Goal: Transaction & Acquisition: Purchase product/service

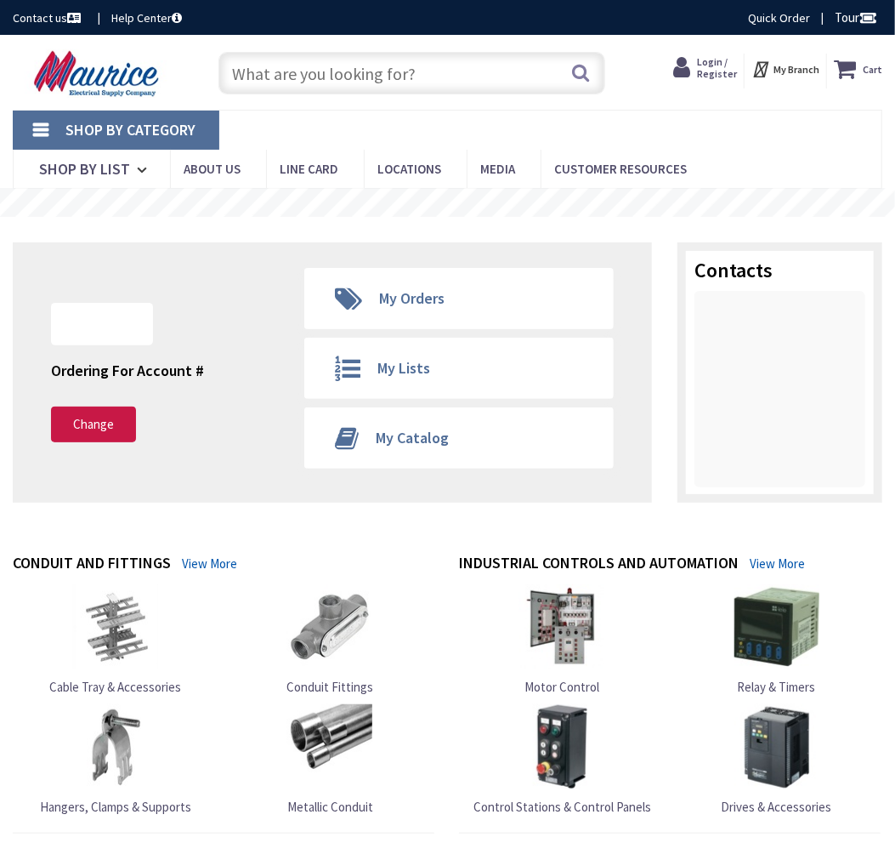
type input "[GEOGRAPHIC_DATA][PERSON_NAME], [STREET_ADDRESS]"
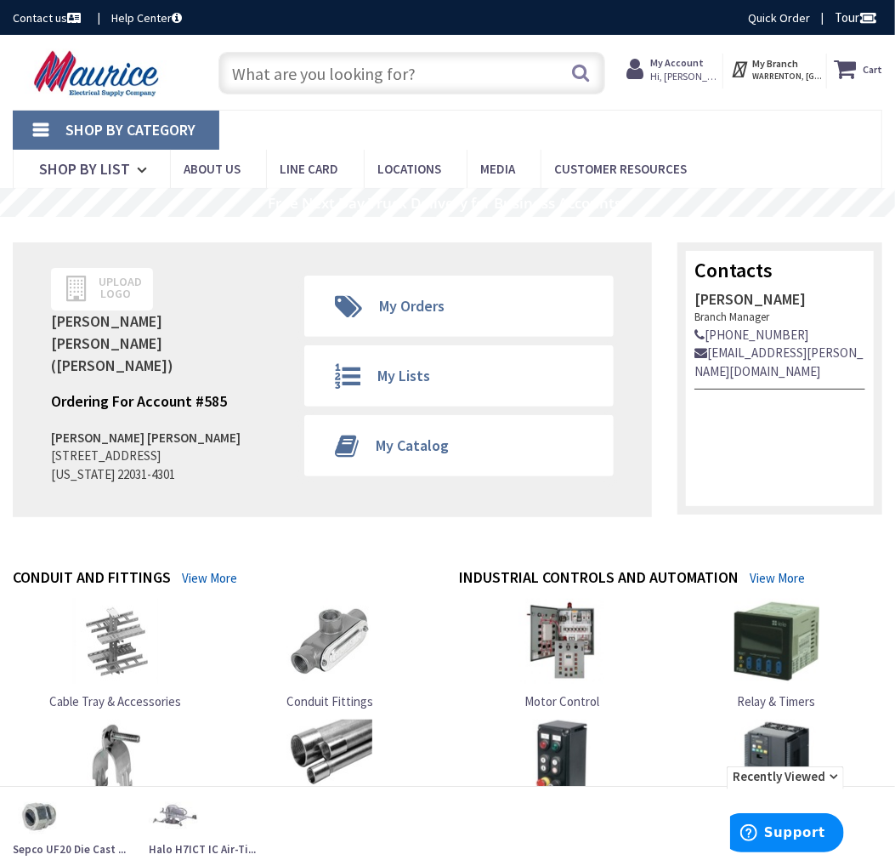
click at [408, 85] on input "text" at bounding box center [412, 73] width 387 height 43
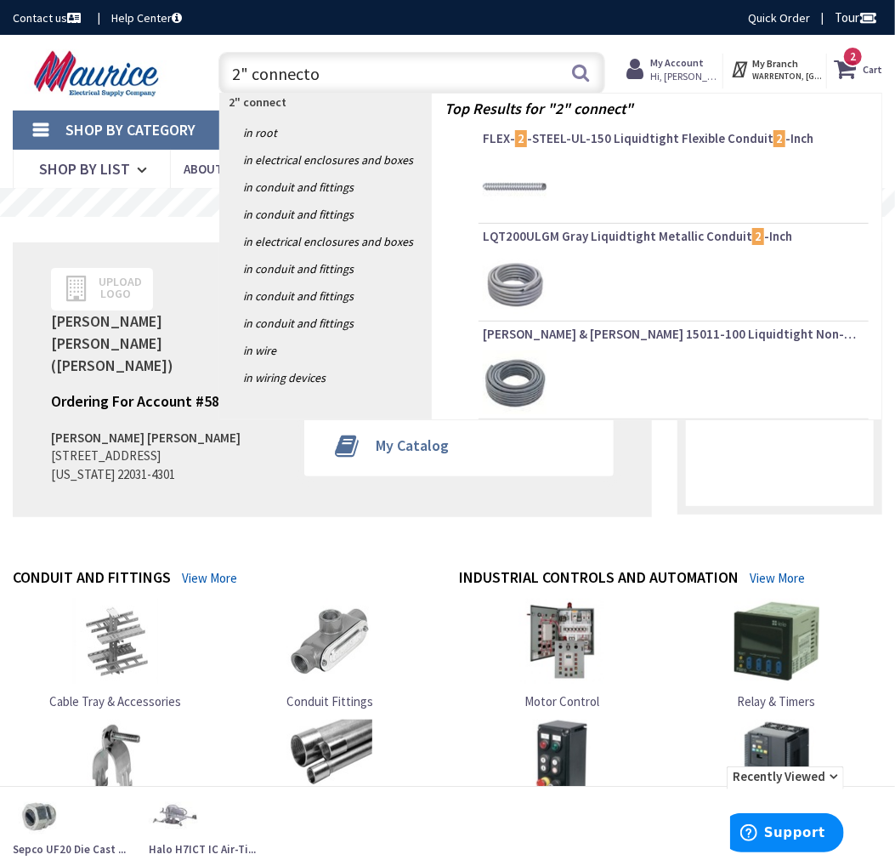
type input "2" connector"
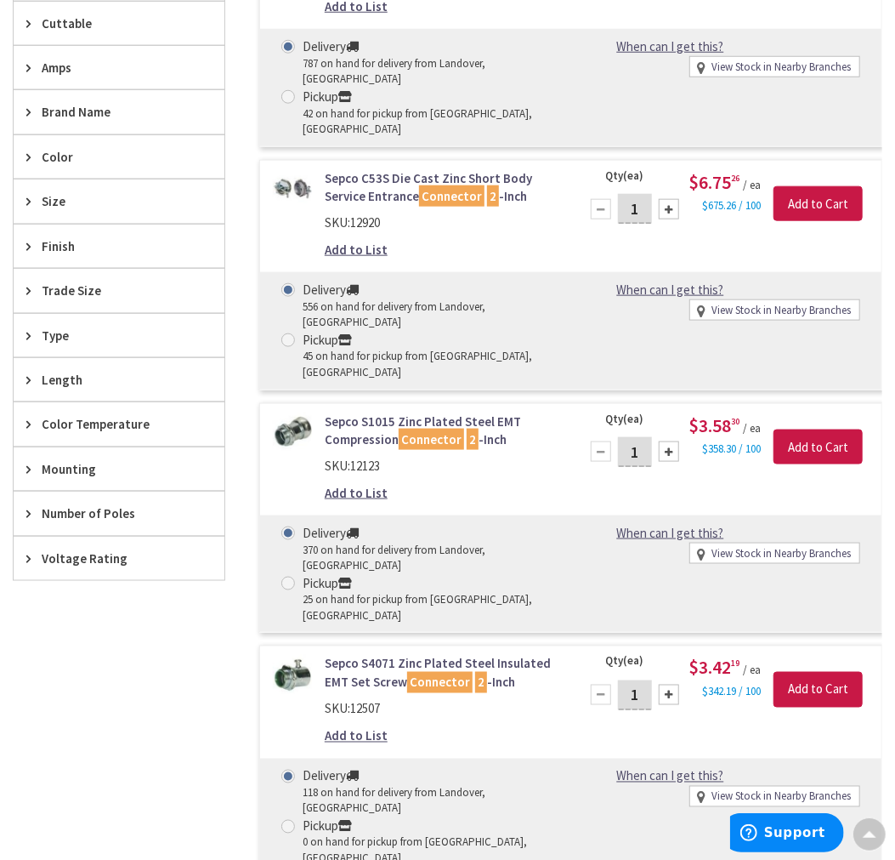
scroll to position [310, 0]
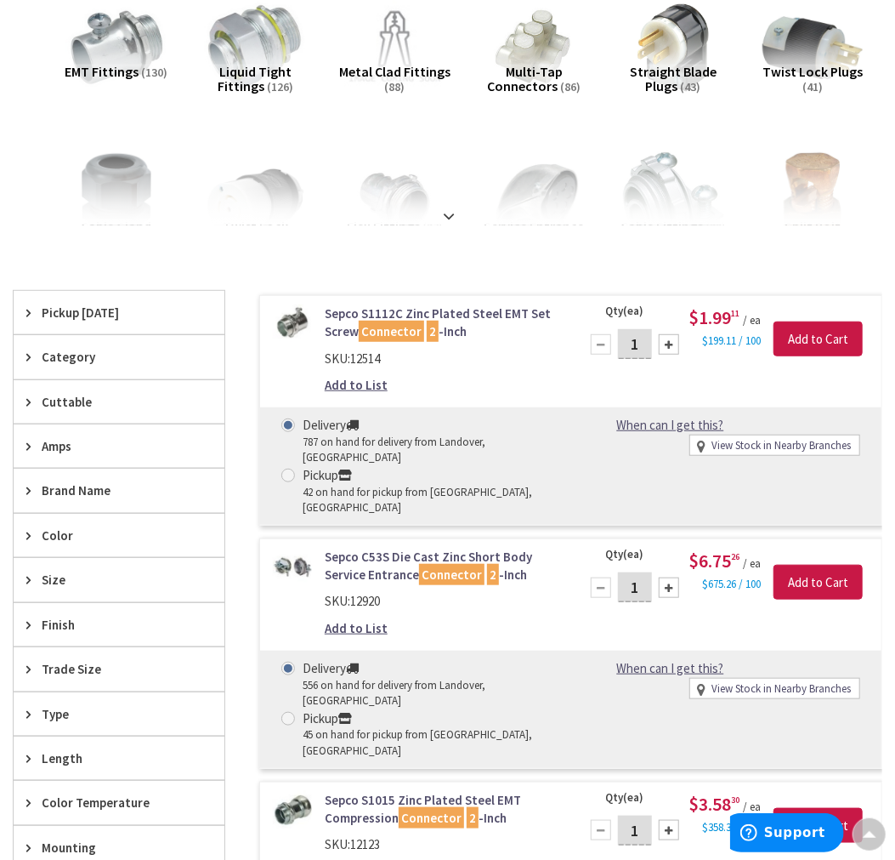
click at [65, 324] on div "Pickup Today" at bounding box center [119, 312] width 211 height 43
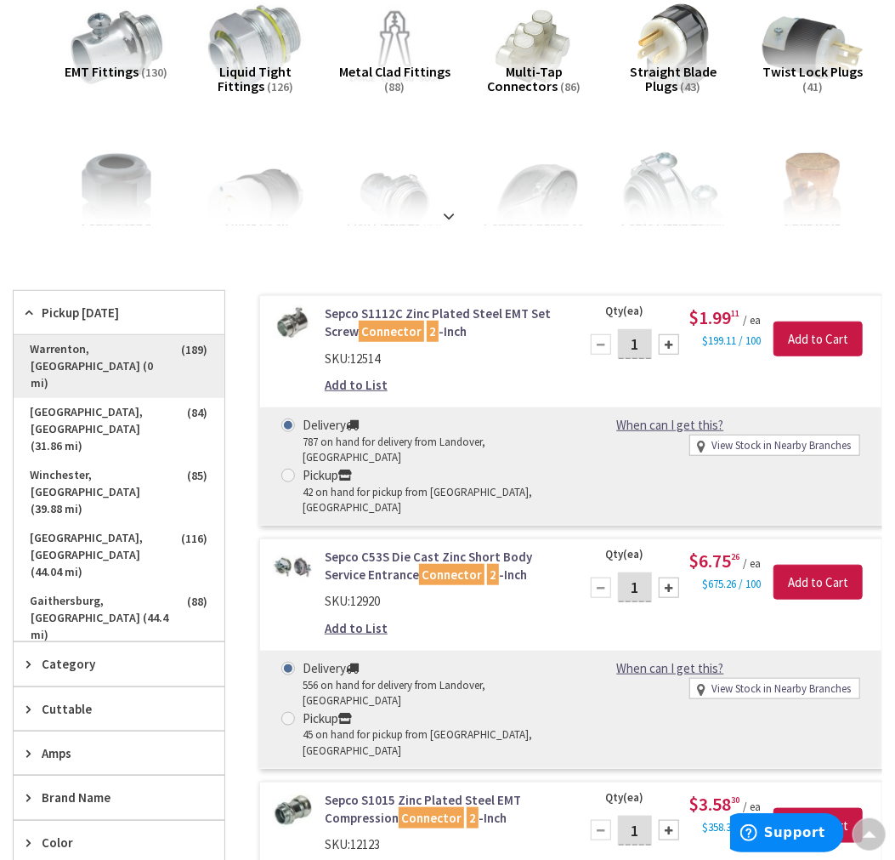
click at [109, 342] on span "Warrenton, [GEOGRAPHIC_DATA] (0 mi)" at bounding box center [119, 366] width 211 height 63
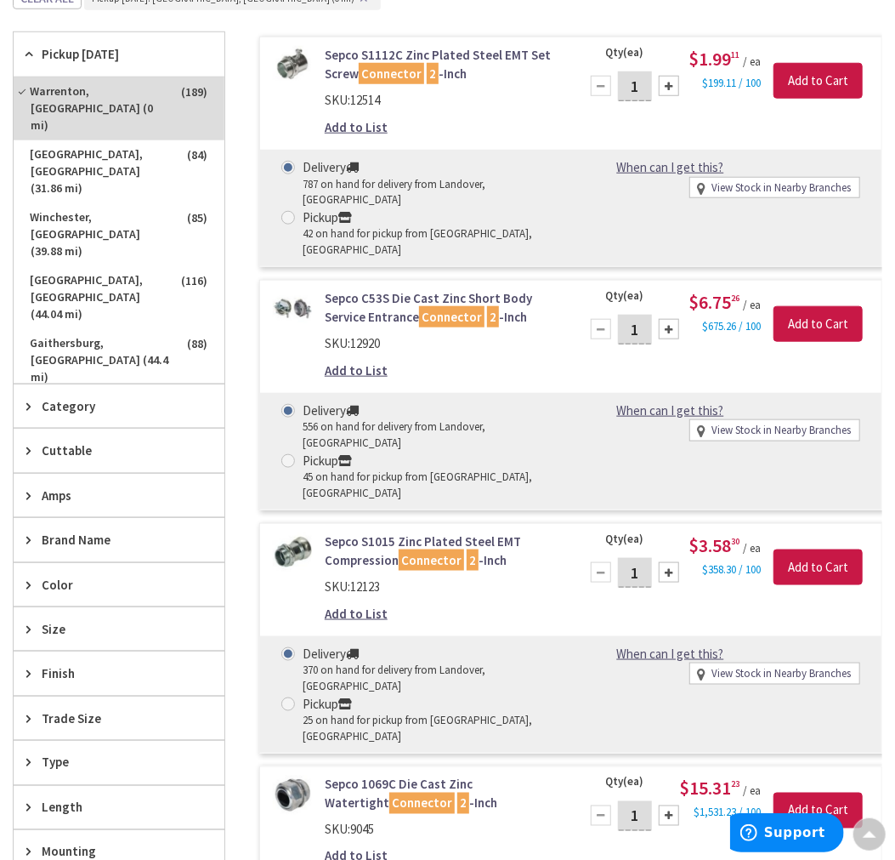
scroll to position [593, 0]
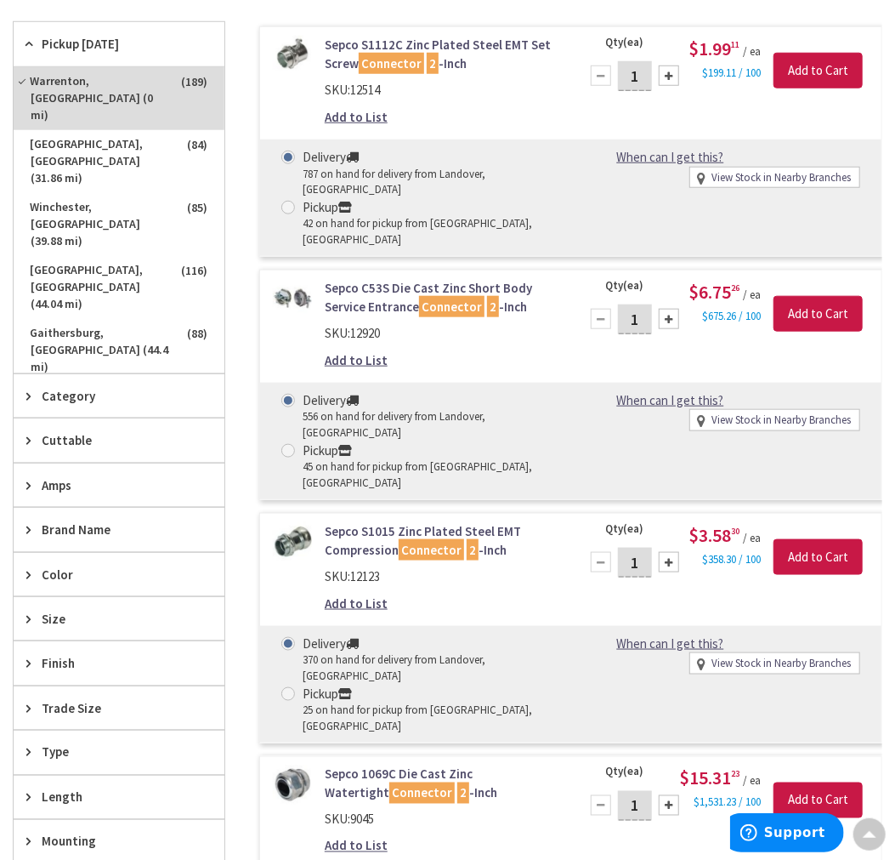
click at [312, 279] on div "Sepco C53S Die Cast Zinc Short Body Service Entrance Connector 2 -Inch SKU: 129…" at bounding box center [441, 328] width 259 height 99
click at [374, 279] on link "Sepco C53S Die Cast Zinc Short Body Service Entrance Connector 2 -Inch" at bounding box center [442, 297] width 234 height 37
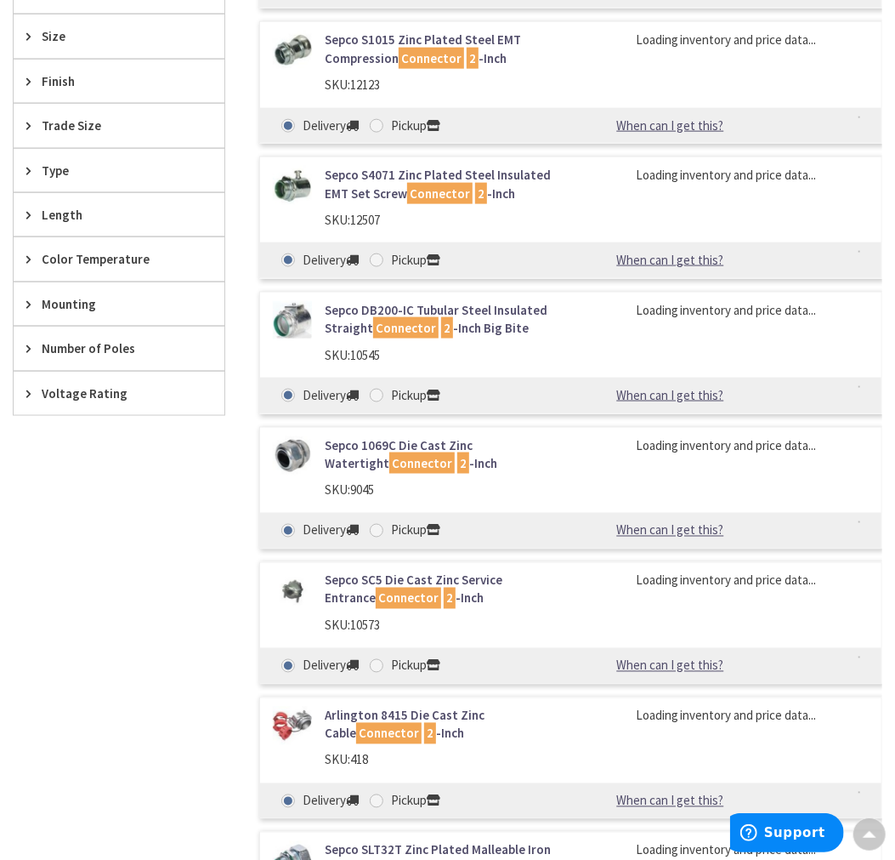
scroll to position [889, 0]
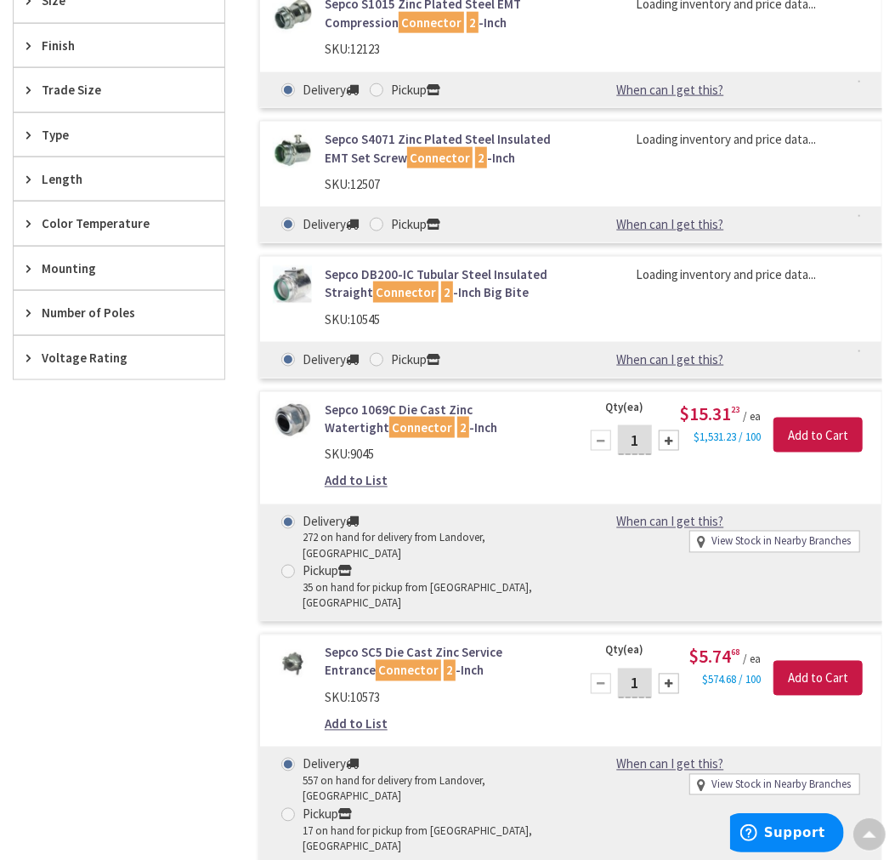
click at [440, 412] on link "Sepco 1069C Die Cast Zinc Watertight Connector 2 -Inch" at bounding box center [442, 418] width 234 height 37
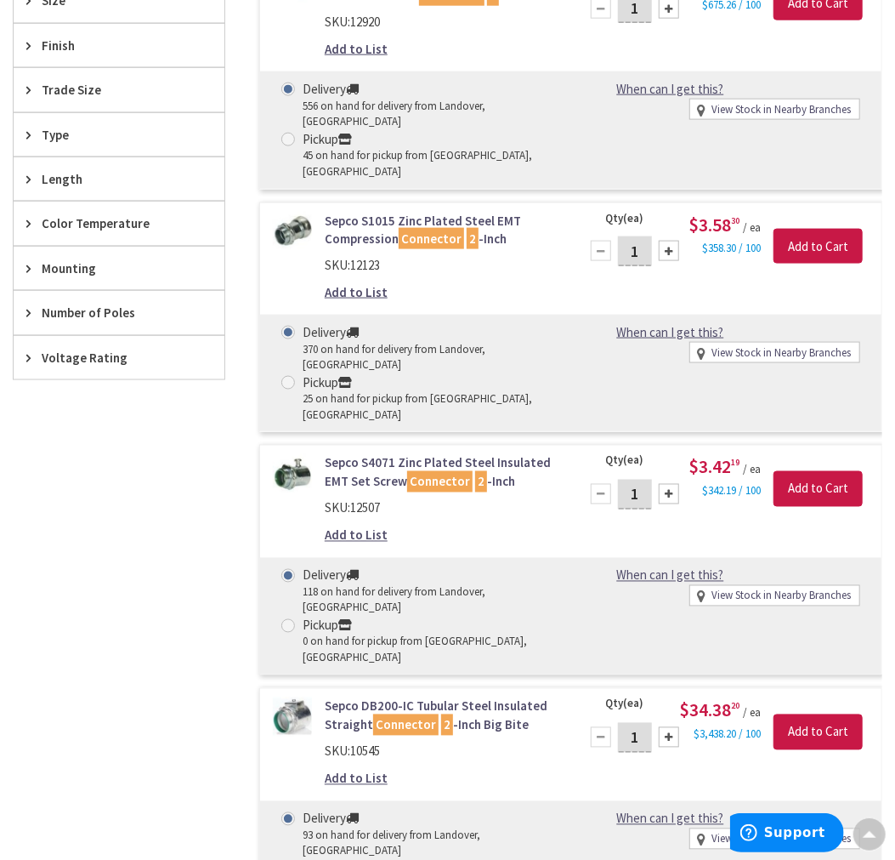
click at [417, 454] on div "Sepco S4071 Zinc Plated Steel Insulated EMT Set Screw Connector 2 -Inch SKU: 12…" at bounding box center [441, 503] width 259 height 99
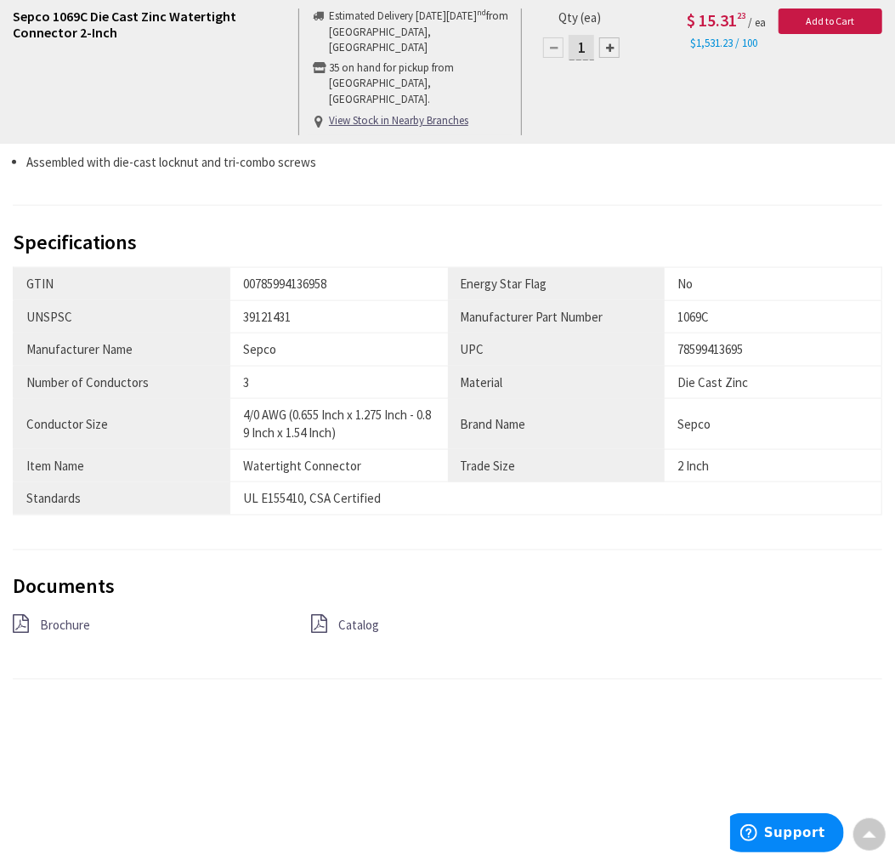
scroll to position [661, 0]
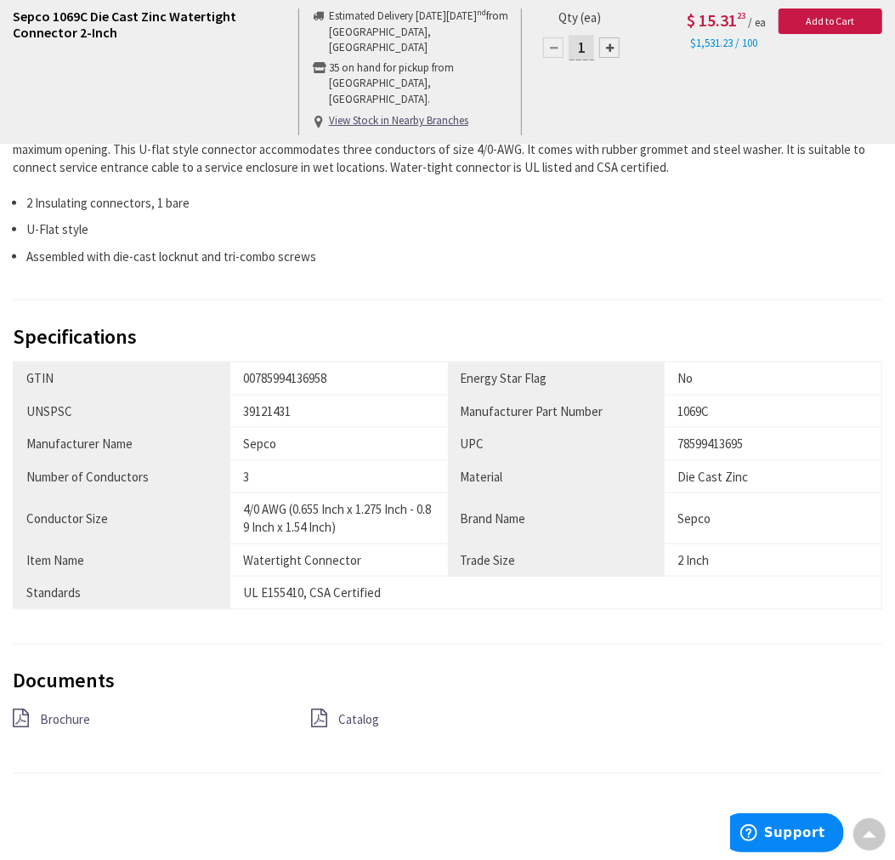
click at [69, 719] on span "Brochure" at bounding box center [65, 720] width 50 height 16
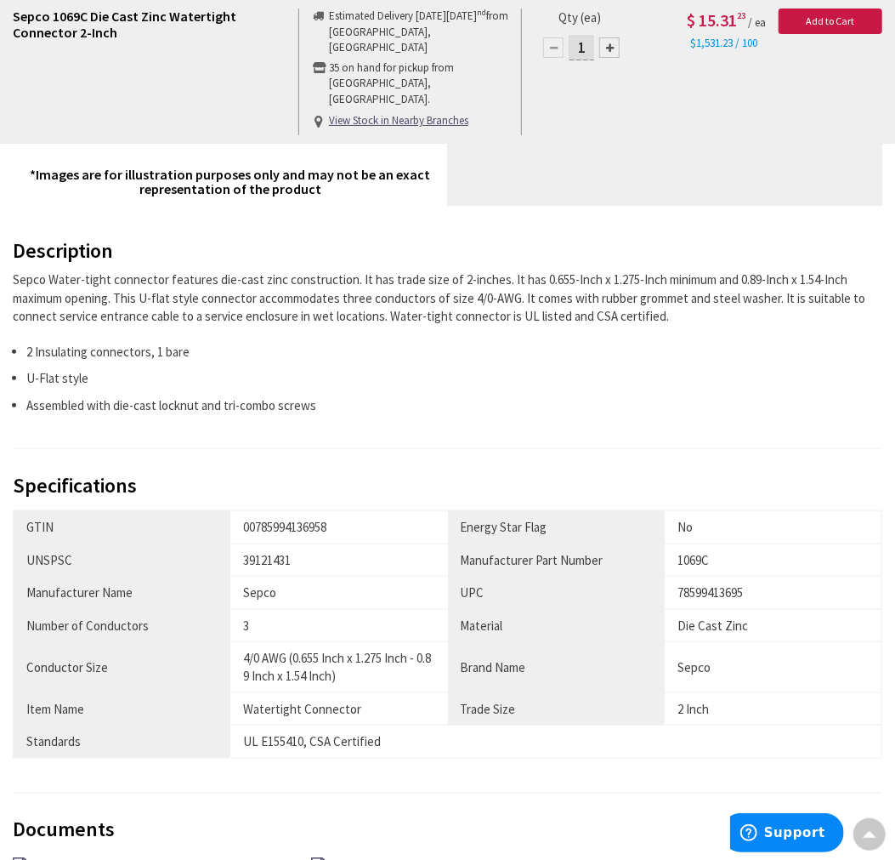
scroll to position [0, 0]
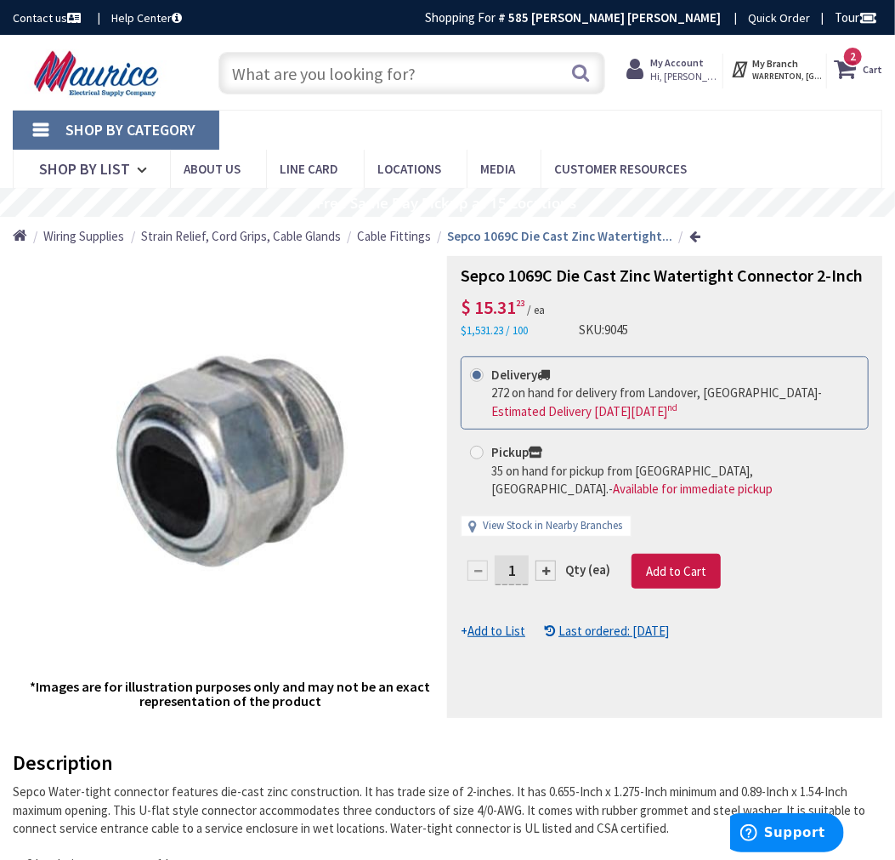
click at [489, 454] on label "Pickup 35 on hand for pickup from Warrenton, VA. - Available for immediate pick…" at bounding box center [664, 470] width 389 height 54
click at [485, 454] on input "Pickup 35 on hand for pickup from Warrenton, VA. - Available for immediate pick…" at bounding box center [479, 451] width 11 height 11
radio input "true"
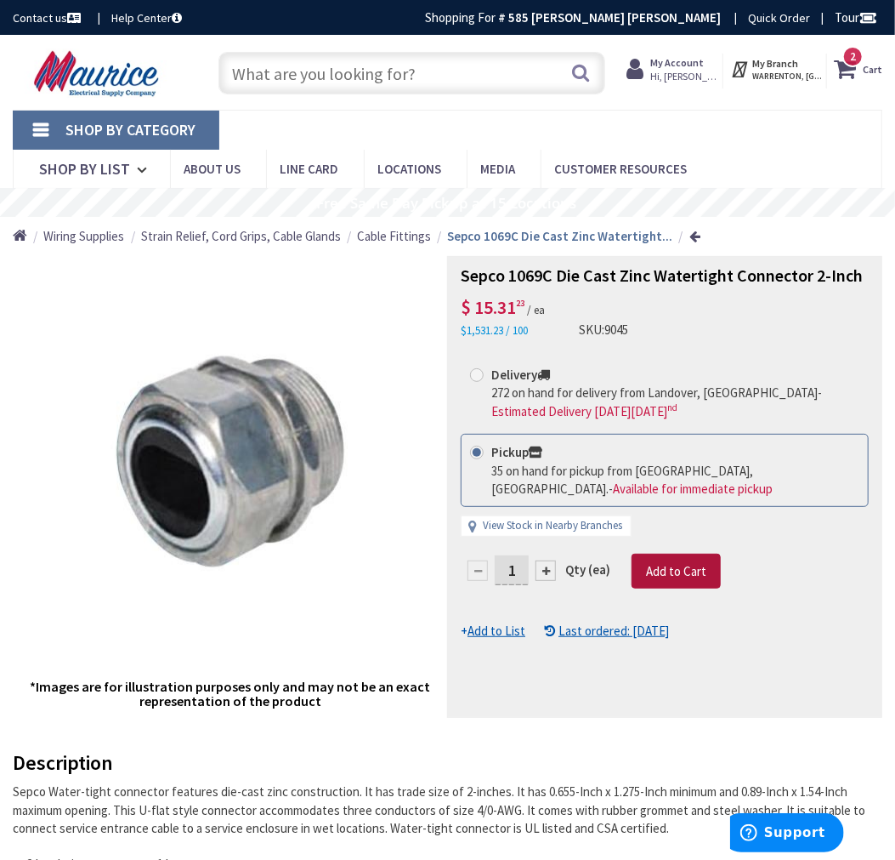
click at [678, 561] on button "Add to Cart" at bounding box center [676, 571] width 89 height 36
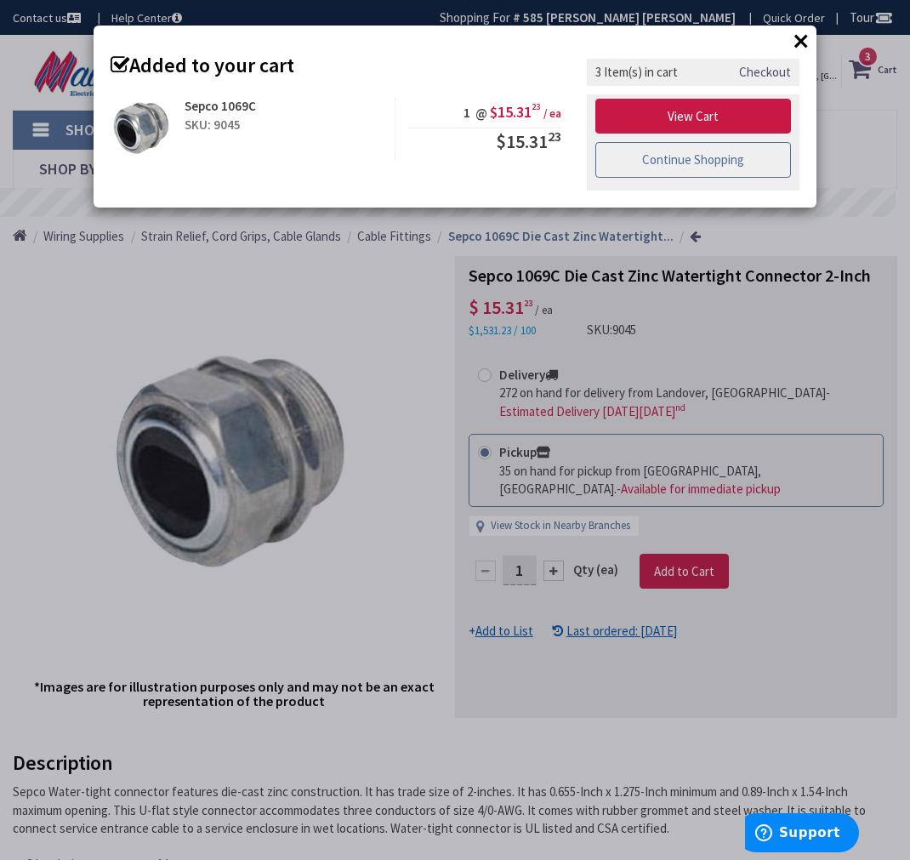
click at [675, 163] on link "Continue Shopping" at bounding box center [693, 160] width 196 height 36
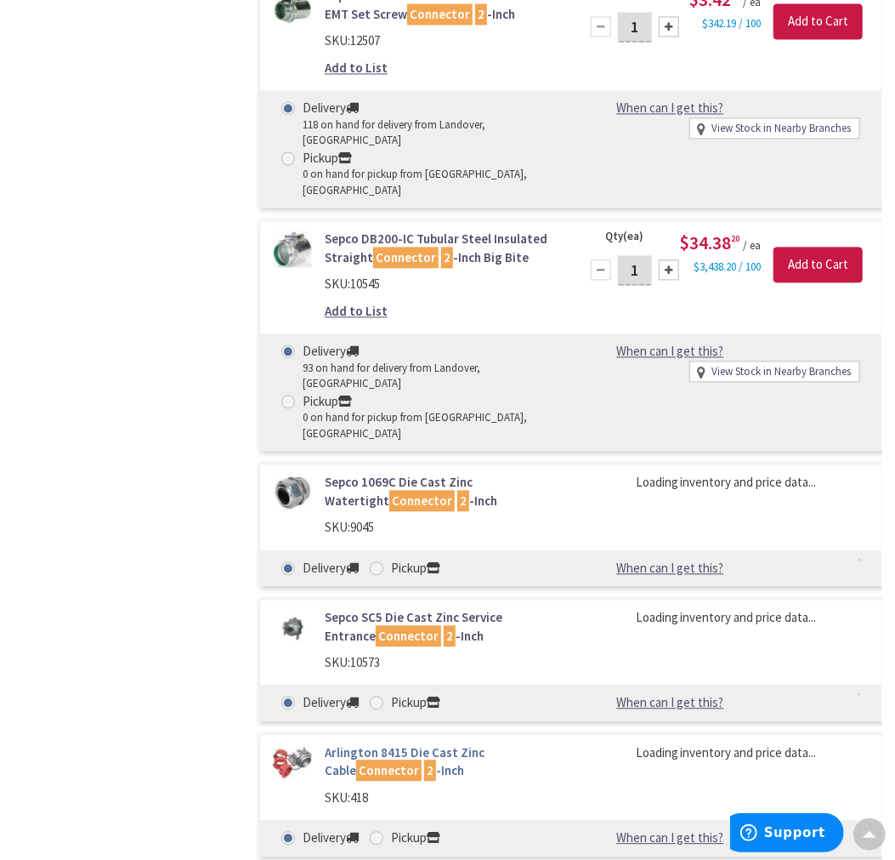
scroll to position [1645, 0]
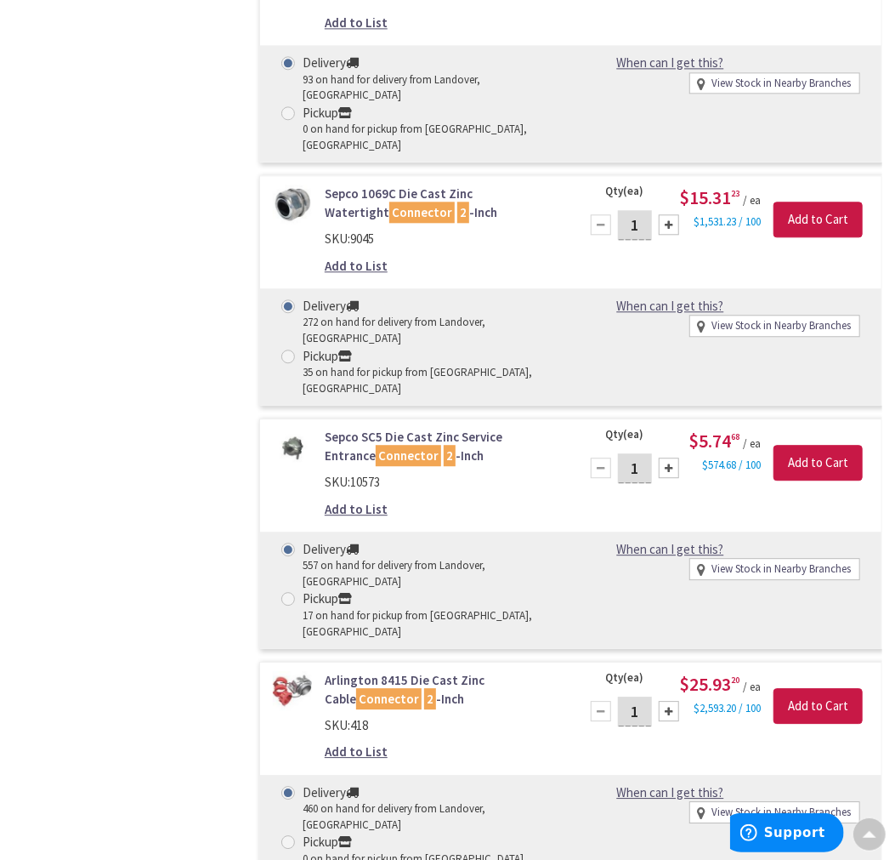
click at [438, 428] on link "Sepco SC5 Die Cast Zinc Service Entrance Connector 2 -Inch" at bounding box center [442, 446] width 234 height 37
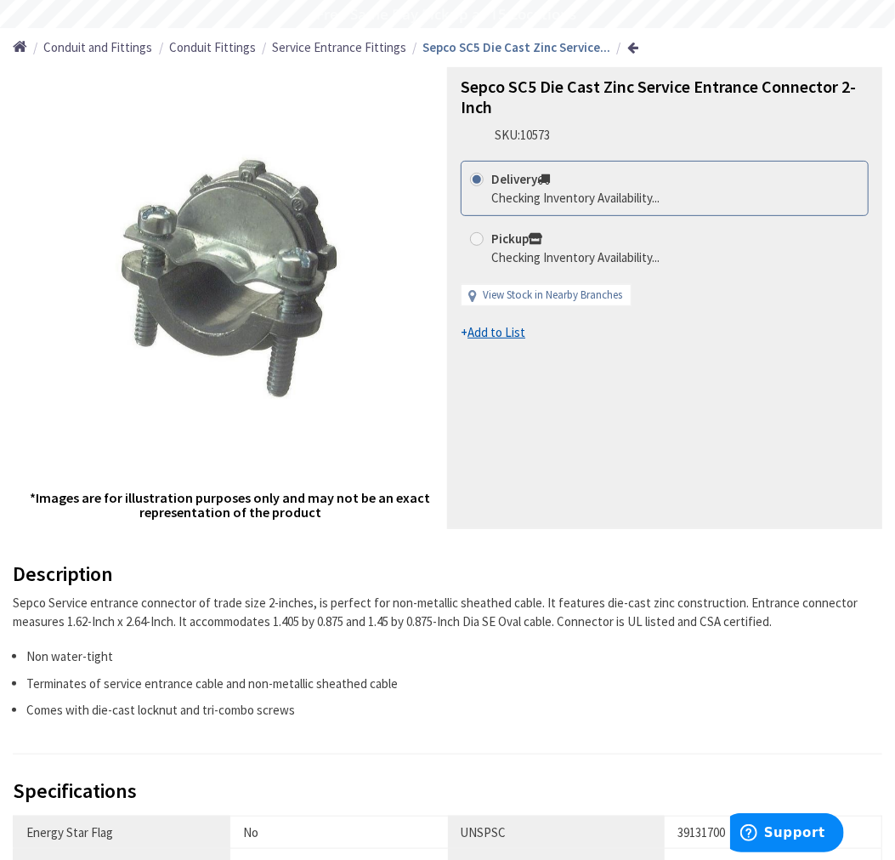
scroll to position [378, 0]
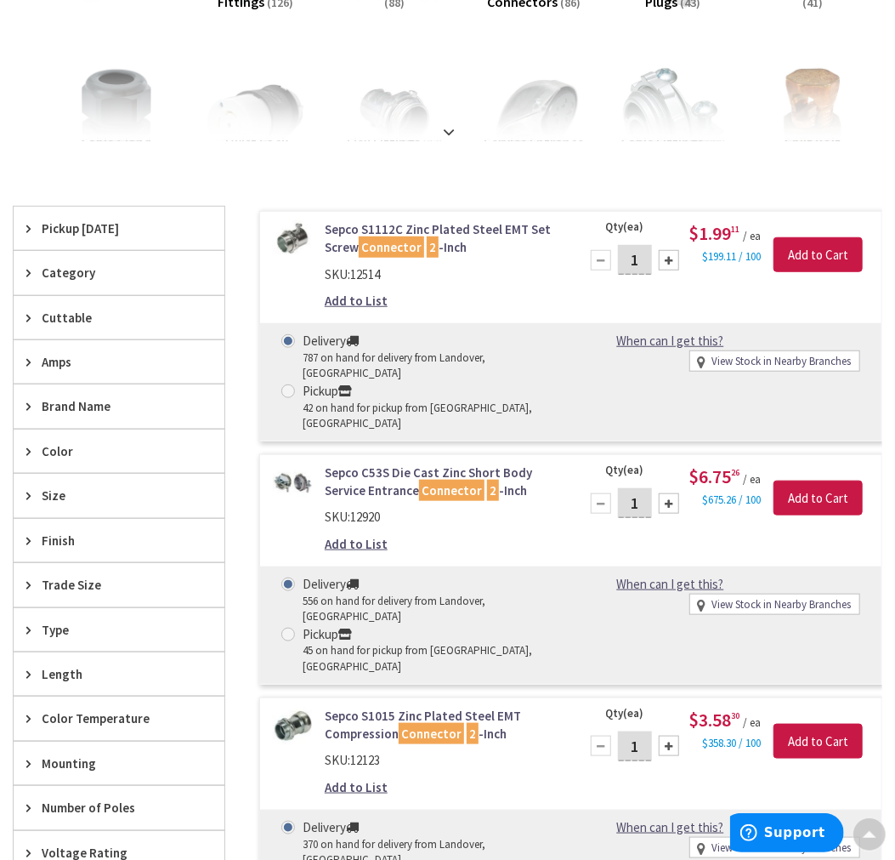
scroll to position [661, 0]
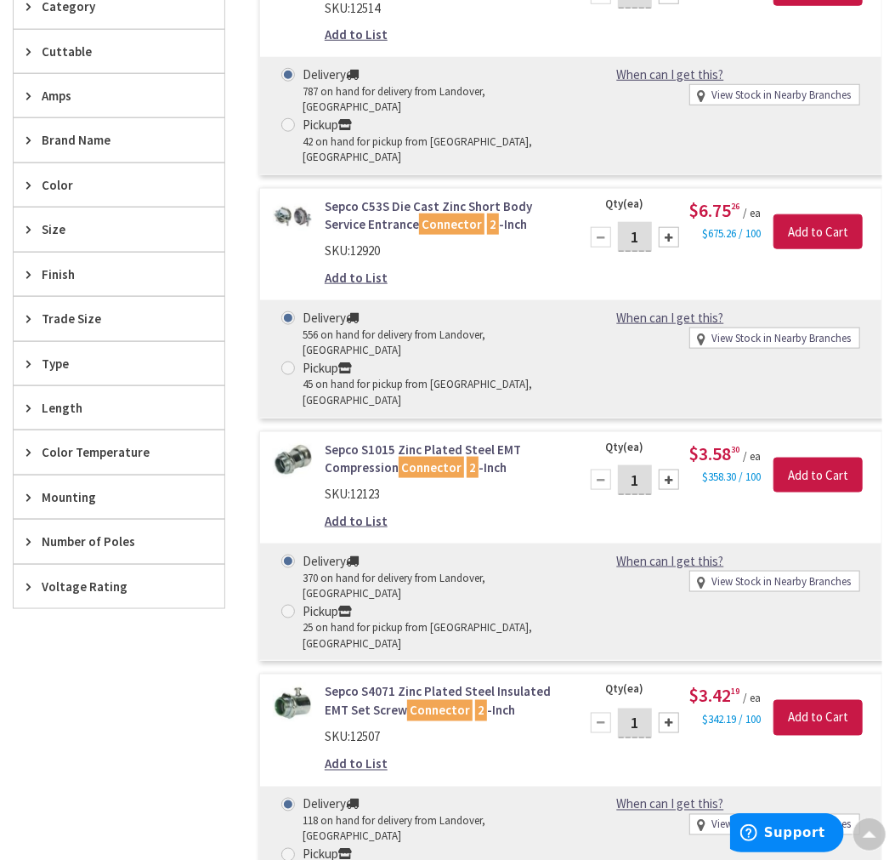
click at [63, 235] on span "Size" at bounding box center [111, 229] width 139 height 18
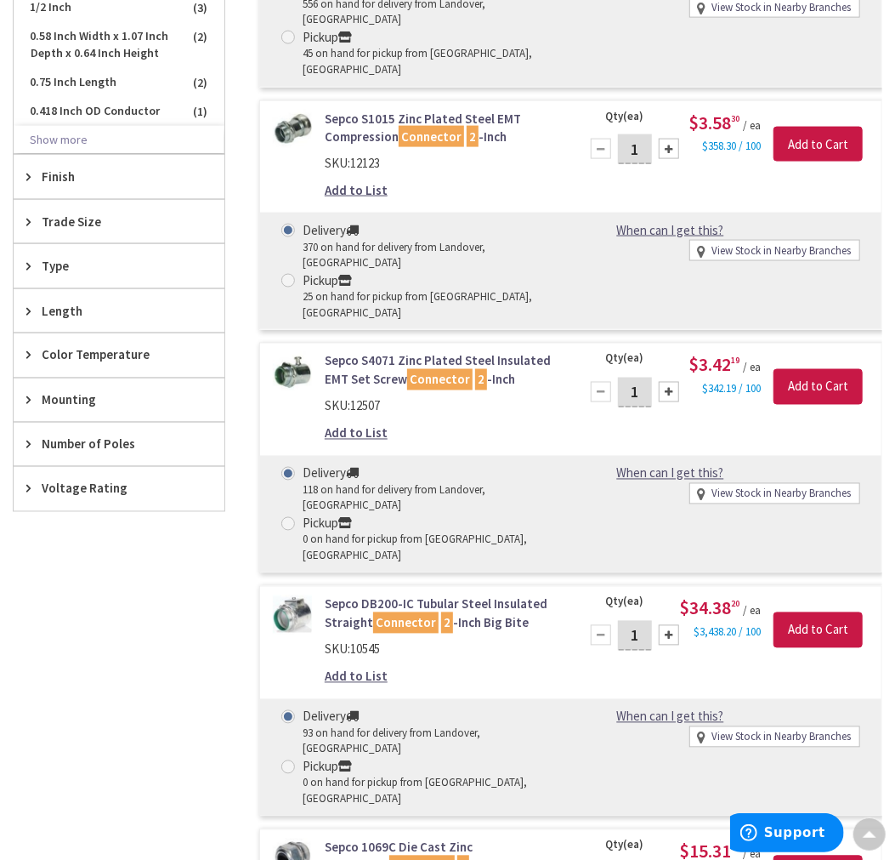
scroll to position [850, 0]
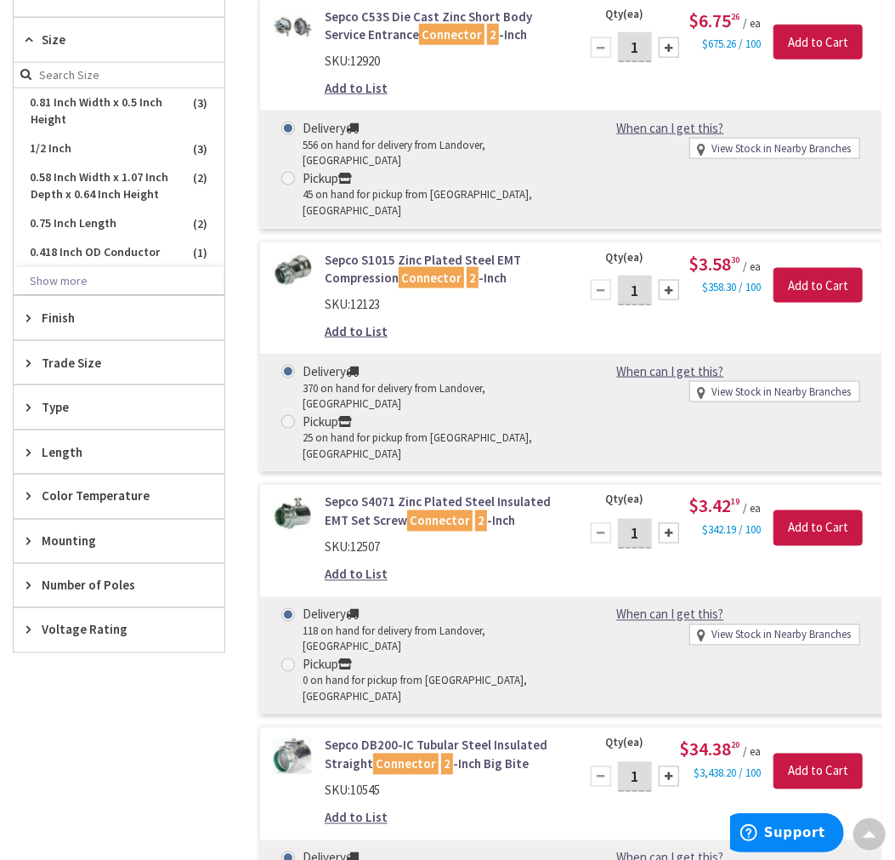
click at [31, 364] on icon at bounding box center [32, 362] width 13 height 13
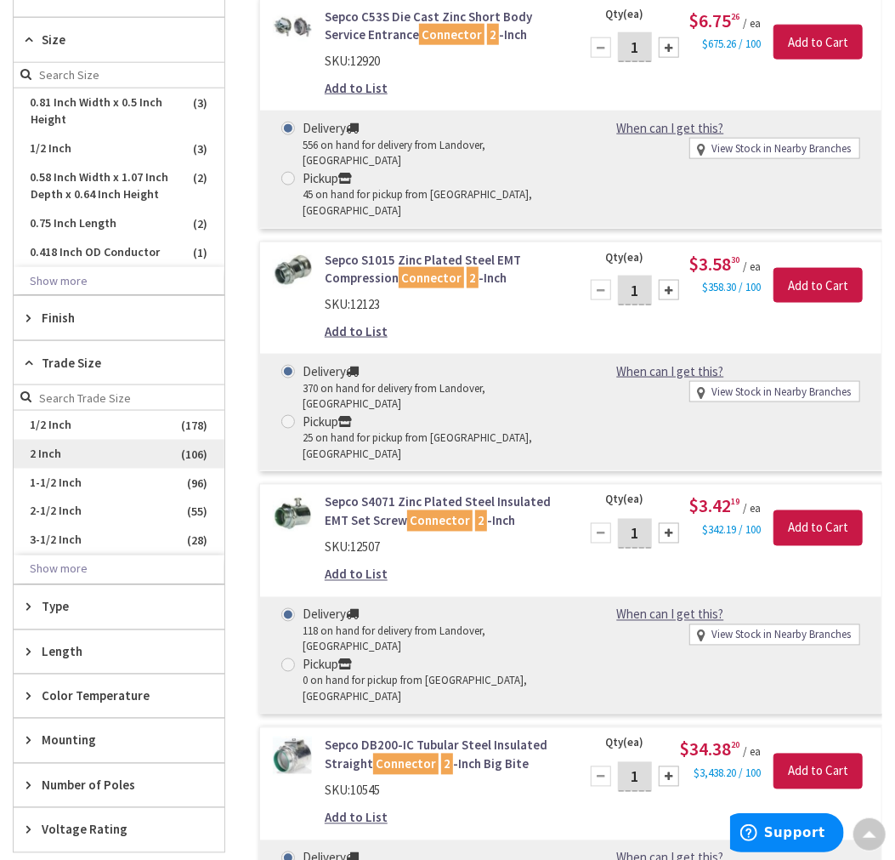
click at [63, 455] on span "2 Inch" at bounding box center [119, 454] width 211 height 29
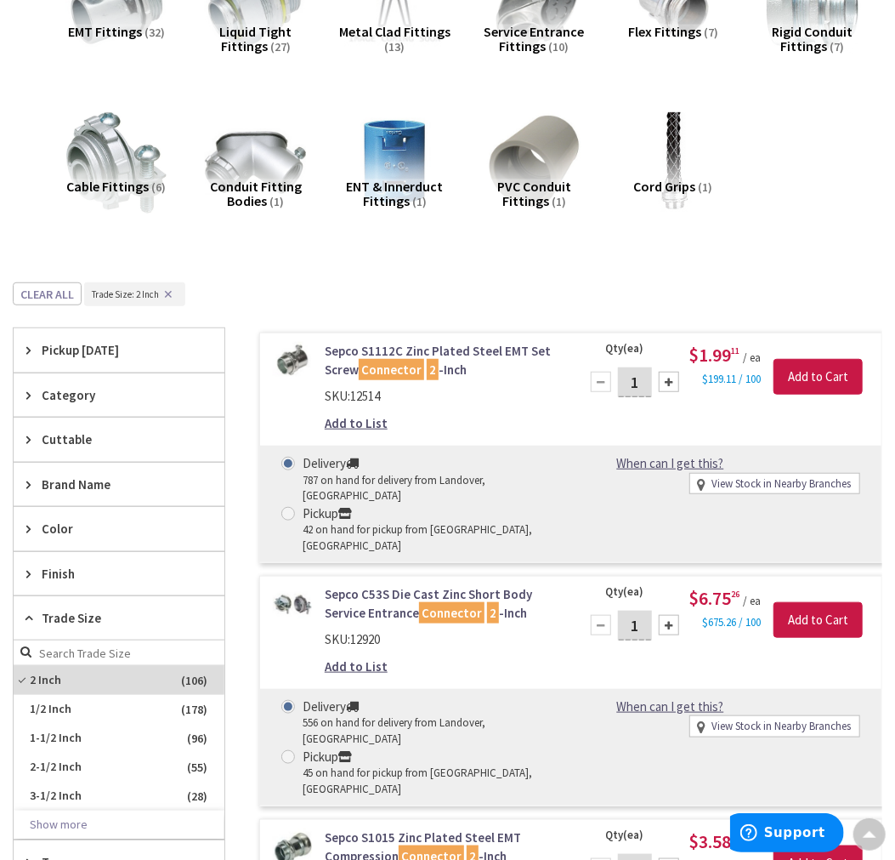
scroll to position [317, 0]
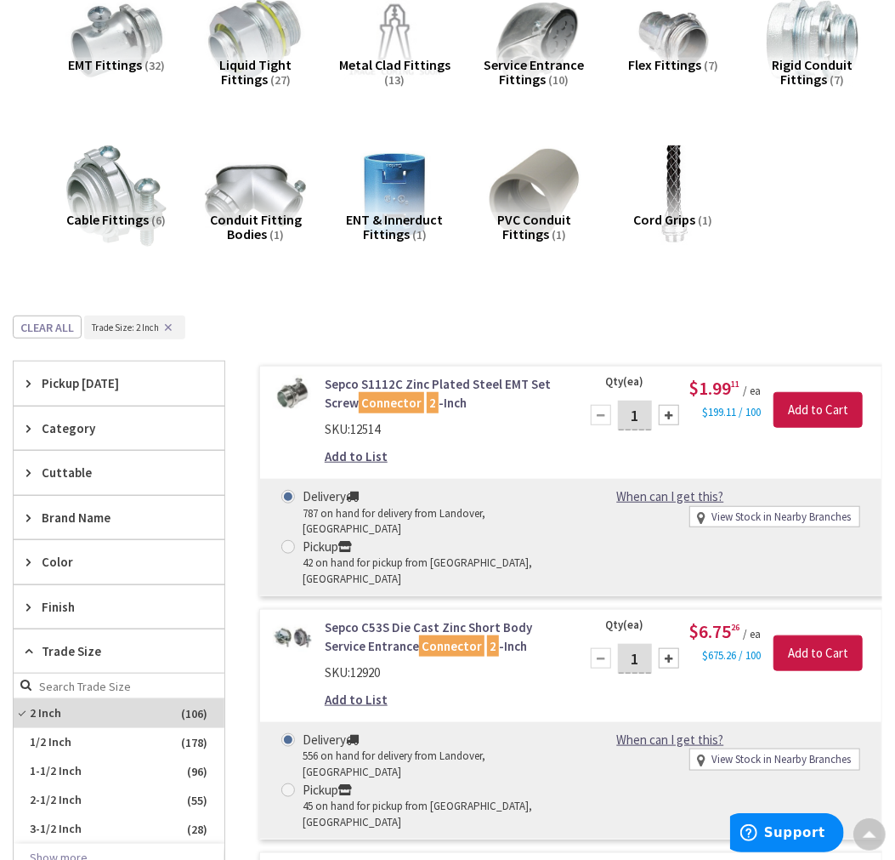
click at [71, 392] on span "Pickup [DATE]" at bounding box center [111, 383] width 139 height 18
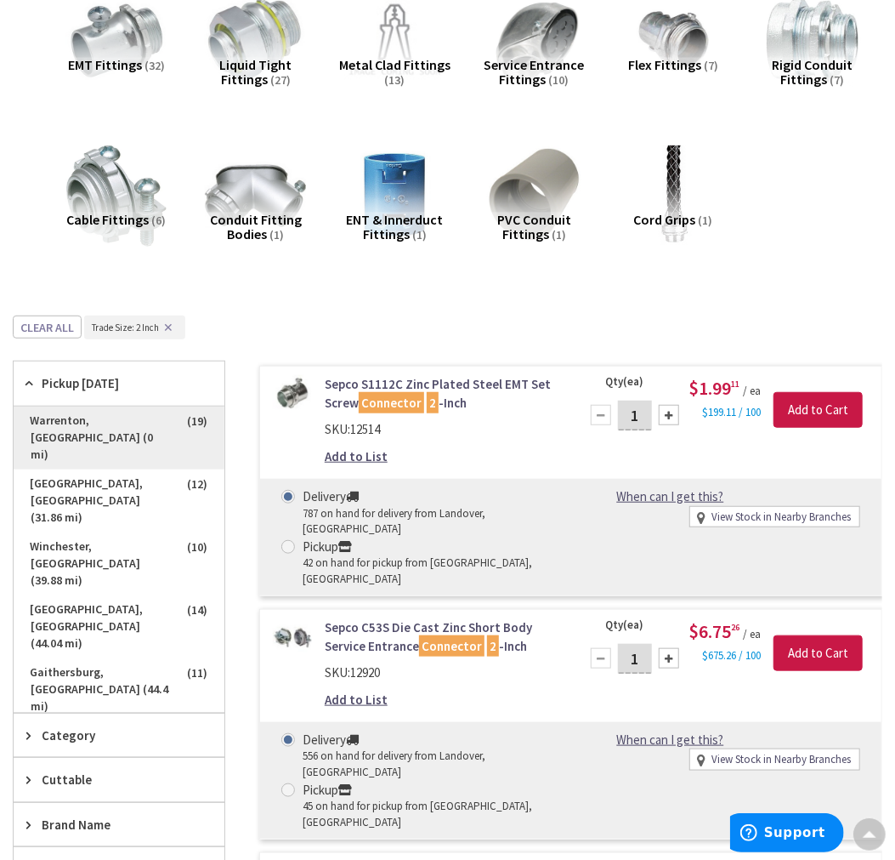
click at [107, 417] on span "Warrenton, [GEOGRAPHIC_DATA] (0 mi)" at bounding box center [119, 437] width 211 height 63
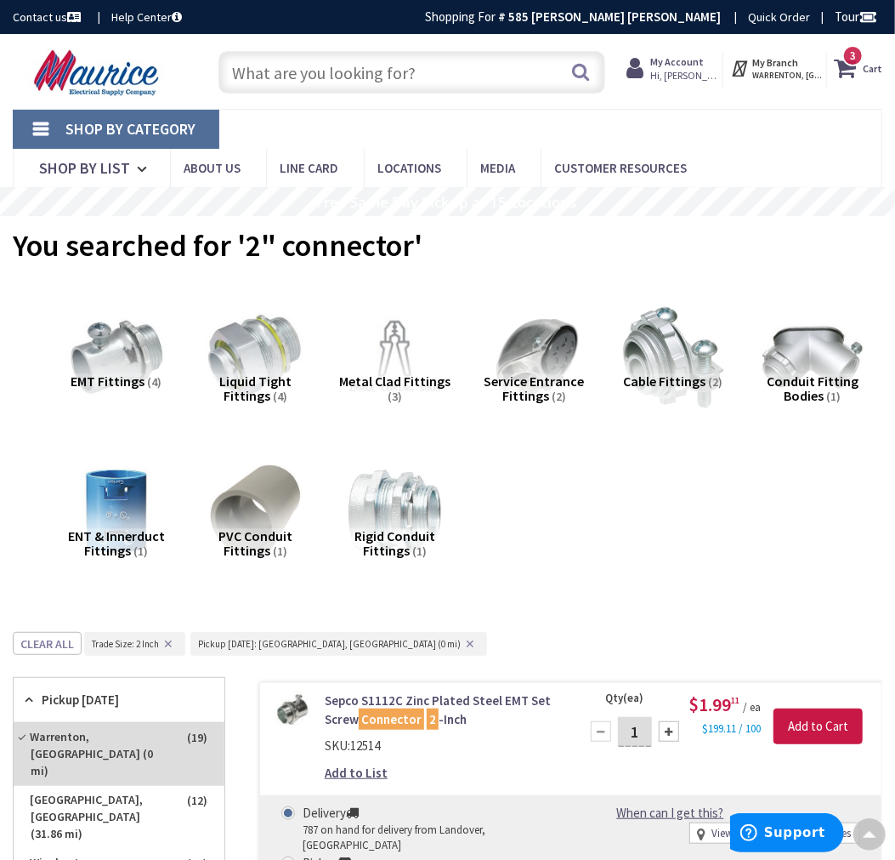
scroll to position [0, 0]
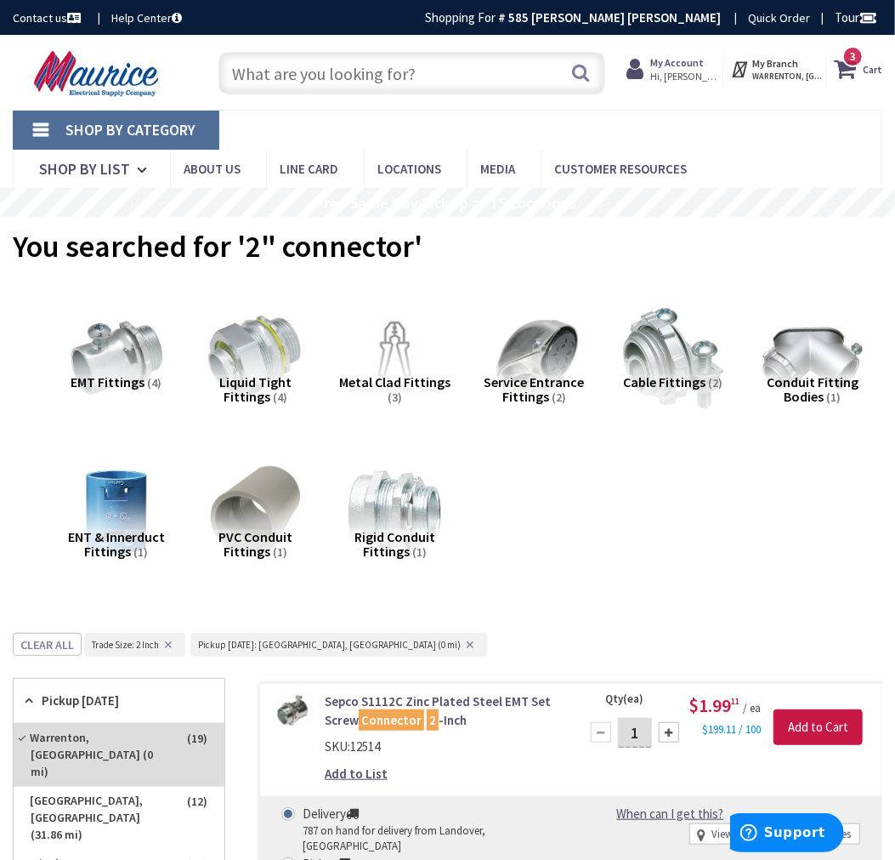
click at [876, 65] on strong "Cart" at bounding box center [873, 69] width 20 height 31
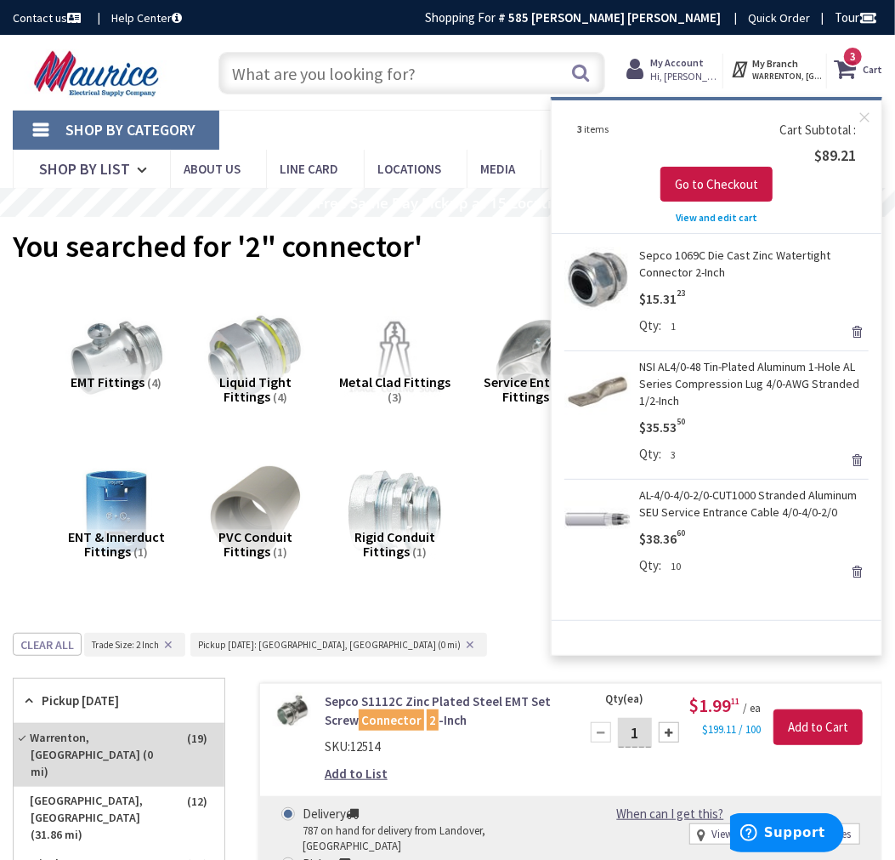
click at [708, 218] on span "View and edit cart" at bounding box center [717, 217] width 82 height 13
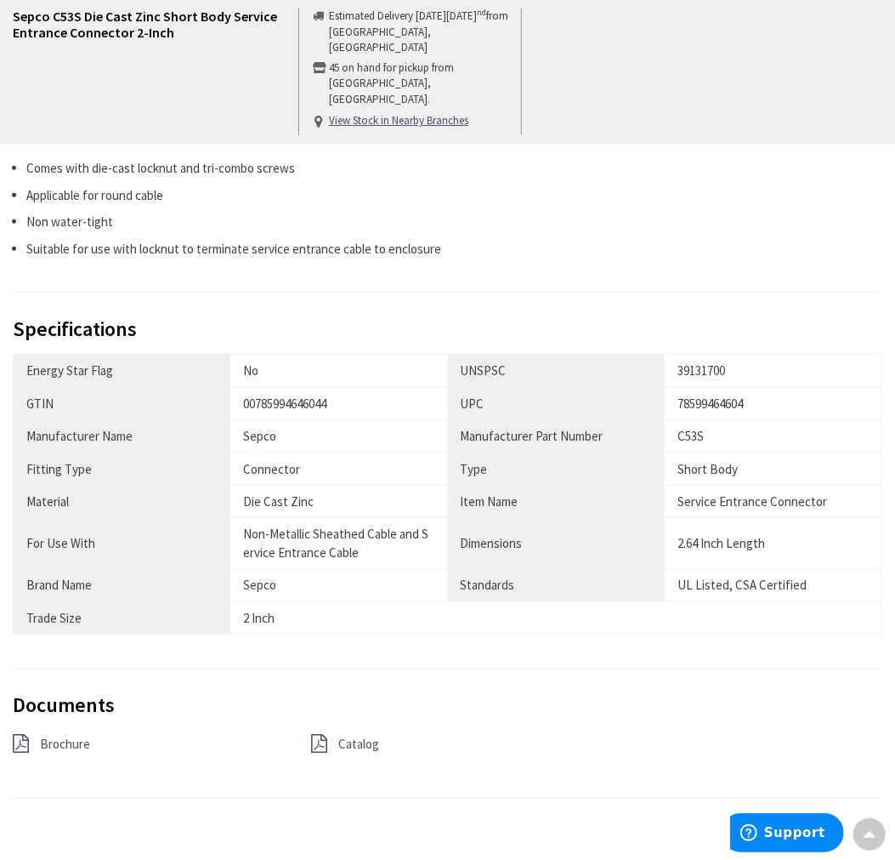
scroll to position [945, 0]
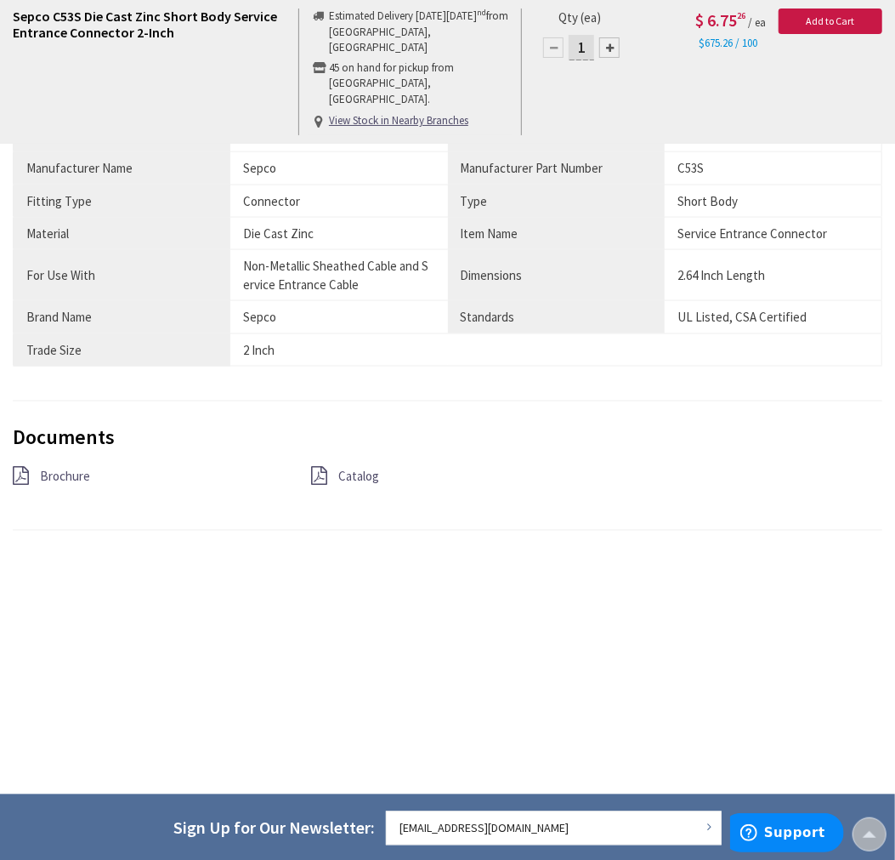
click at [60, 481] on span "Brochure" at bounding box center [65, 476] width 50 height 16
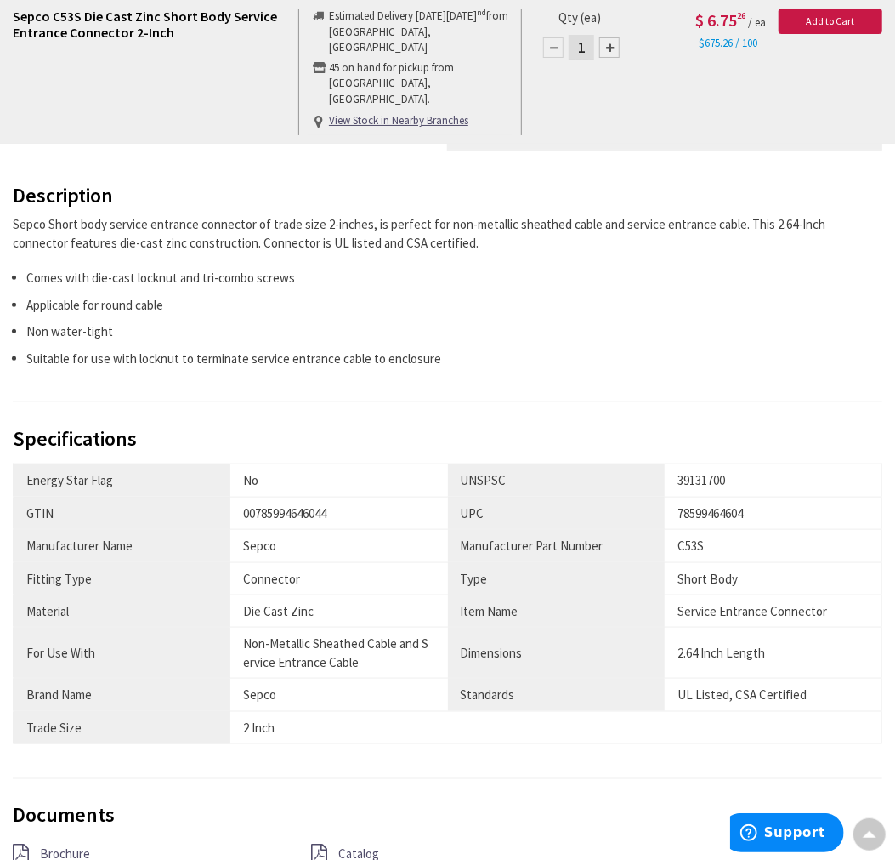
scroll to position [566, 0]
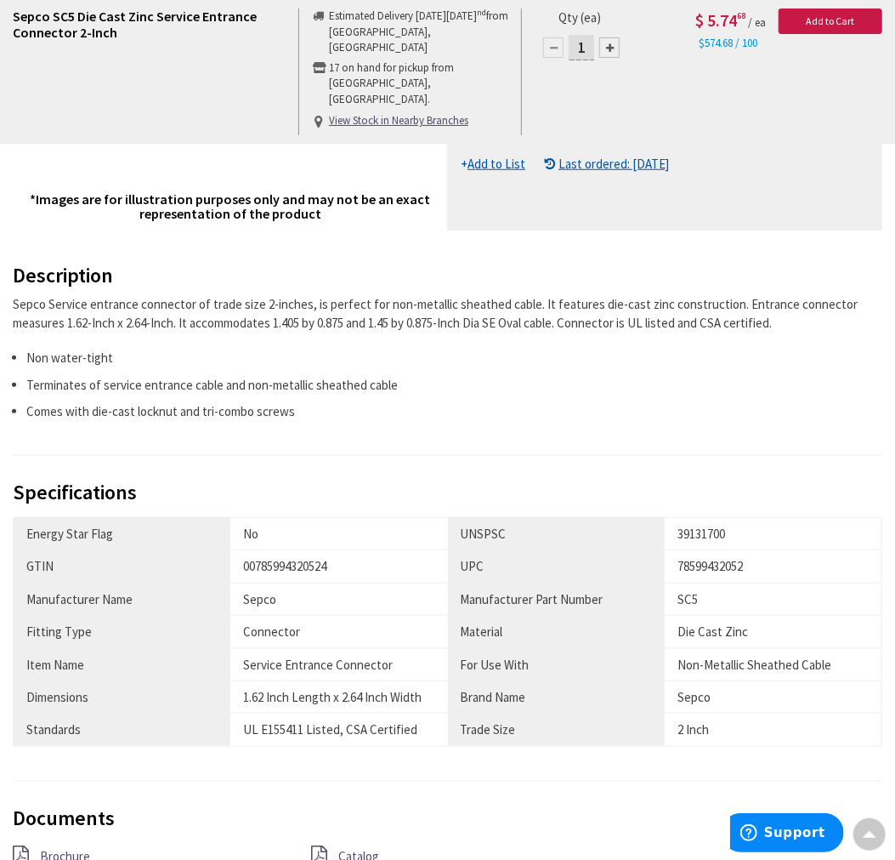
scroll to position [755, 0]
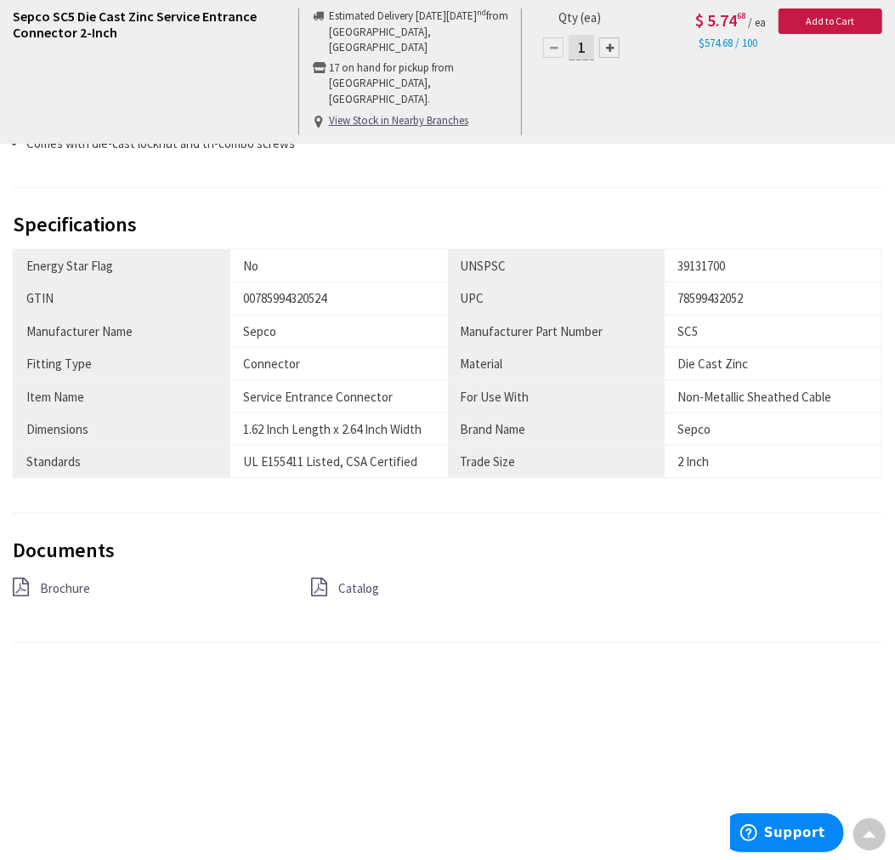
click at [65, 587] on span "Brochure" at bounding box center [65, 589] width 50 height 16
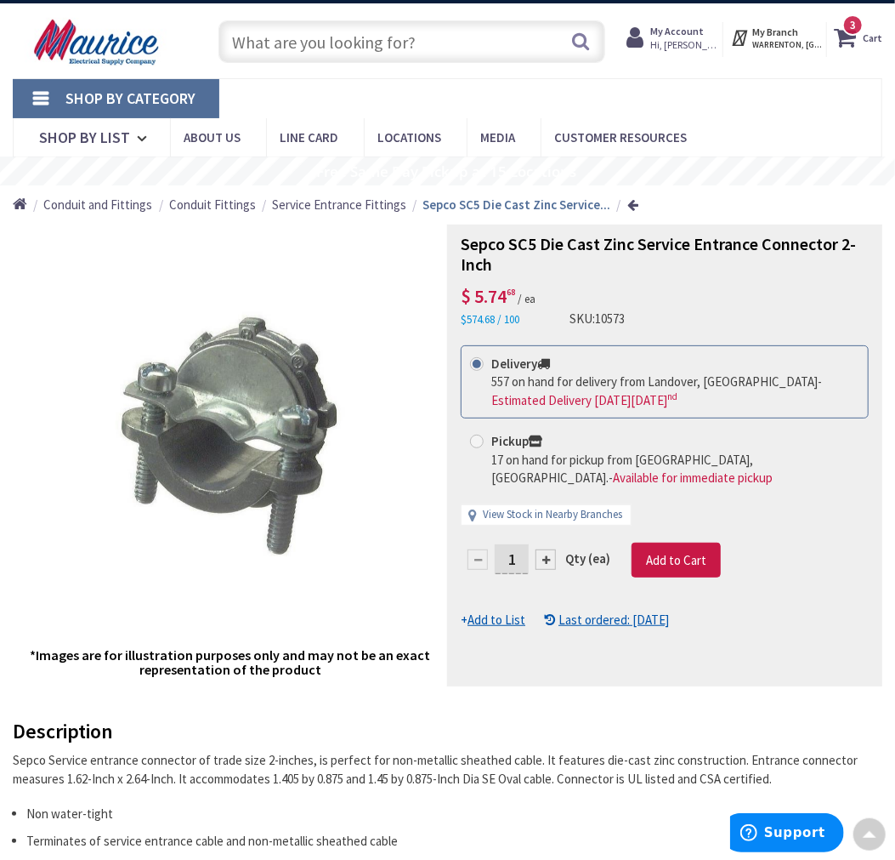
scroll to position [0, 0]
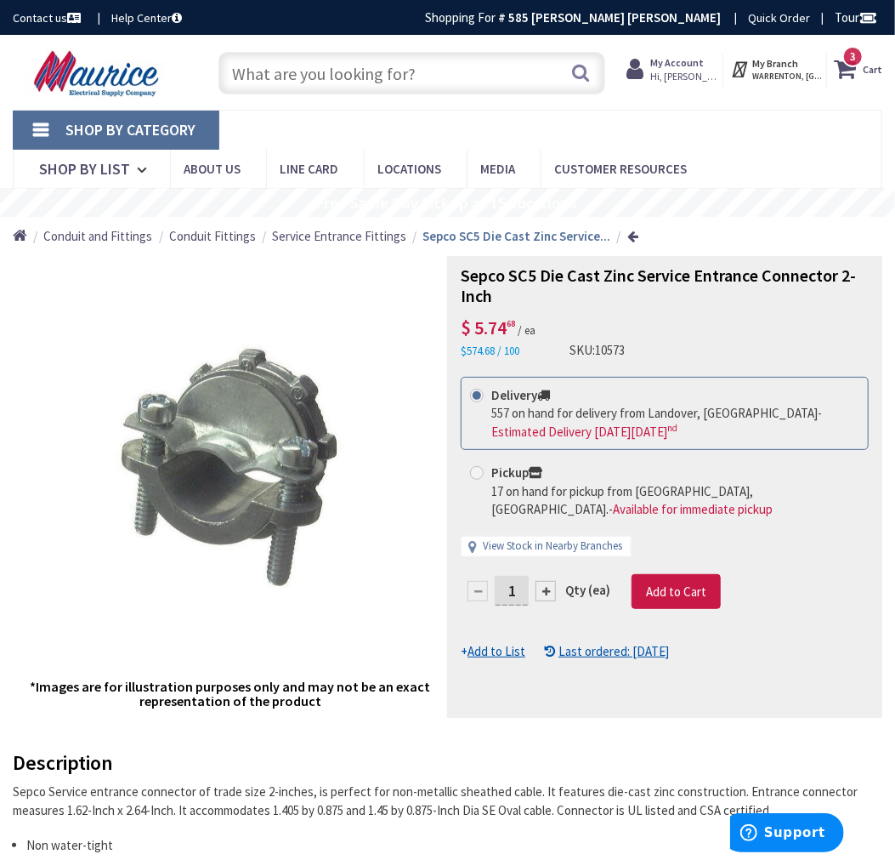
click at [349, 238] on span "Service Entrance Fittings" at bounding box center [339, 236] width 134 height 16
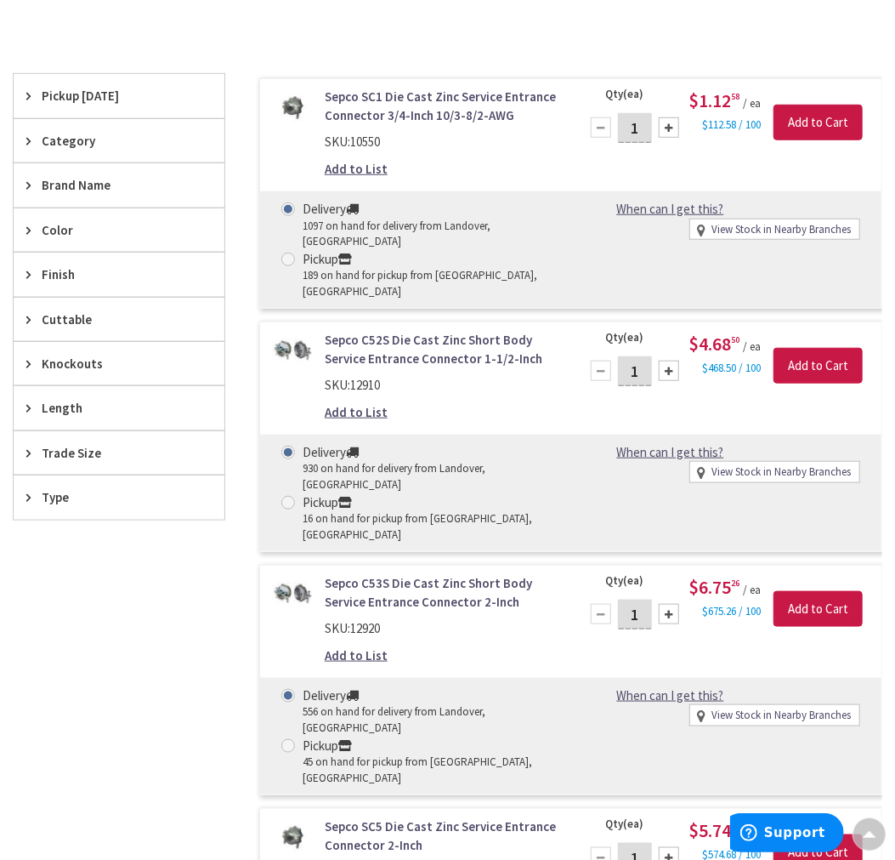
scroll to position [189, 0]
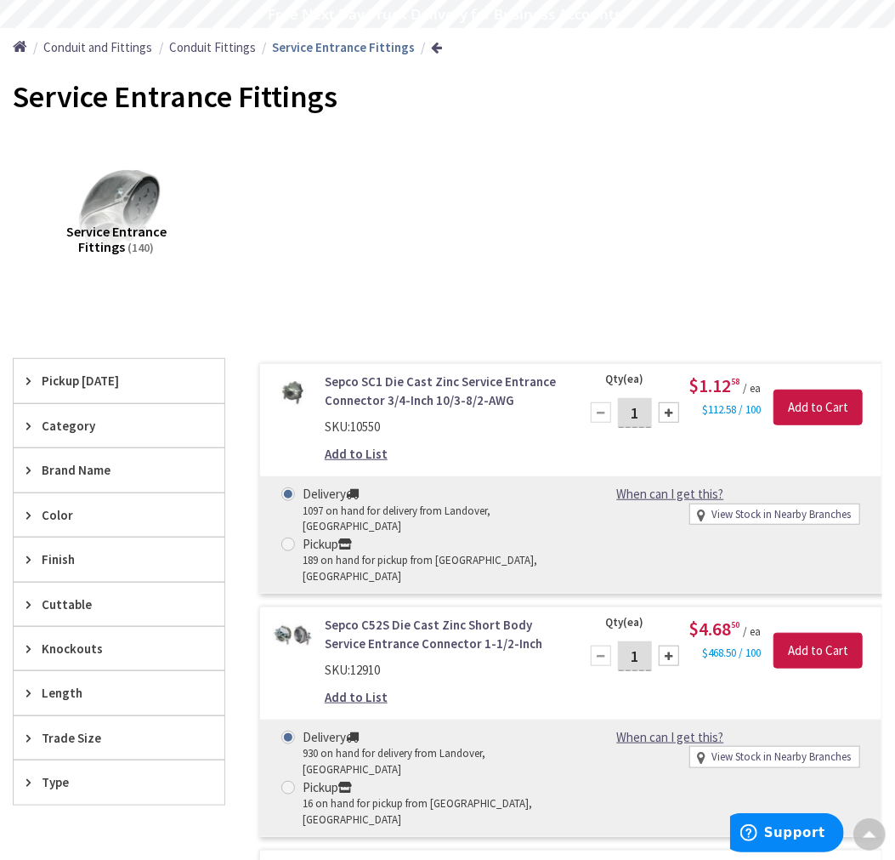
click at [73, 378] on span "Pickup Today" at bounding box center [111, 381] width 139 height 18
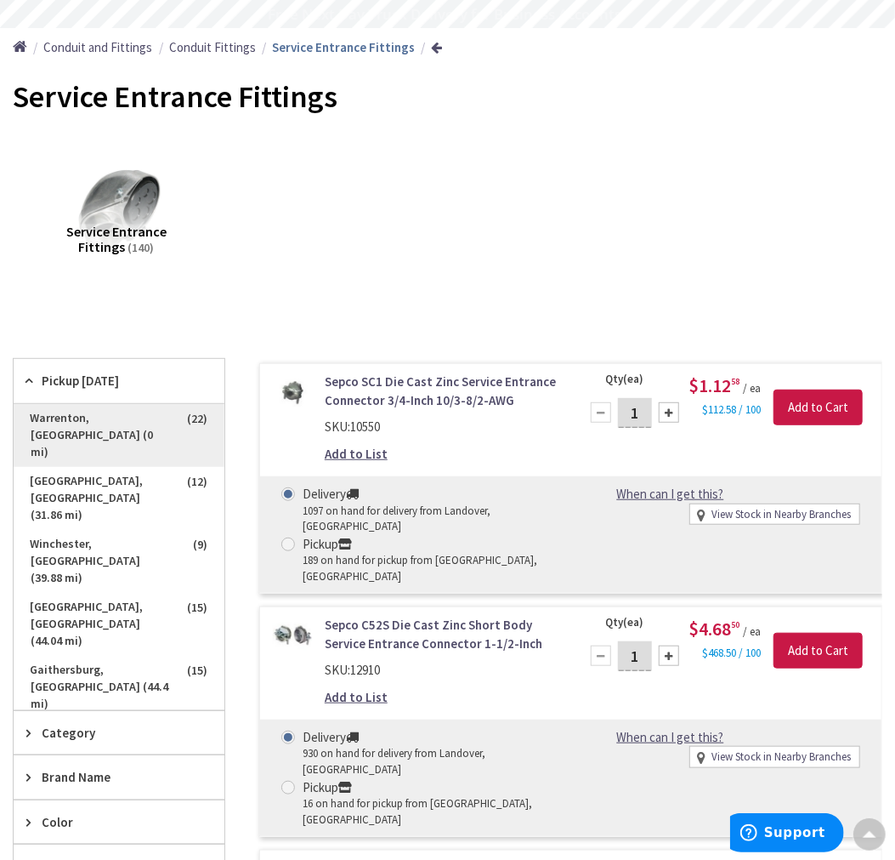
click at [133, 419] on span "Warrenton, VA (0 mi)" at bounding box center [119, 435] width 211 height 63
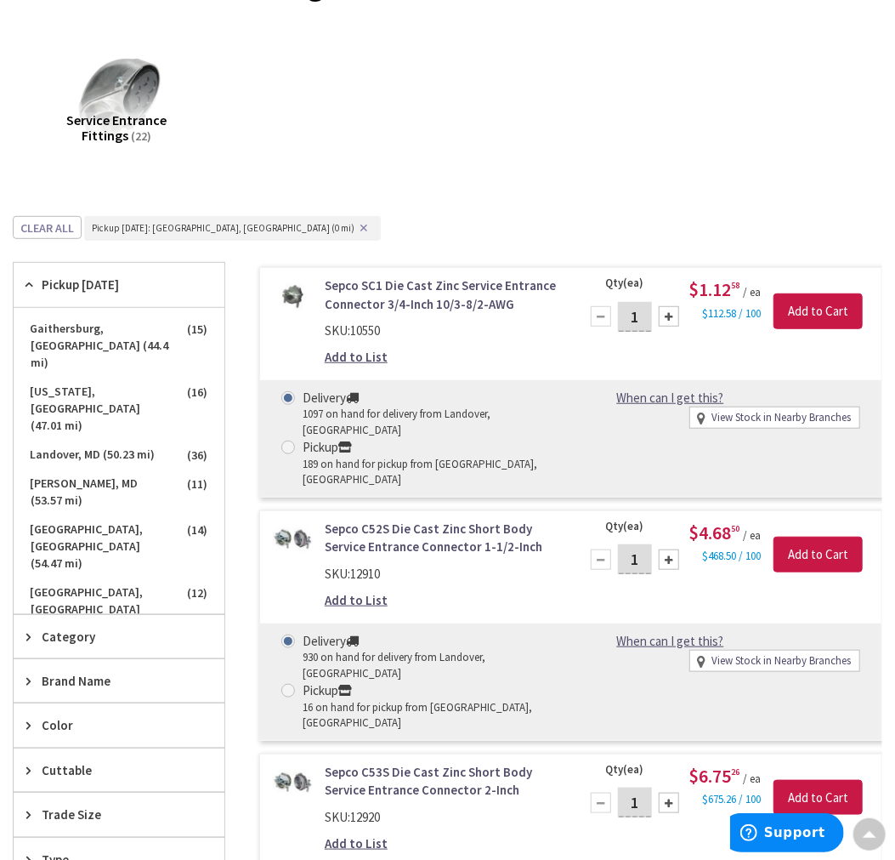
scroll to position [510, 0]
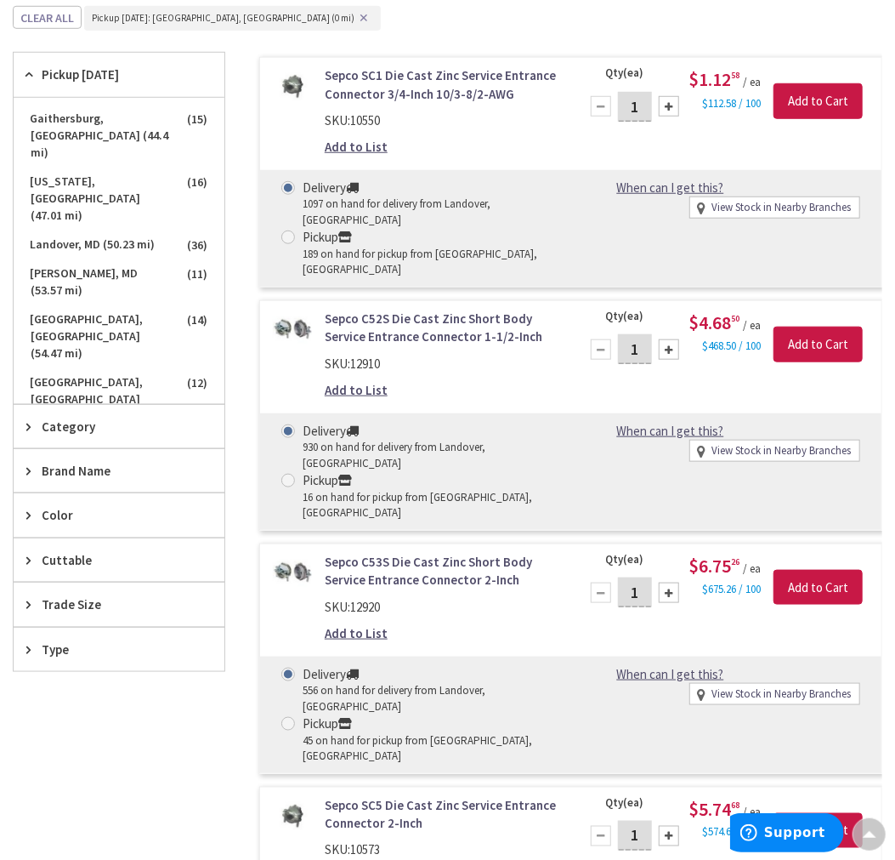
click at [65, 608] on span "Trade Size" at bounding box center [111, 604] width 139 height 18
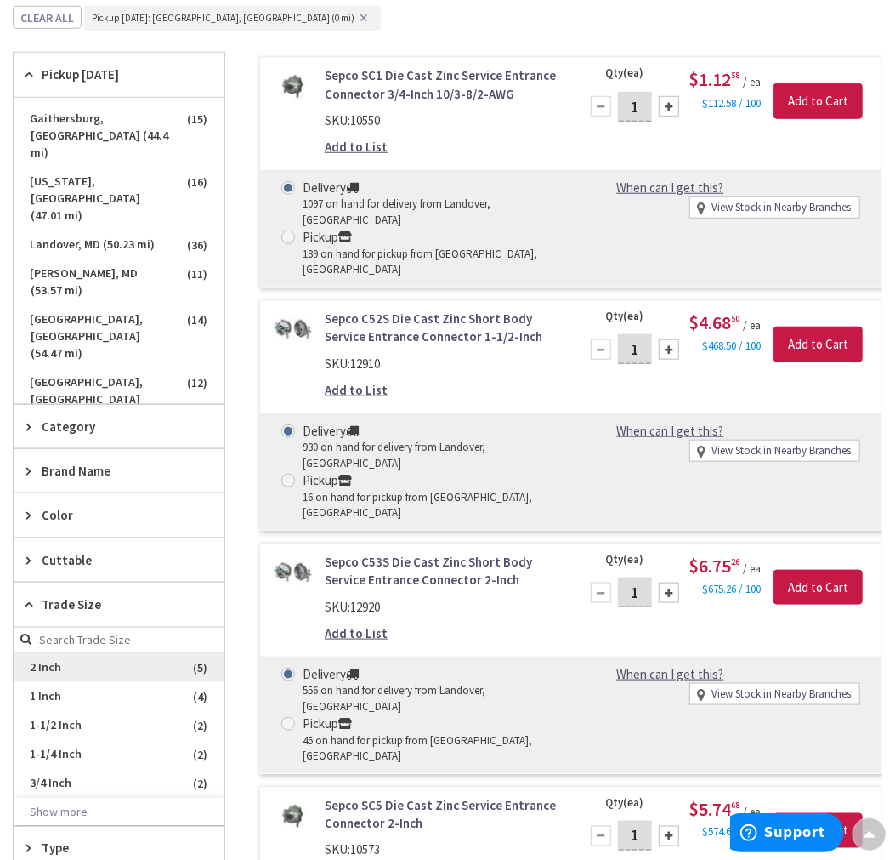
click at [64, 667] on span "2 Inch" at bounding box center [119, 667] width 211 height 29
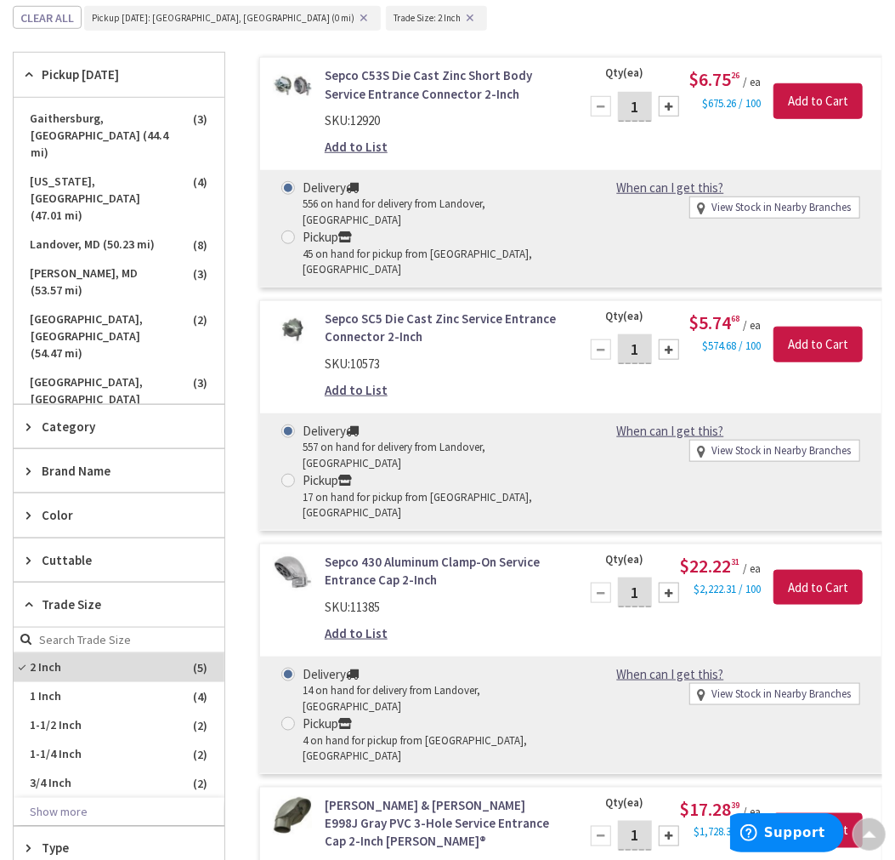
click at [233, 159] on div "Sepco C53S Die Cast Zinc Short Body Service Entrance Connector 2-Inch SKU: 1292…" at bounding box center [553, 670] width 657 height 1234
click at [332, 490] on div "17 on hand for pickup from Warrenton, VA" at bounding box center [431, 505] width 256 height 31
click at [297, 474] on input "Pickup 17 on hand for pickup from Warrenton, VA" at bounding box center [291, 479] width 11 height 11
radio input "true"
click at [817, 326] on input "Add to Cart" at bounding box center [818, 344] width 89 height 36
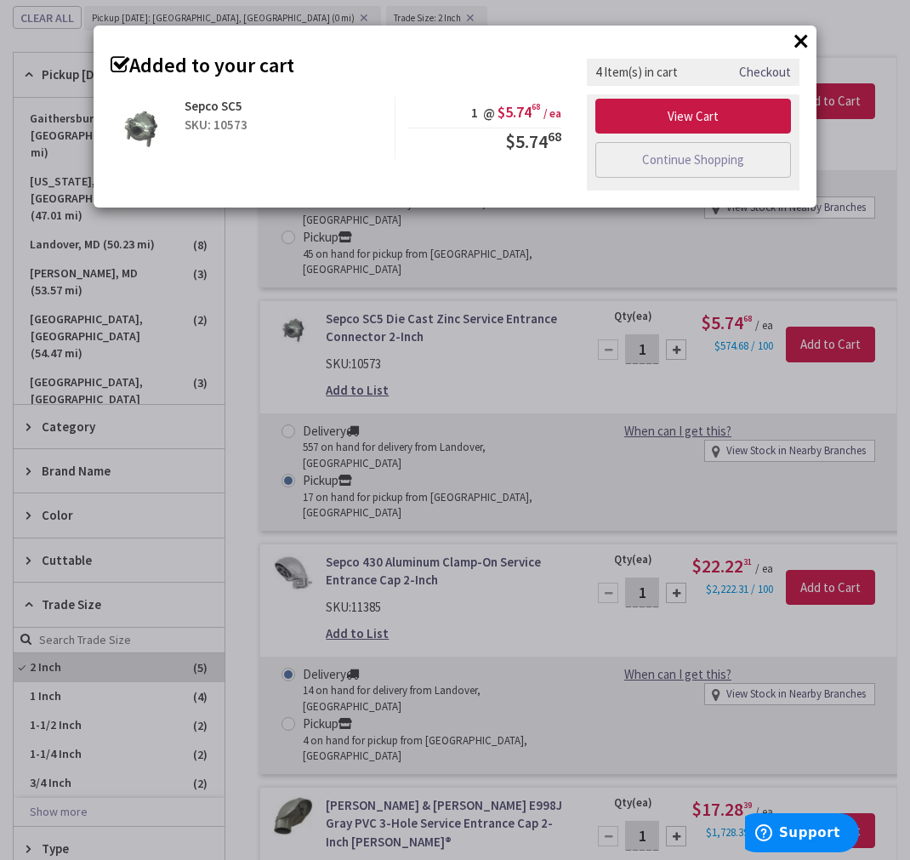
click at [793, 43] on button "×" at bounding box center [801, 41] width 26 height 26
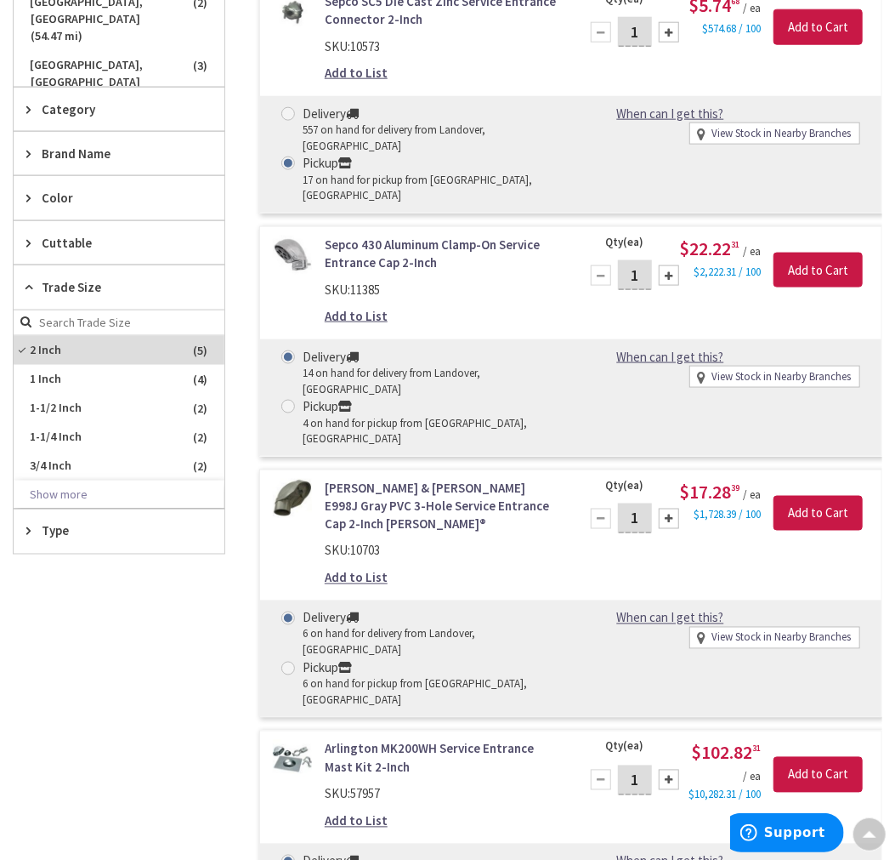
scroll to position [415, 0]
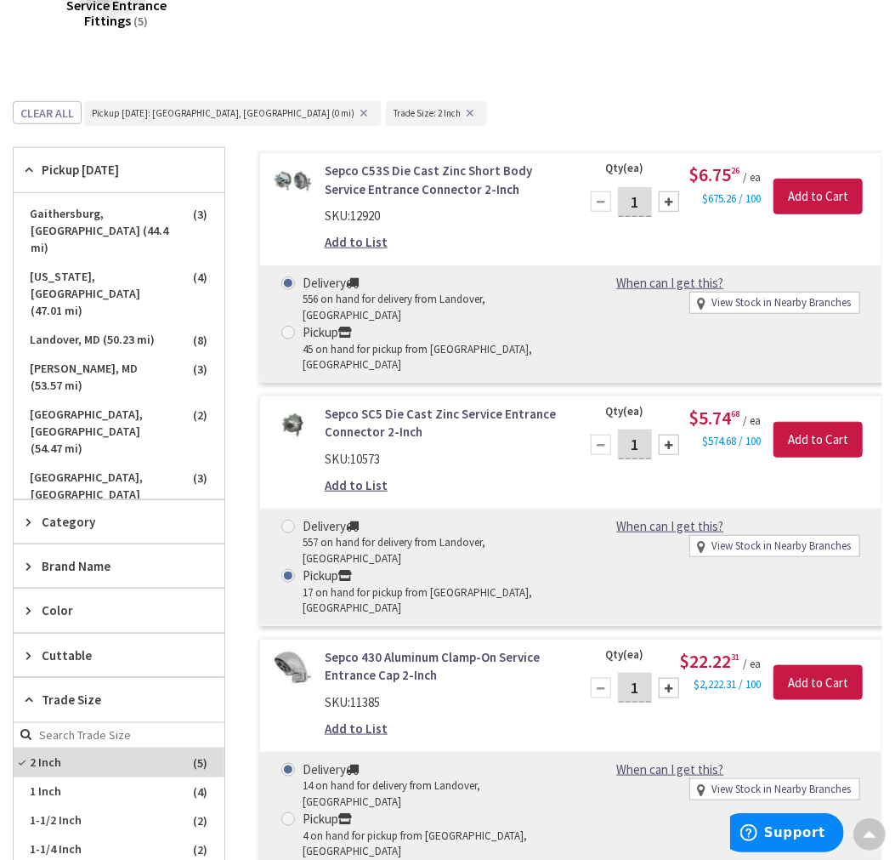
click at [385, 405] on link "Sepco SC5 Die Cast Zinc Service Entrance Connector 2-Inch" at bounding box center [442, 423] width 234 height 37
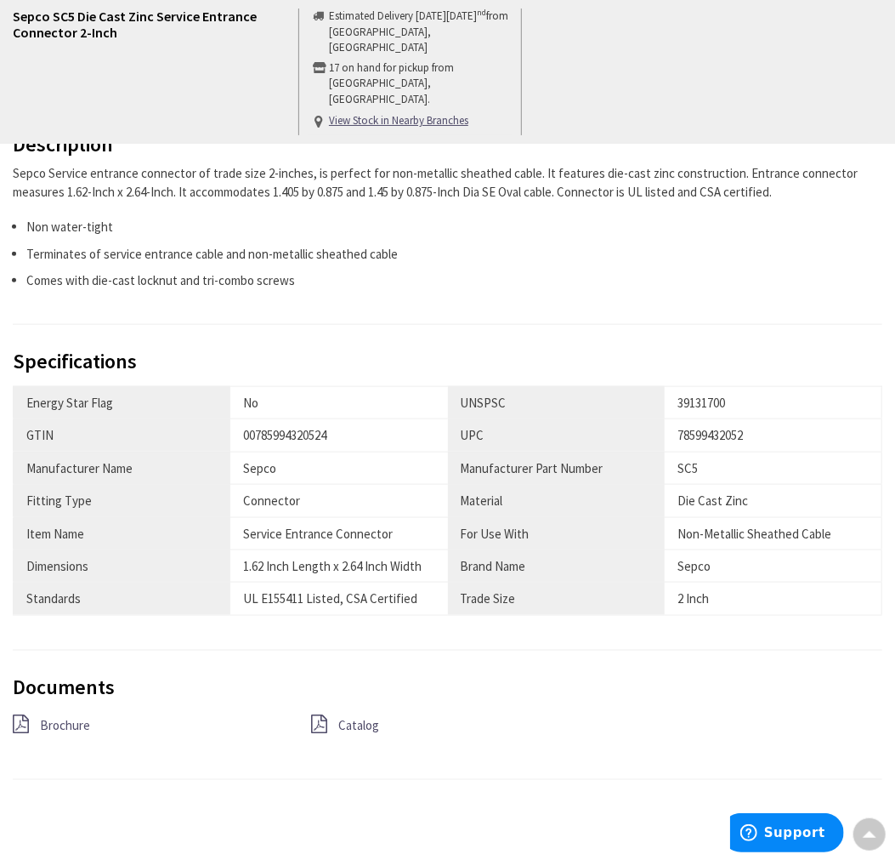
scroll to position [850, 0]
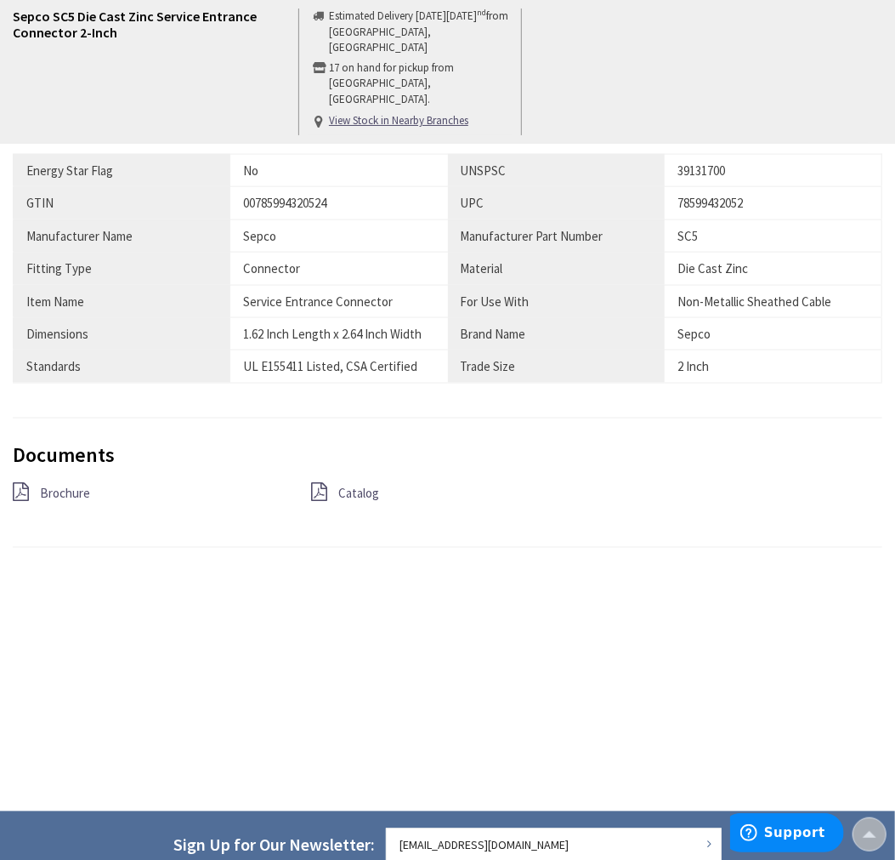
click at [377, 488] on span "Catalog" at bounding box center [358, 493] width 41 height 16
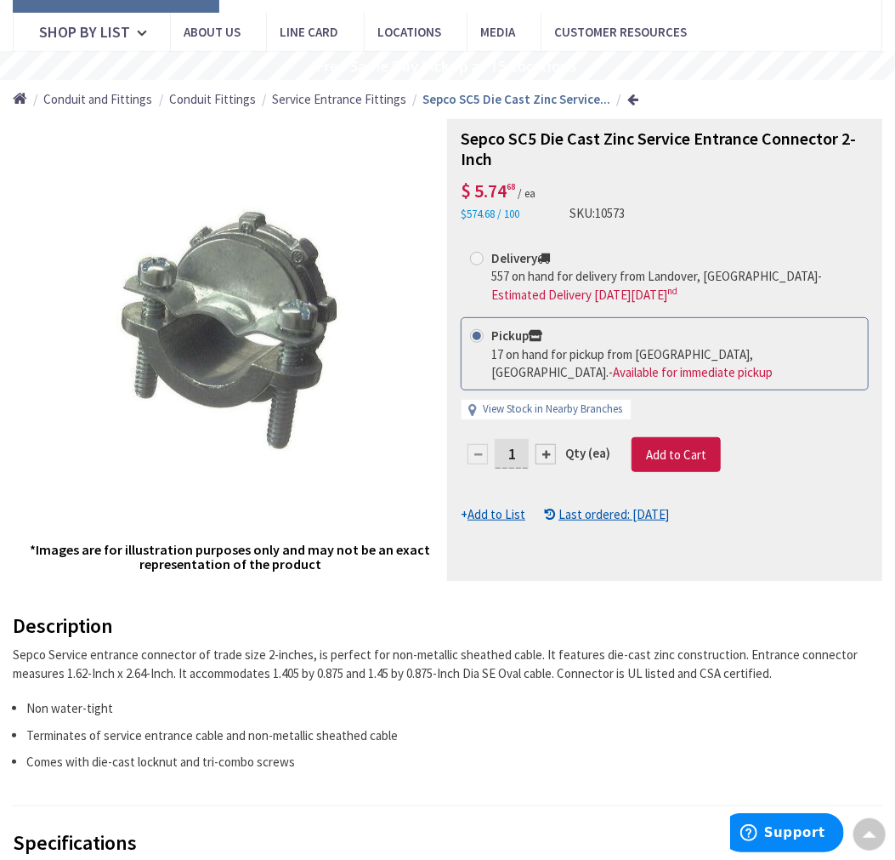
scroll to position [94, 0]
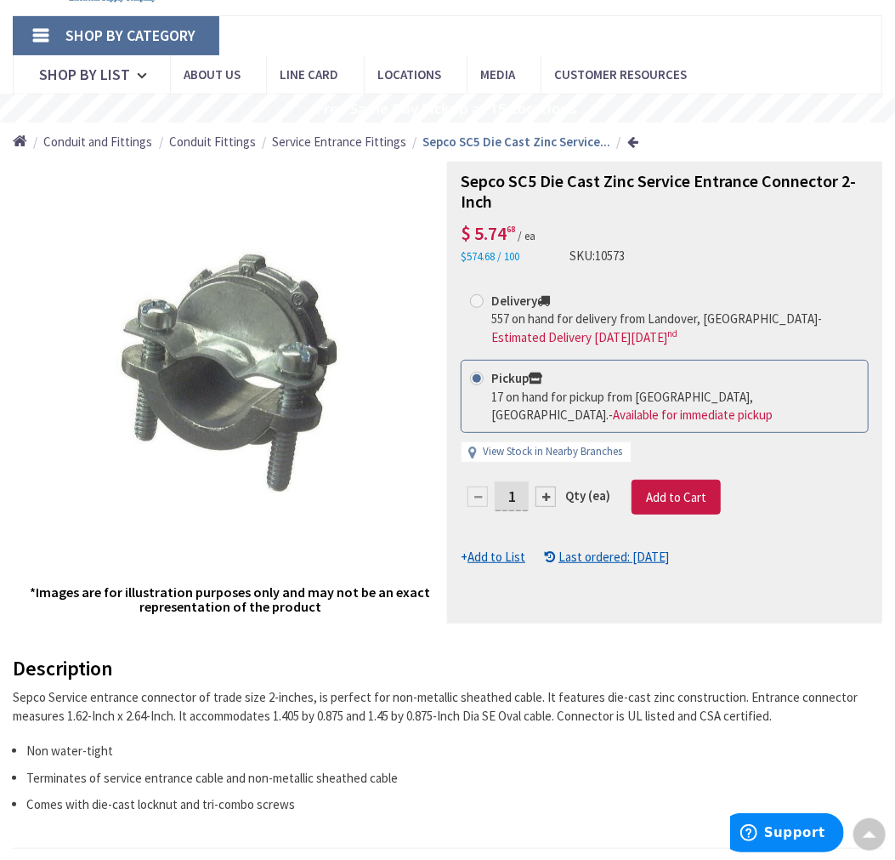
click at [718, 71] on nav "Shop By Category Conduit and Fittings Cable Tray & Accessories Cable Trays Cabl…" at bounding box center [448, 54] width 870 height 79
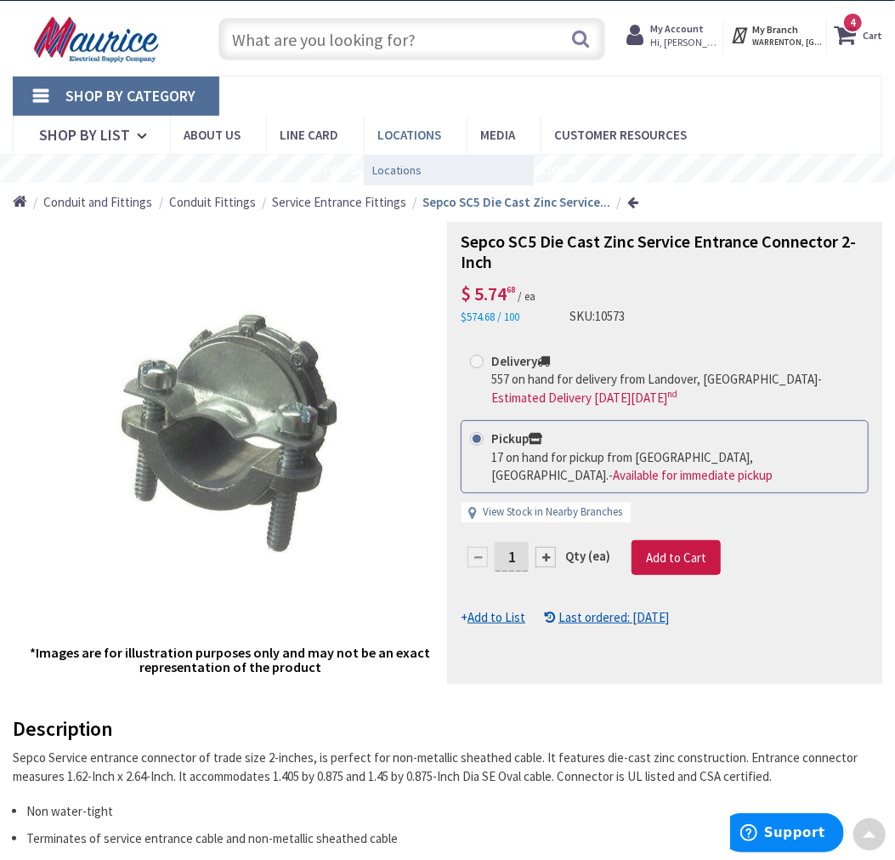
scroll to position [0, 0]
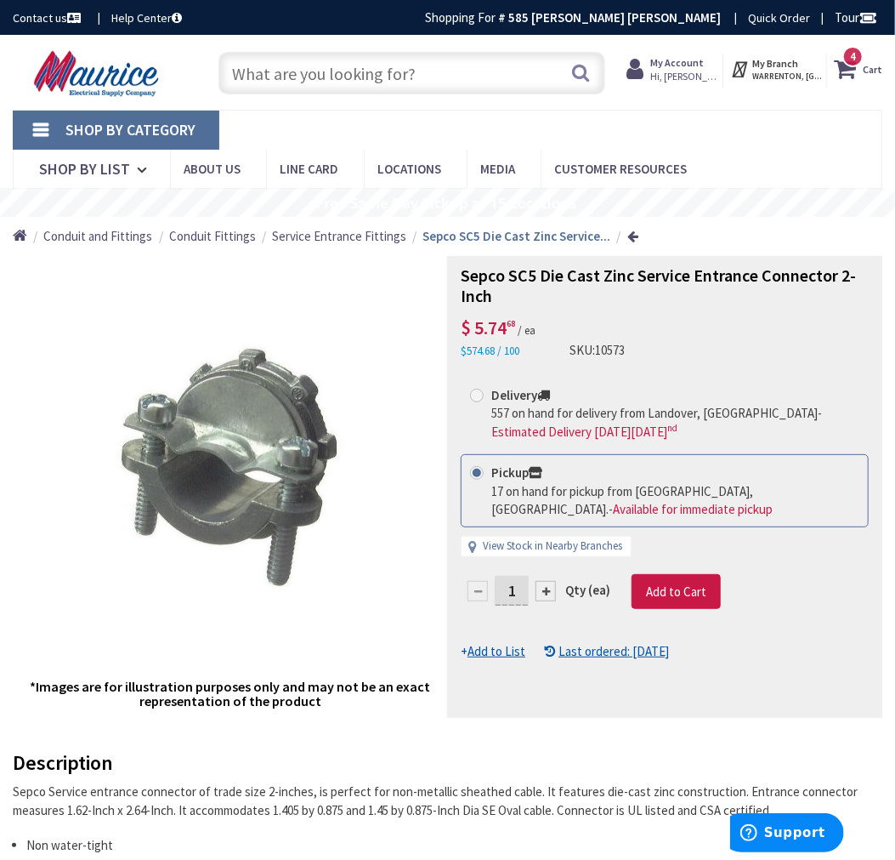
click at [357, 88] on input "text" at bounding box center [412, 73] width 387 height 43
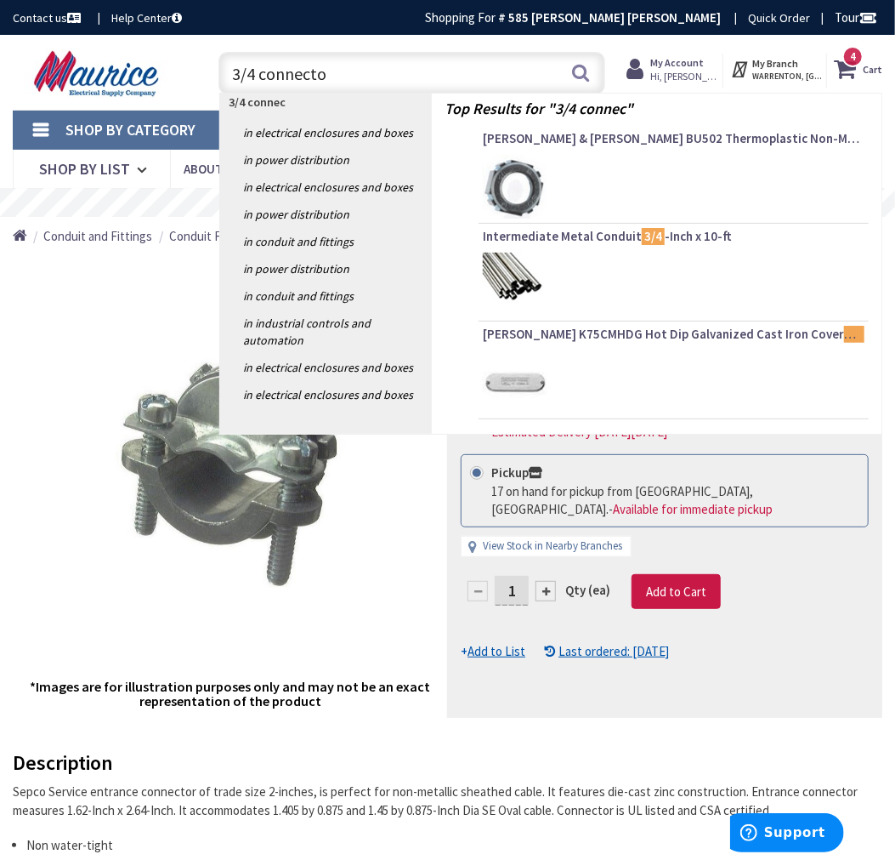
type input "3/4 connector"
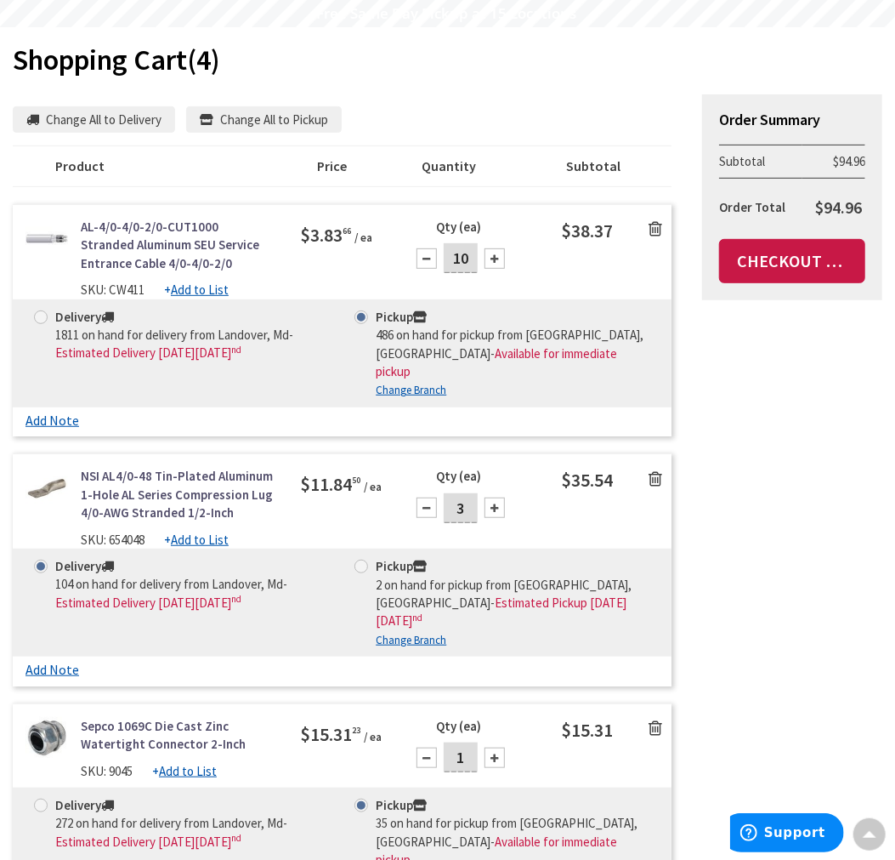
scroll to position [189, 0]
click at [364, 560] on span at bounding box center [362, 567] width 14 height 14
click at [364, 561] on input "Pickup 2 on hand for pickup from Warrenton, Va - Estimated Pickup on Thursday, …" at bounding box center [364, 566] width 11 height 11
radio input "true"
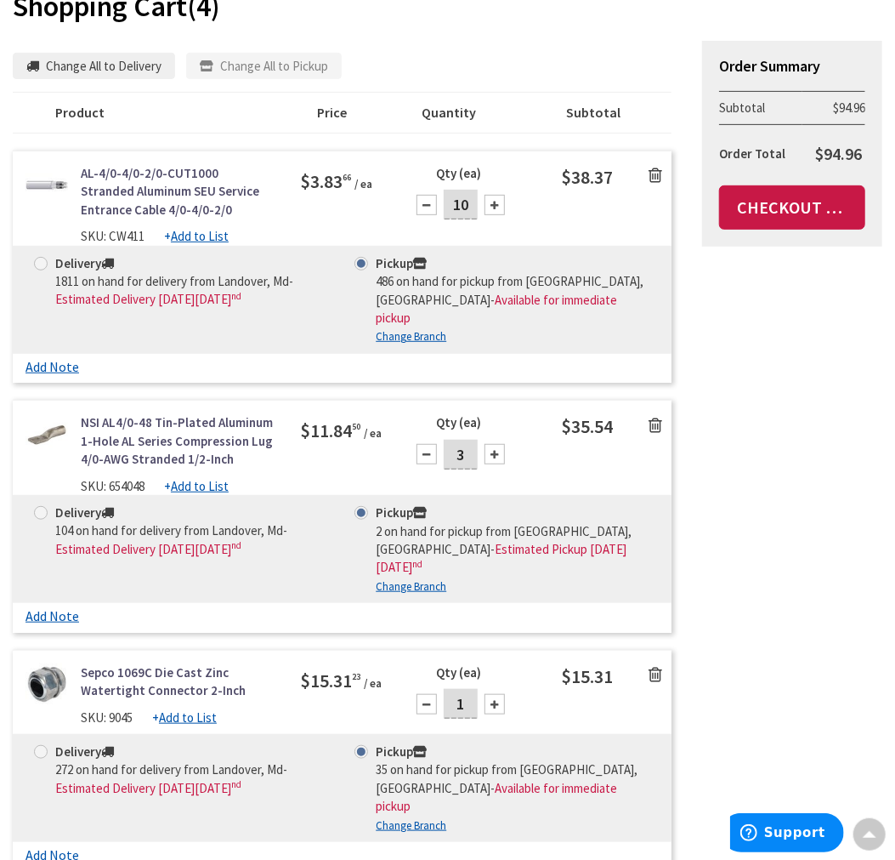
click at [651, 172] on icon at bounding box center [656, 175] width 14 height 17
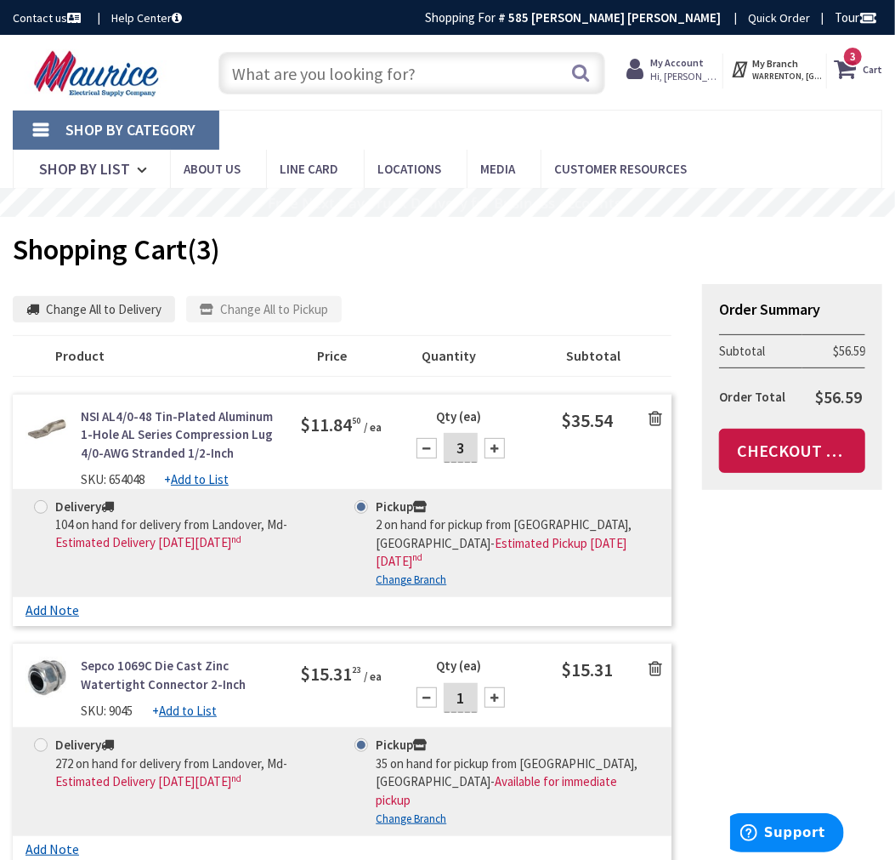
click at [367, 86] on input "text" at bounding box center [412, 73] width 387 height 43
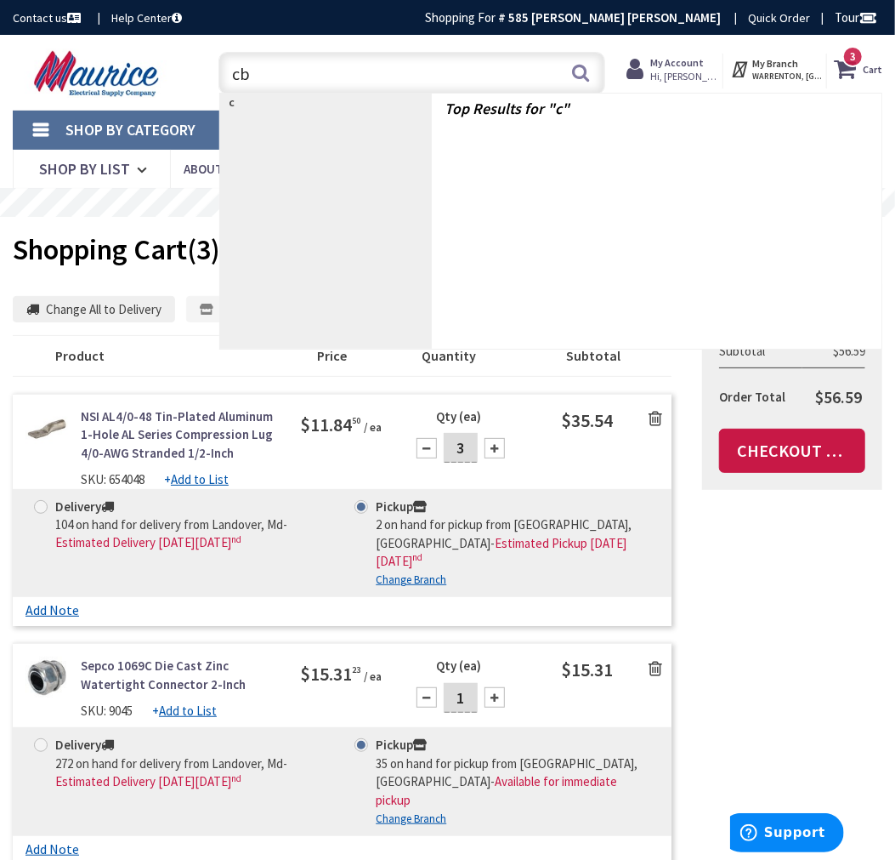
type input "cb5"
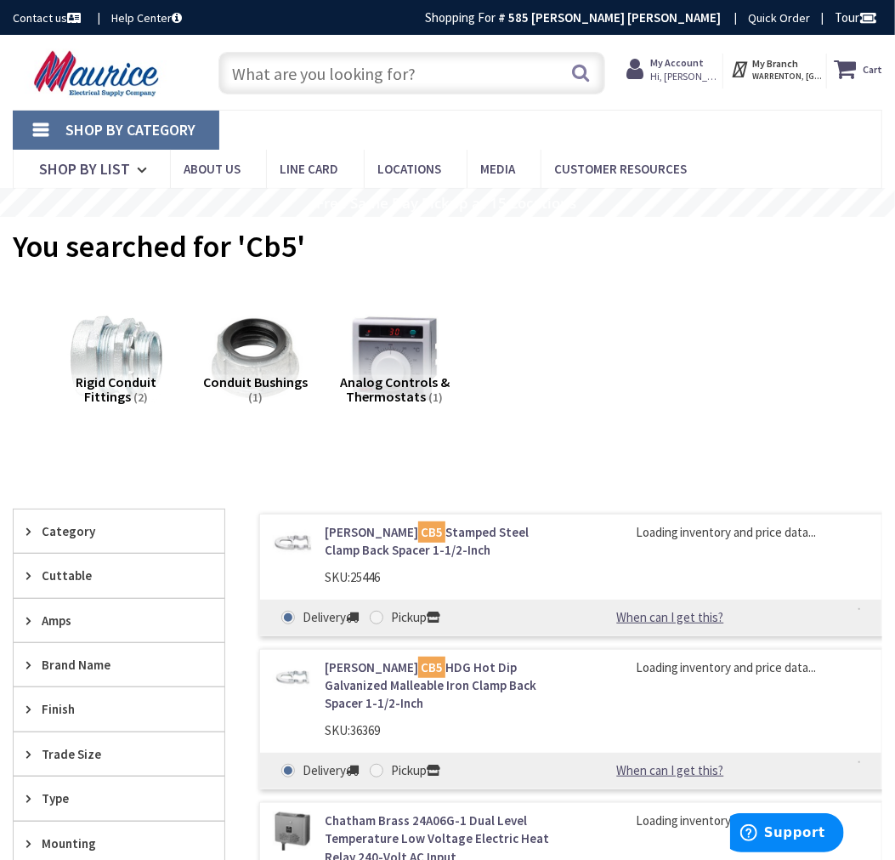
click at [338, 86] on input "text" at bounding box center [412, 73] width 387 height 43
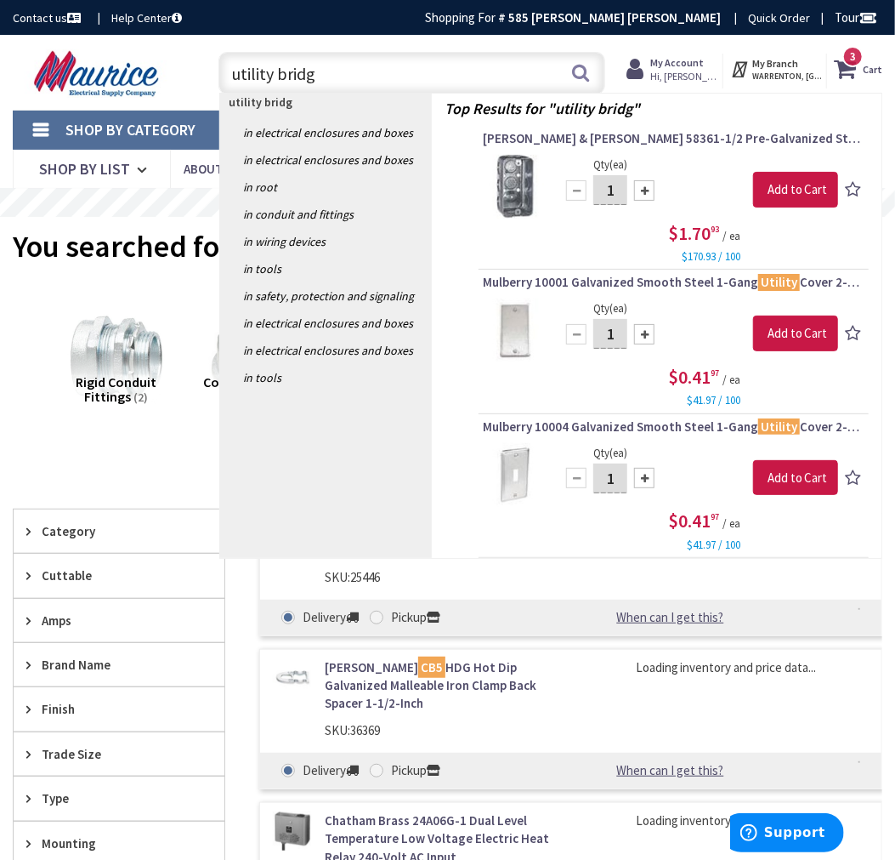
type input "utility bridge"
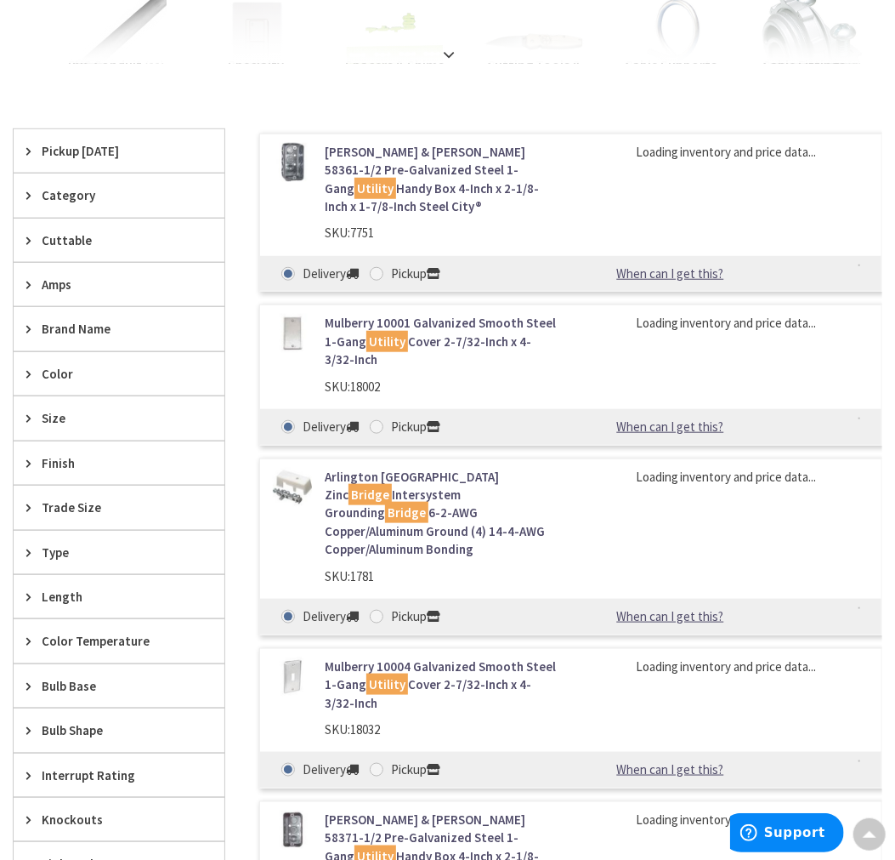
click at [380, 610] on span at bounding box center [377, 617] width 14 height 14
click at [380, 610] on input "Pickup" at bounding box center [379, 615] width 11 height 11
radio input "true"
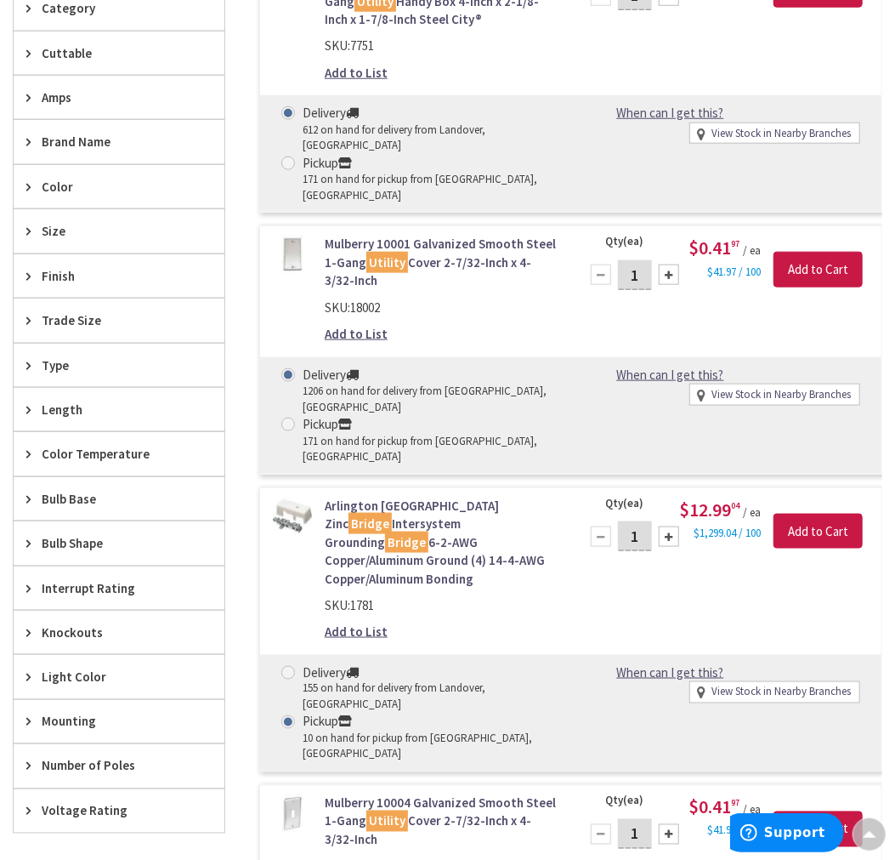
scroll to position [661, 0]
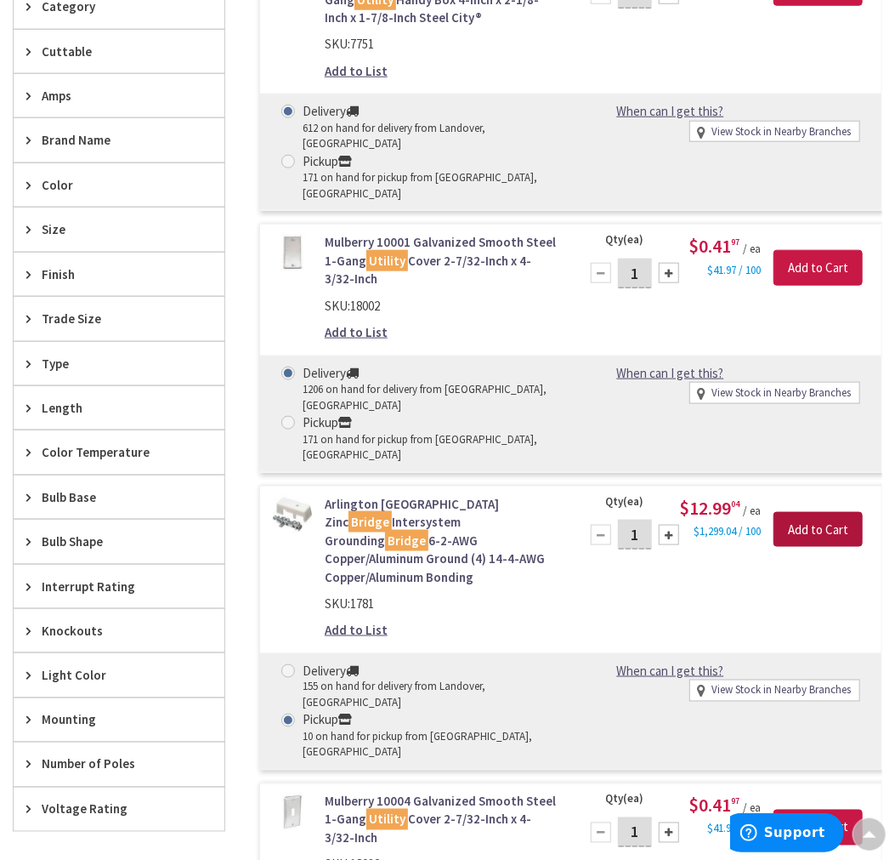
click at [840, 512] on input "Add to Cart" at bounding box center [818, 530] width 89 height 36
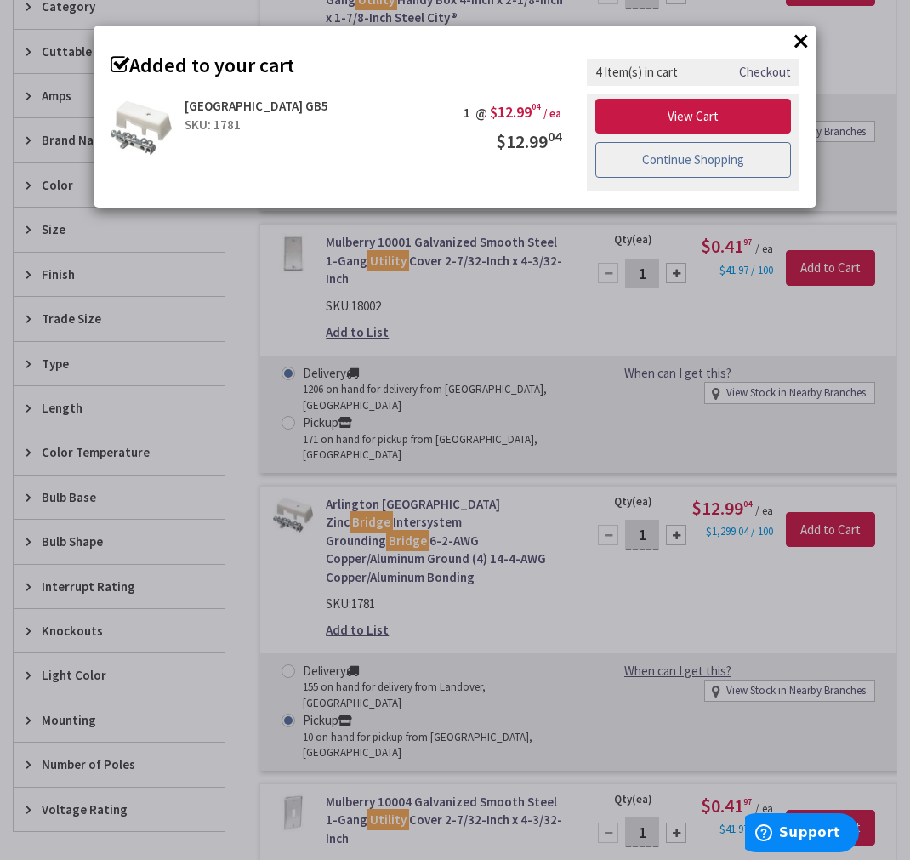
click at [689, 165] on link "Continue Shopping" at bounding box center [693, 160] width 196 height 36
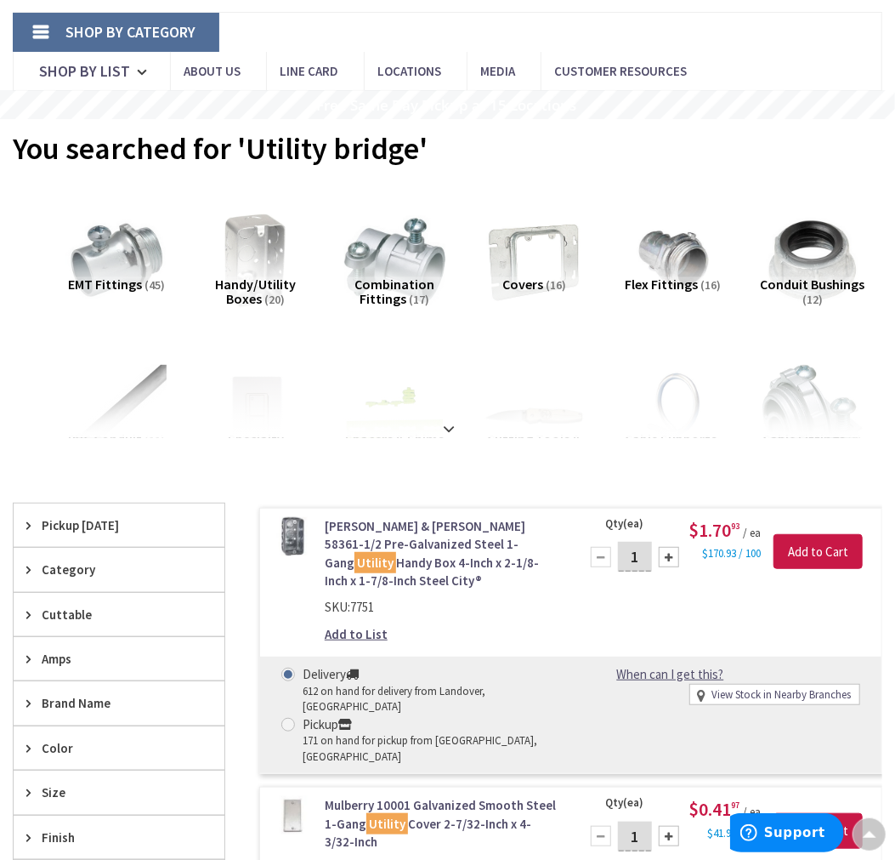
scroll to position [0, 0]
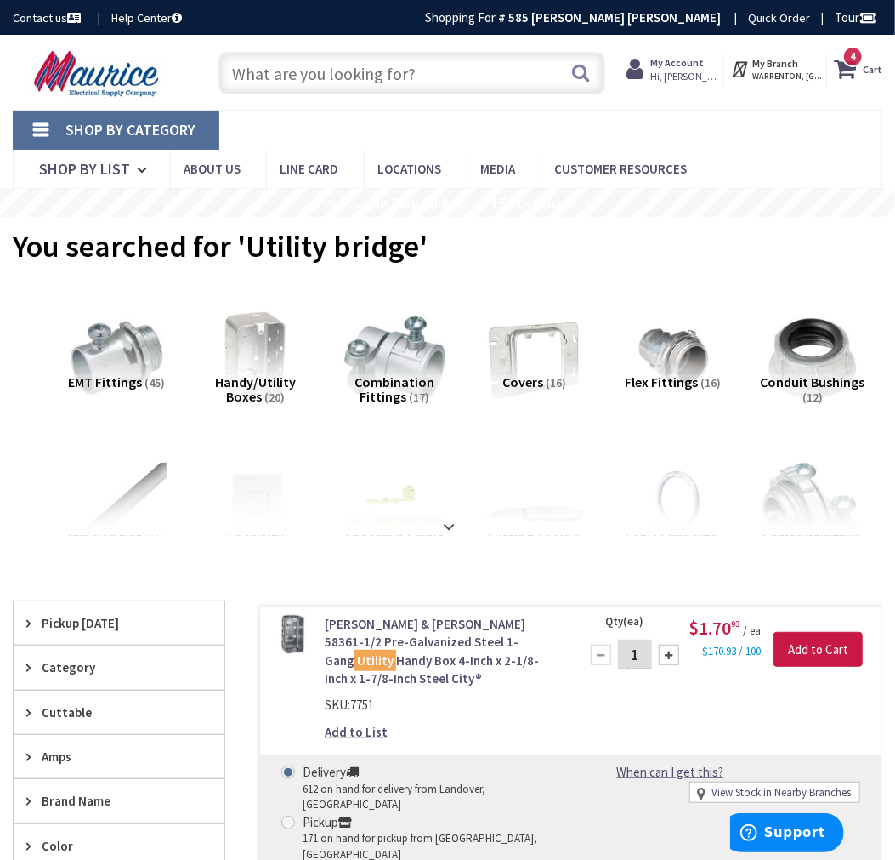
click at [364, 74] on input "text" at bounding box center [412, 73] width 387 height 43
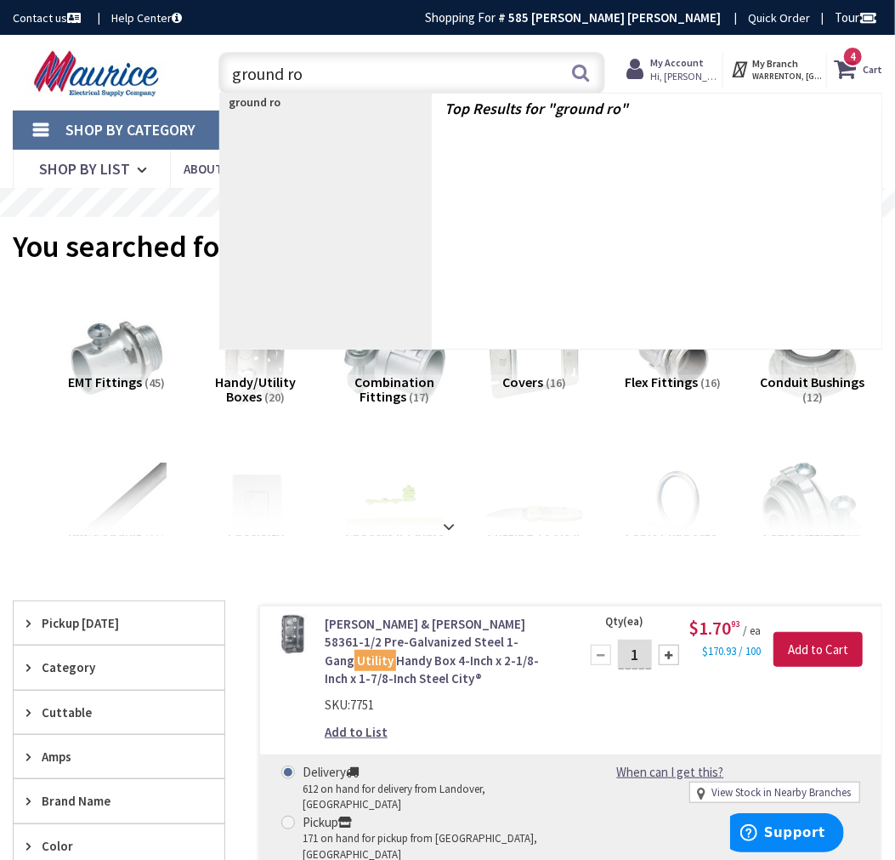
type input "ground rod"
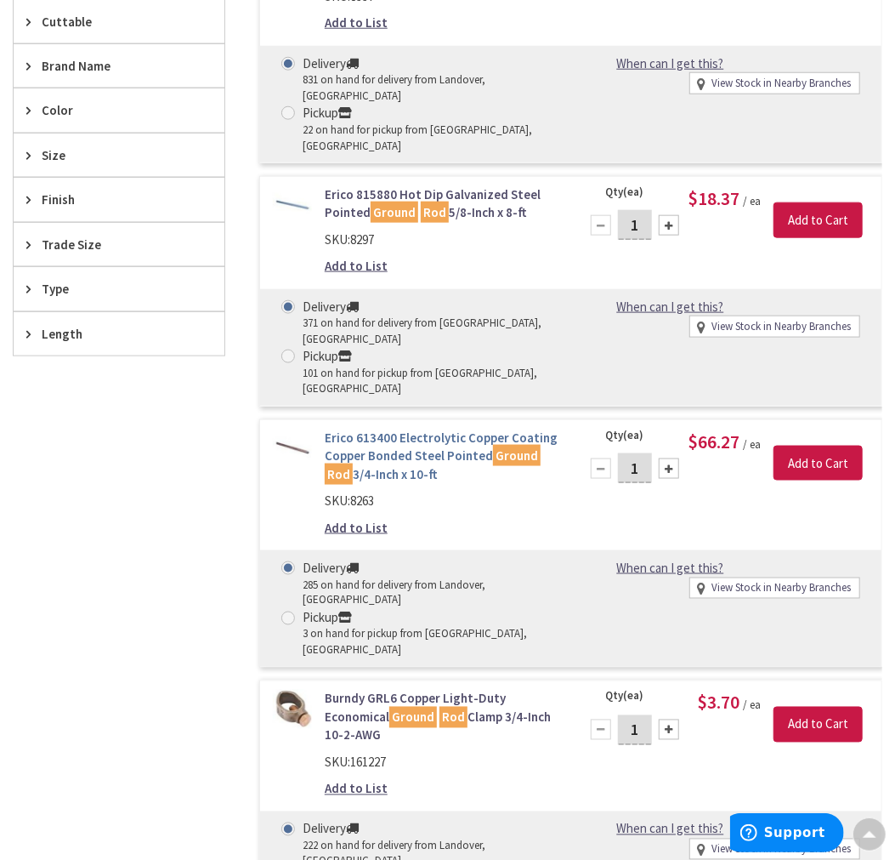
scroll to position [755, 0]
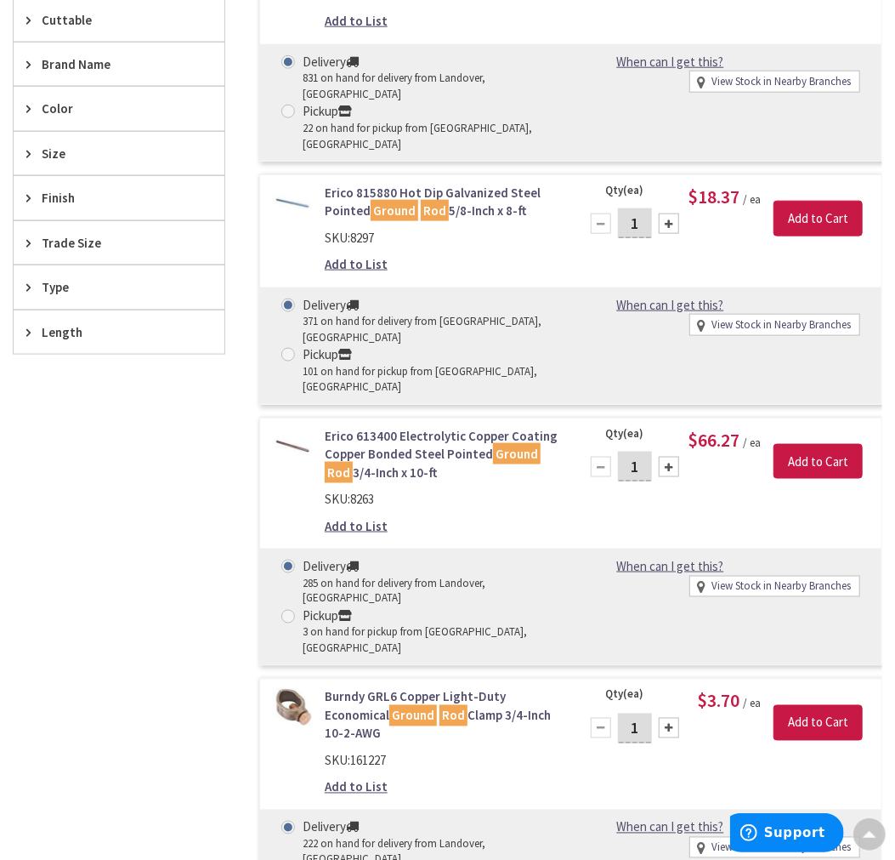
click at [289, 348] on span at bounding box center [288, 355] width 14 height 14
click at [289, 349] on input "Pickup 101 on hand for pickup from [GEOGRAPHIC_DATA], [GEOGRAPHIC_DATA]" at bounding box center [291, 354] width 11 height 11
radio input "true"
click at [663, 213] on div at bounding box center [669, 223] width 20 height 20
type input "2"
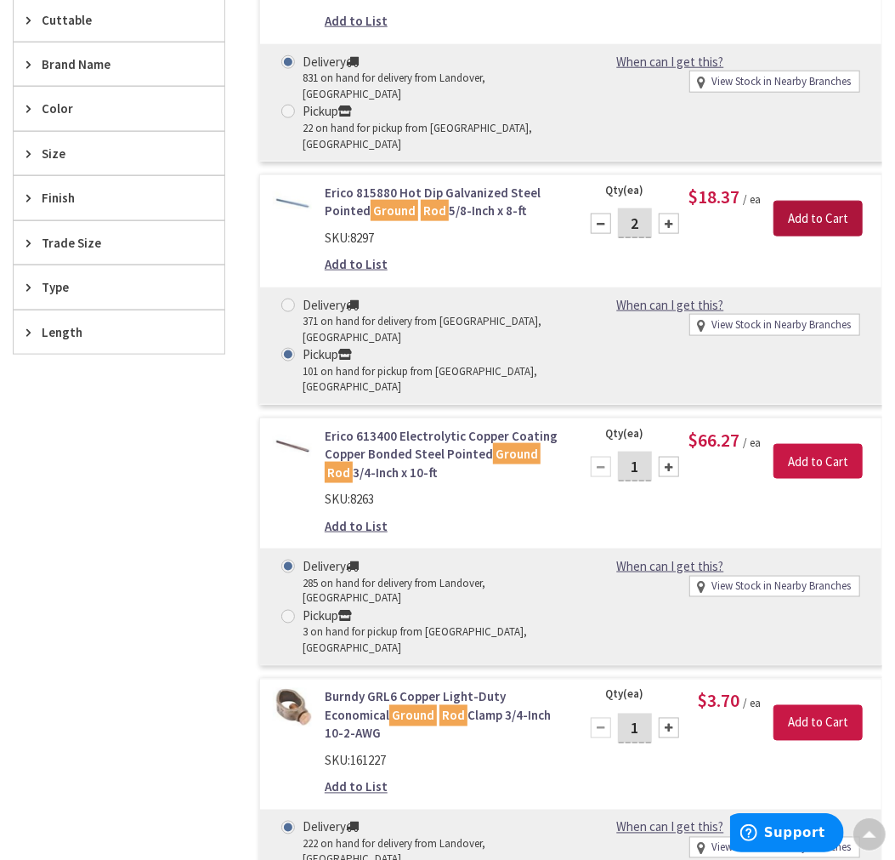
click at [834, 201] on input "Add to Cart" at bounding box center [818, 219] width 89 height 36
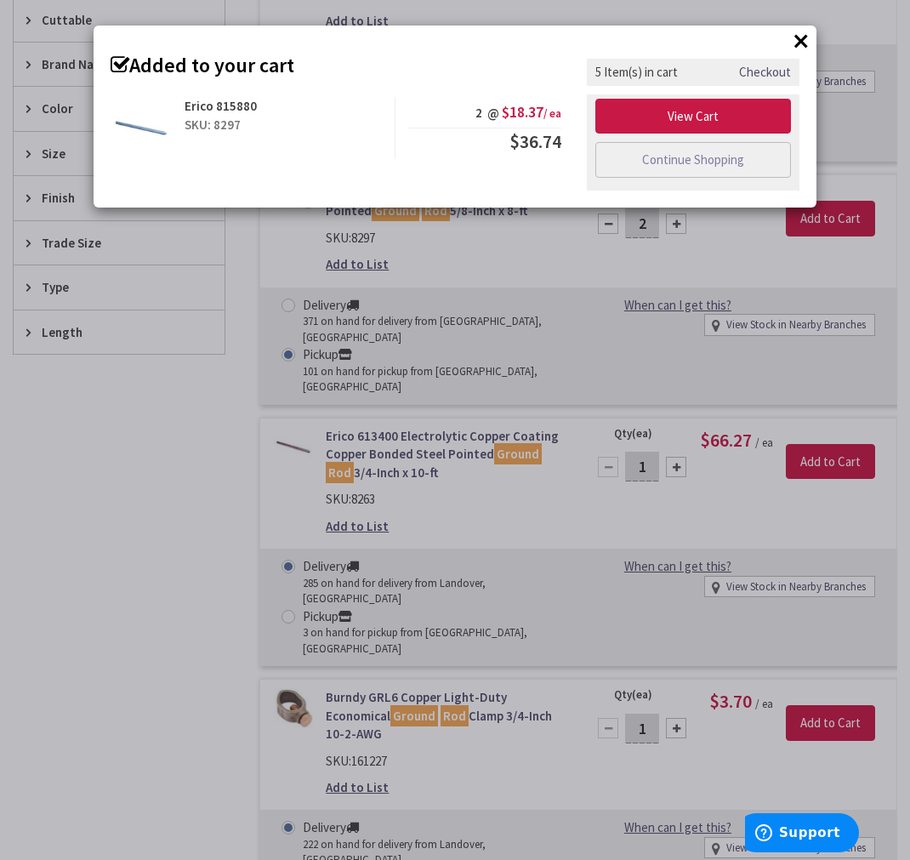
click at [803, 39] on button "×" at bounding box center [801, 41] width 26 height 26
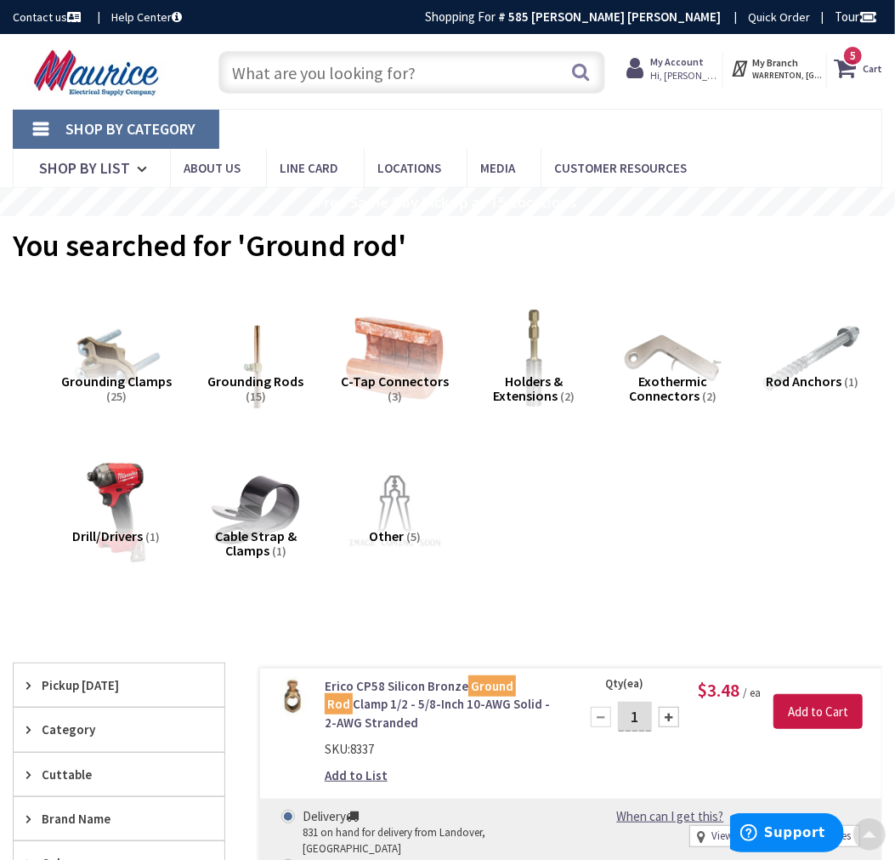
scroll to position [0, 0]
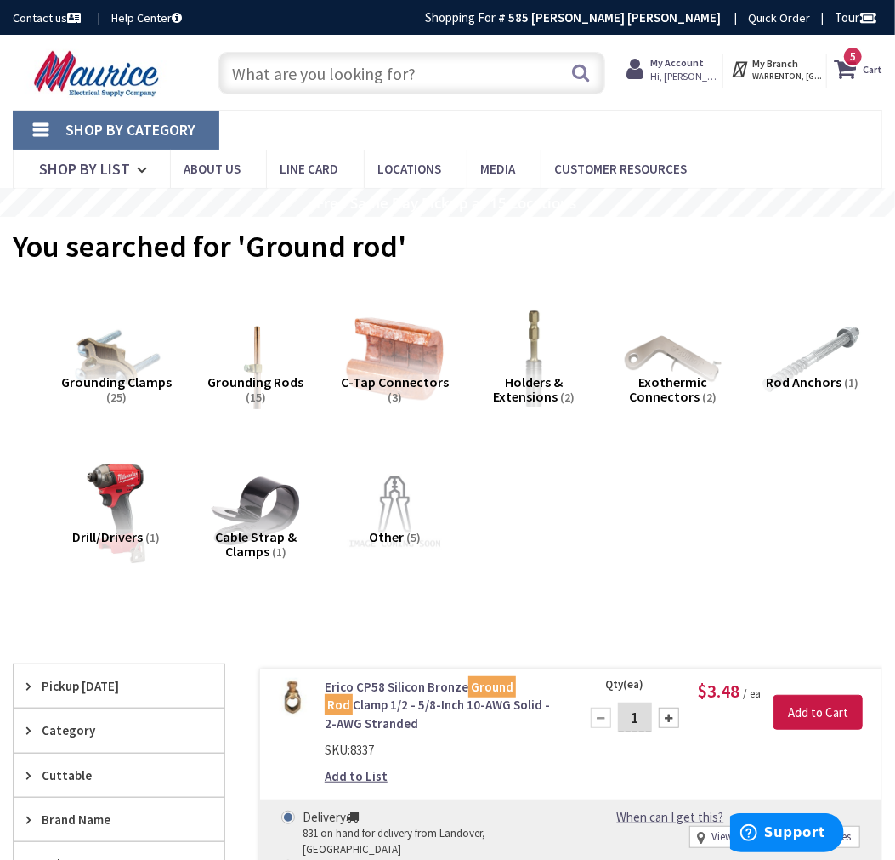
click at [381, 74] on input "text" at bounding box center [412, 73] width 387 height 43
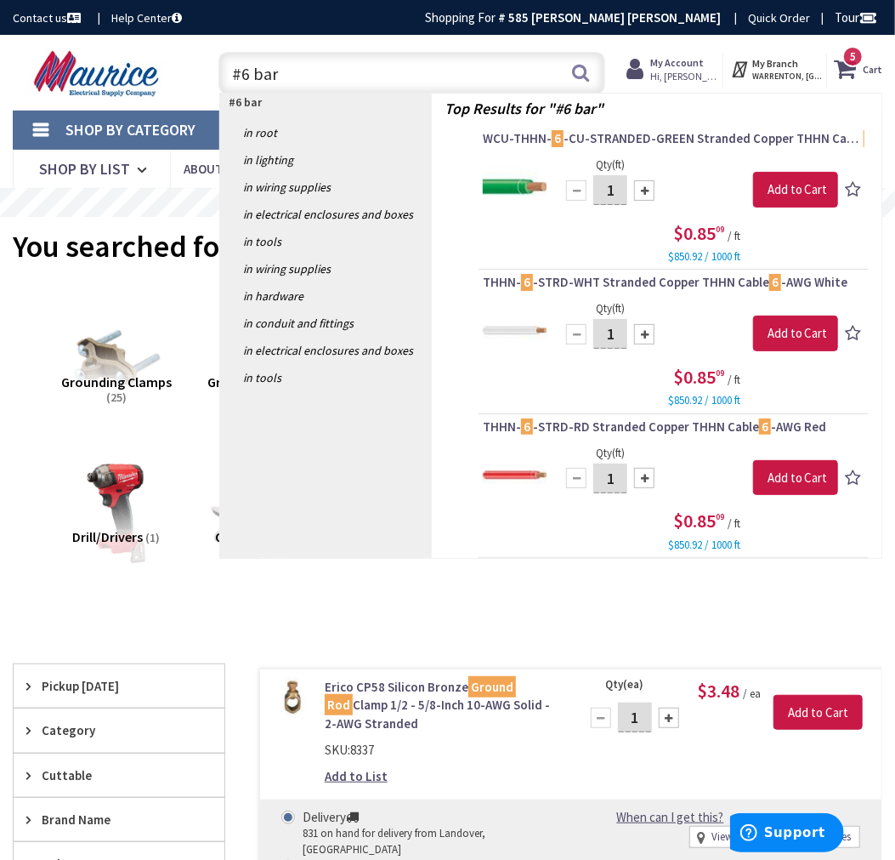
type input "#6 bare"
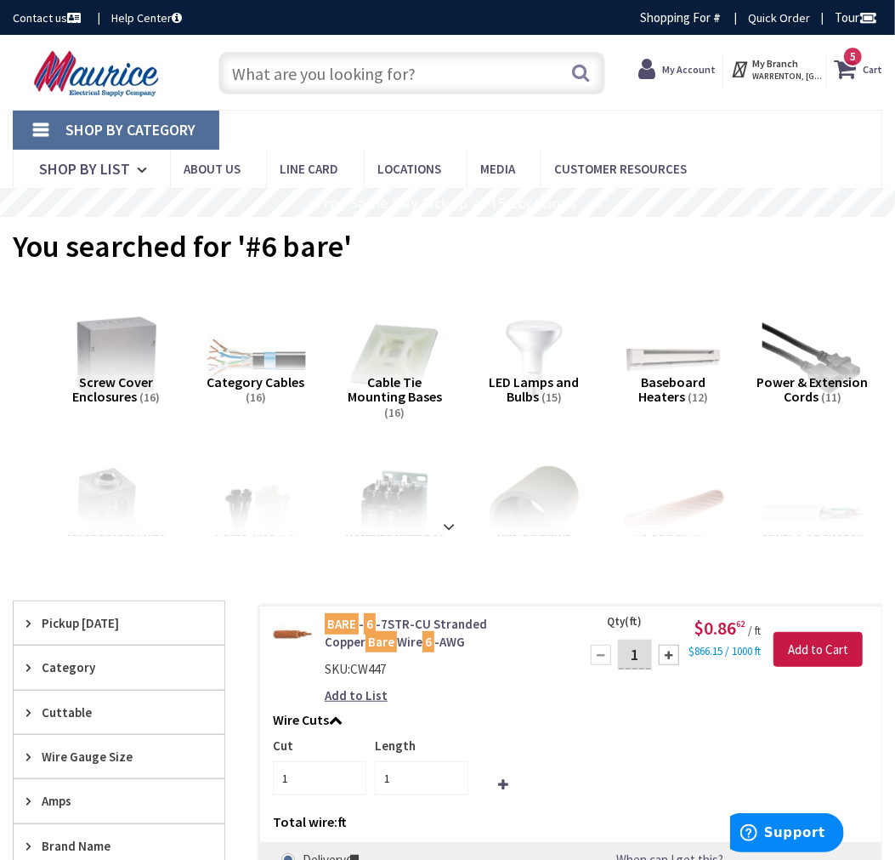
drag, startPoint x: 638, startPoint y: 653, endPoint x: 574, endPoint y: 670, distance: 66.0
click at [574, 670] on div "Qty (ft) 1 Please select a quantity $0.86 62 / ft $866.15 / 1000 ft Add to Cart" at bounding box center [726, 650] width 311 height 70
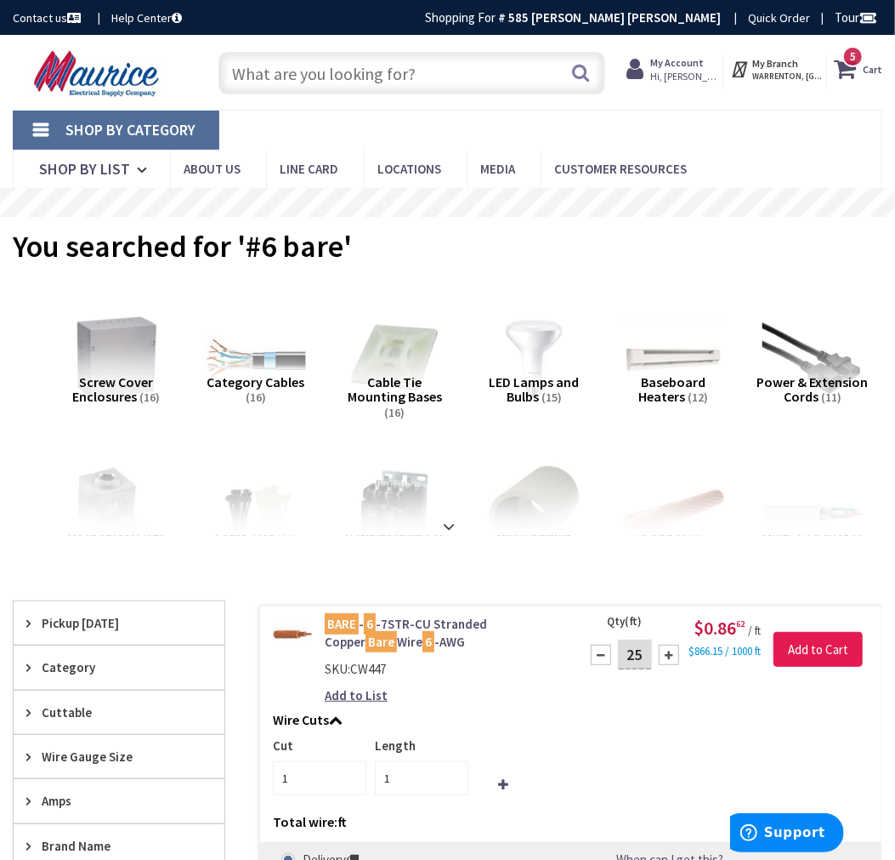
type input "25"
click at [813, 644] on input "Add to Cart" at bounding box center [818, 650] width 89 height 36
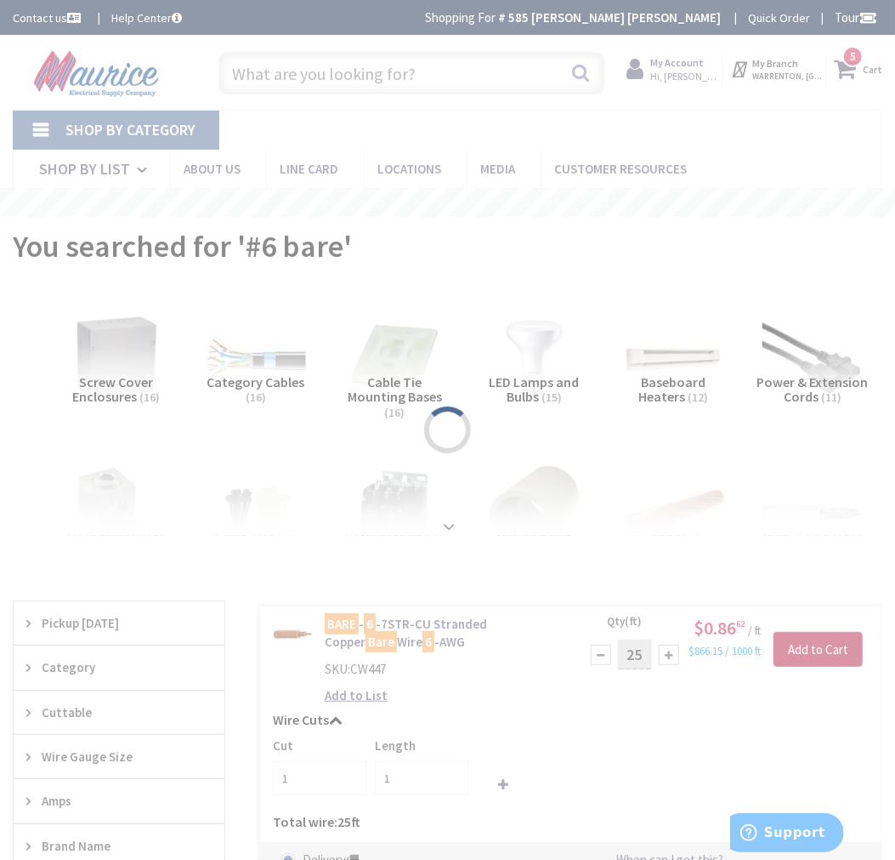
type input "25"
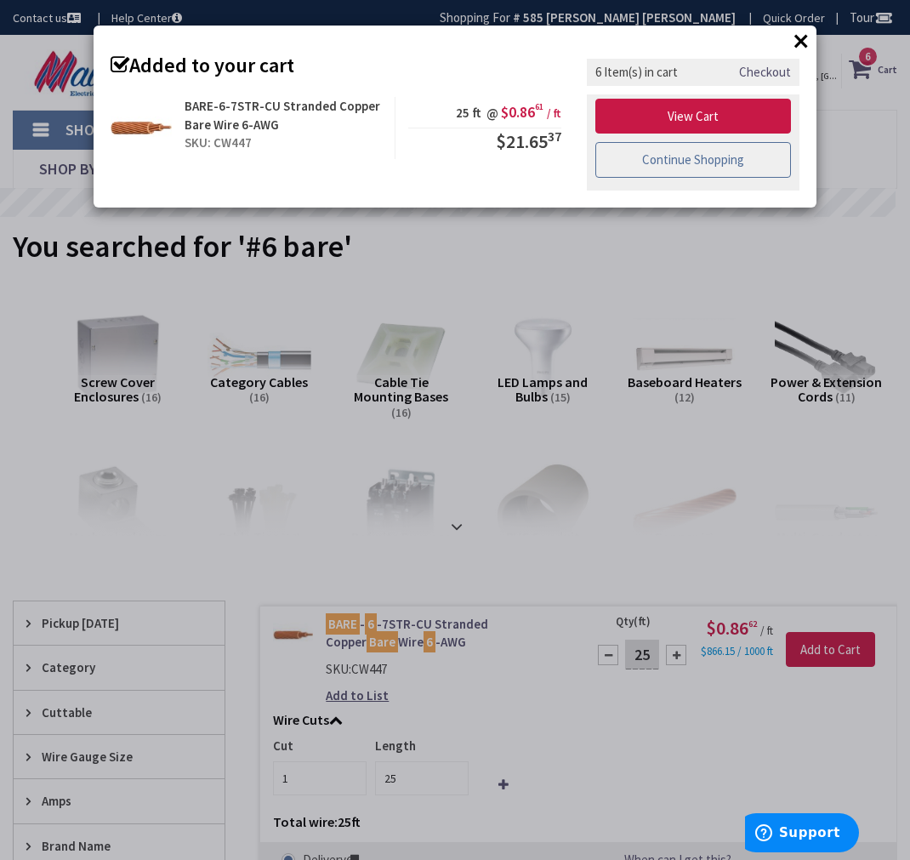
click at [707, 150] on link "Continue Shopping" at bounding box center [693, 160] width 196 height 36
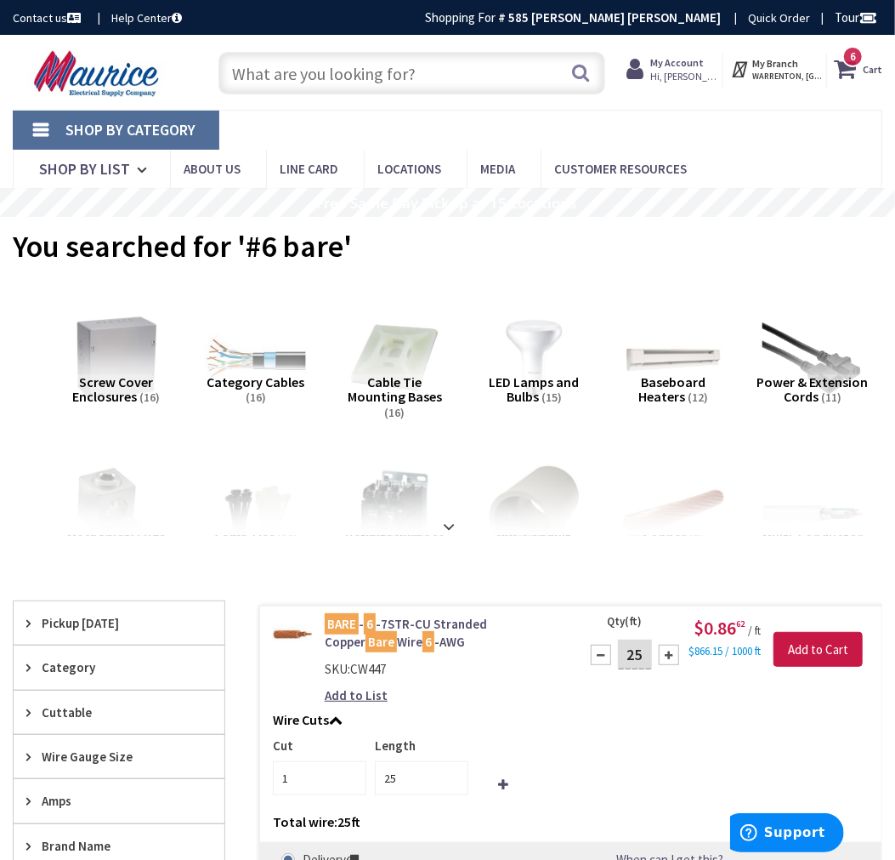
click at [412, 88] on input "text" at bounding box center [412, 73] width 387 height 43
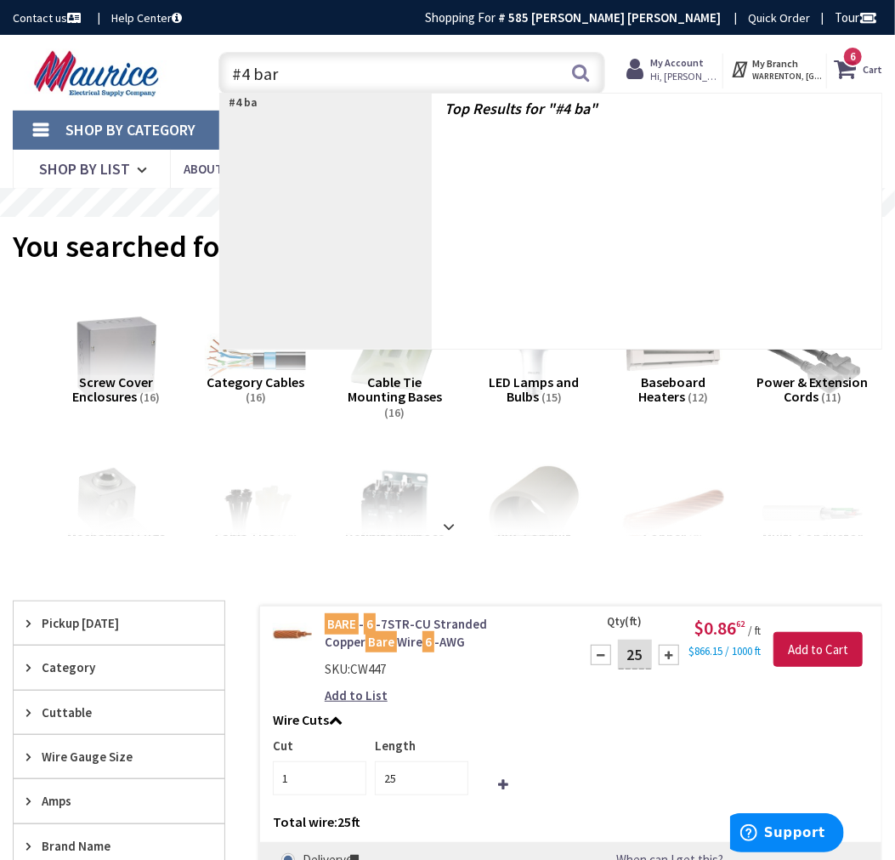
type input "#4 bare"
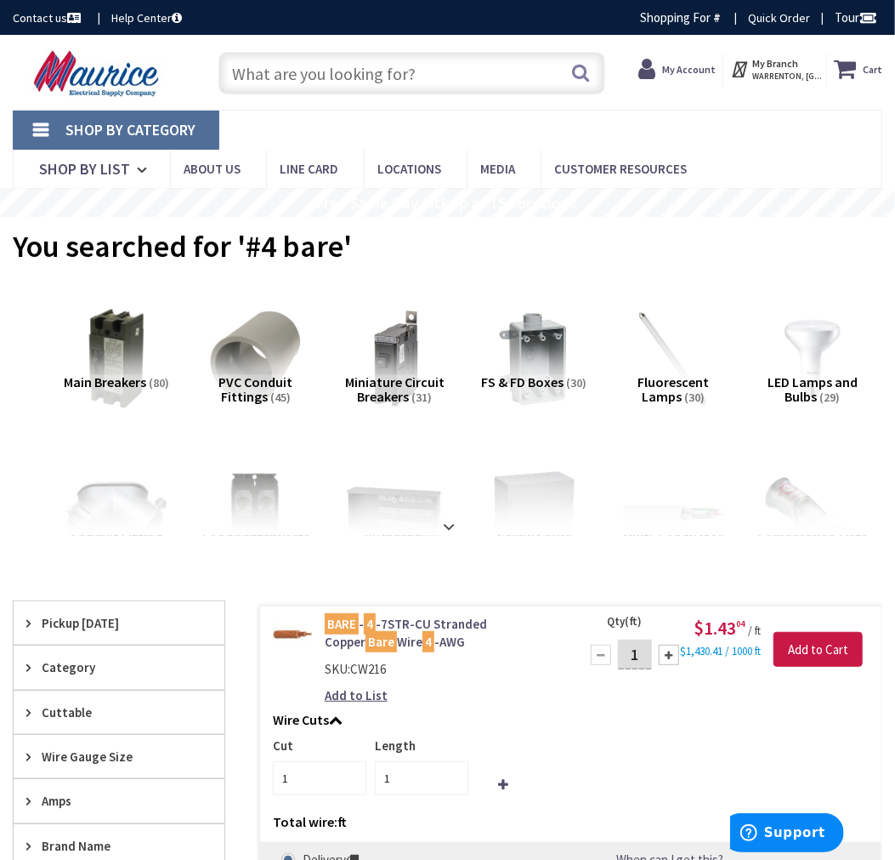
click at [631, 663] on input "1" at bounding box center [635, 654] width 34 height 30
type input "35"
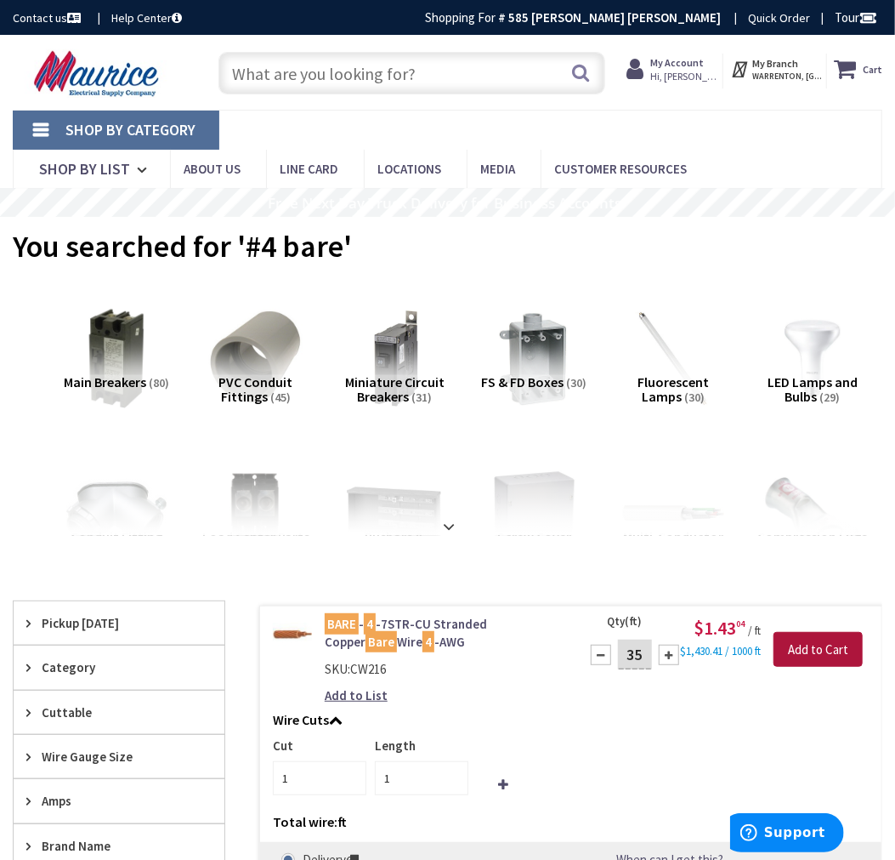
click at [834, 633] on input "Add to Cart" at bounding box center [818, 650] width 89 height 36
type input "35"
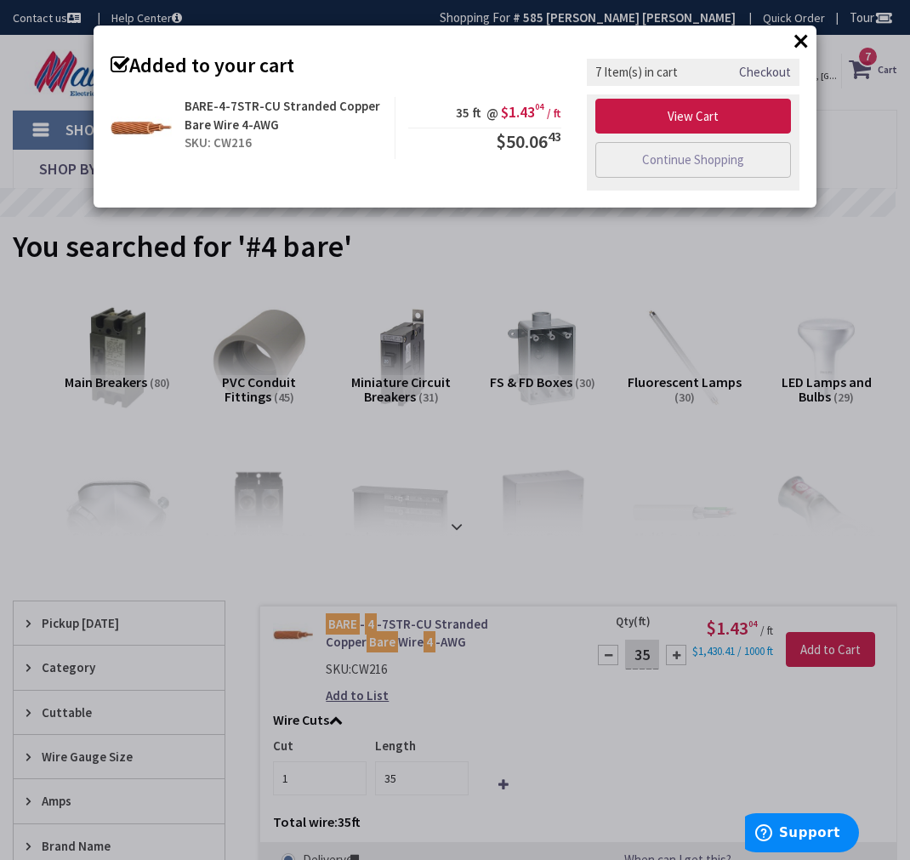
click at [799, 38] on button "×" at bounding box center [801, 41] width 26 height 26
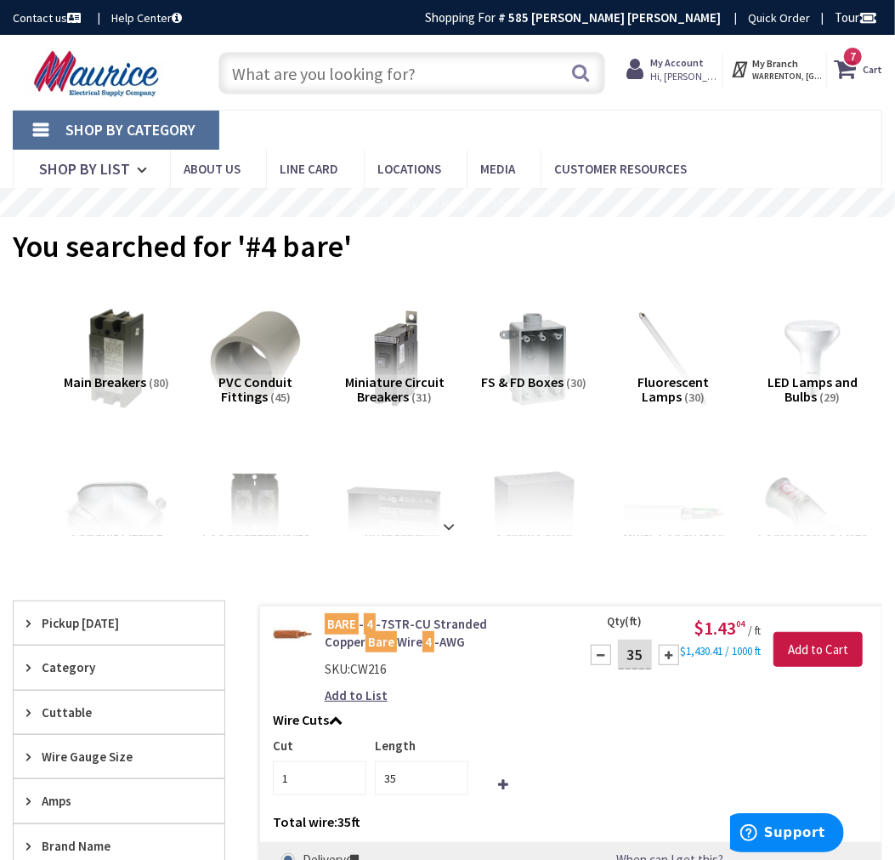
click at [321, 71] on input "text" at bounding box center [412, 73] width 387 height 43
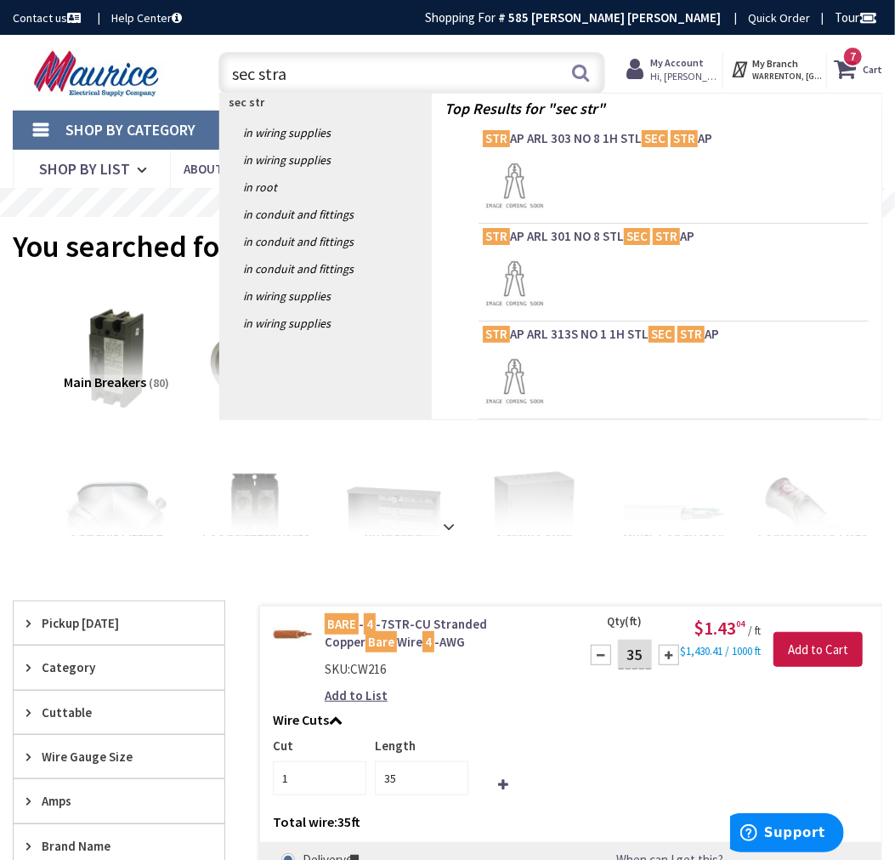
type input "sec strap"
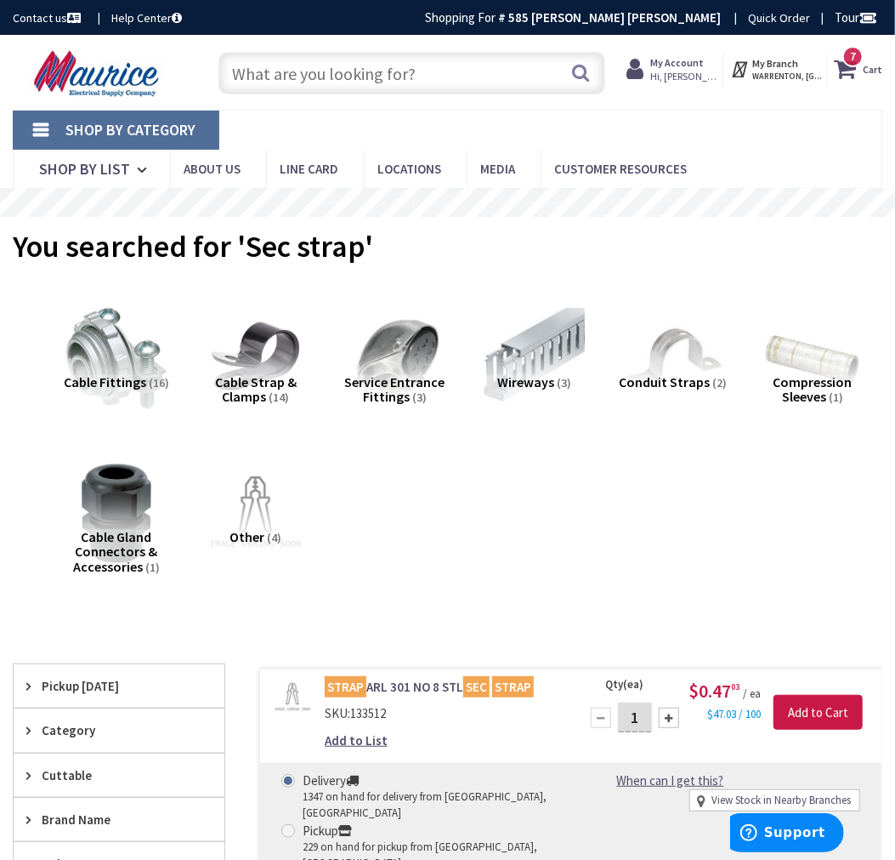
click at [393, 74] on input "text" at bounding box center [412, 73] width 387 height 43
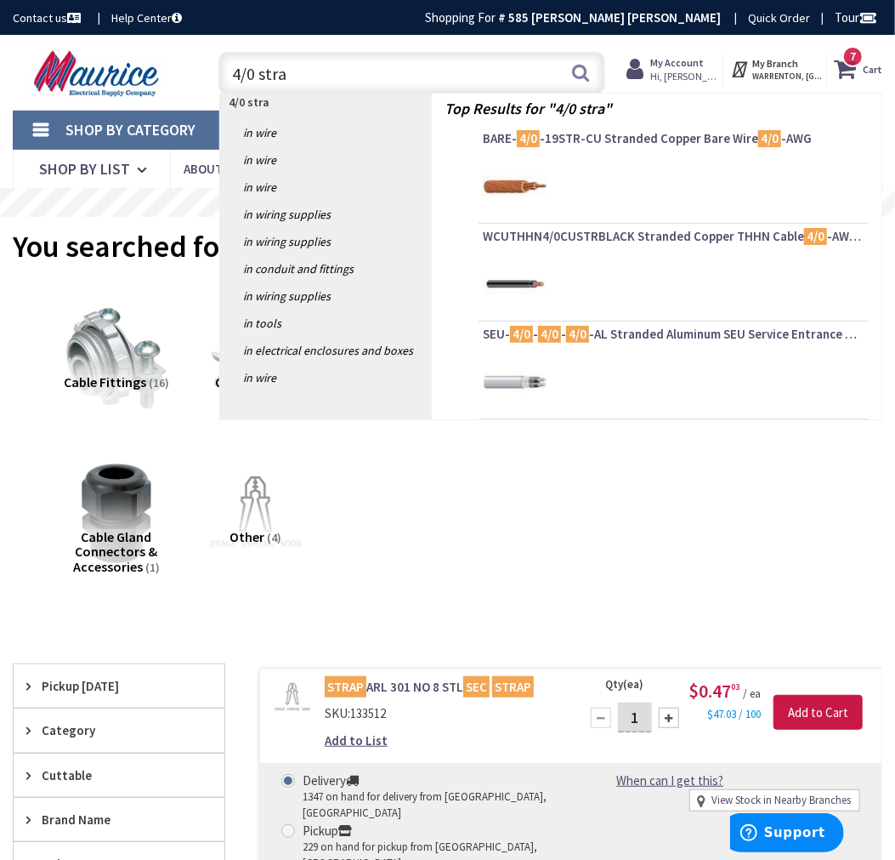
type input "4/0 strap"
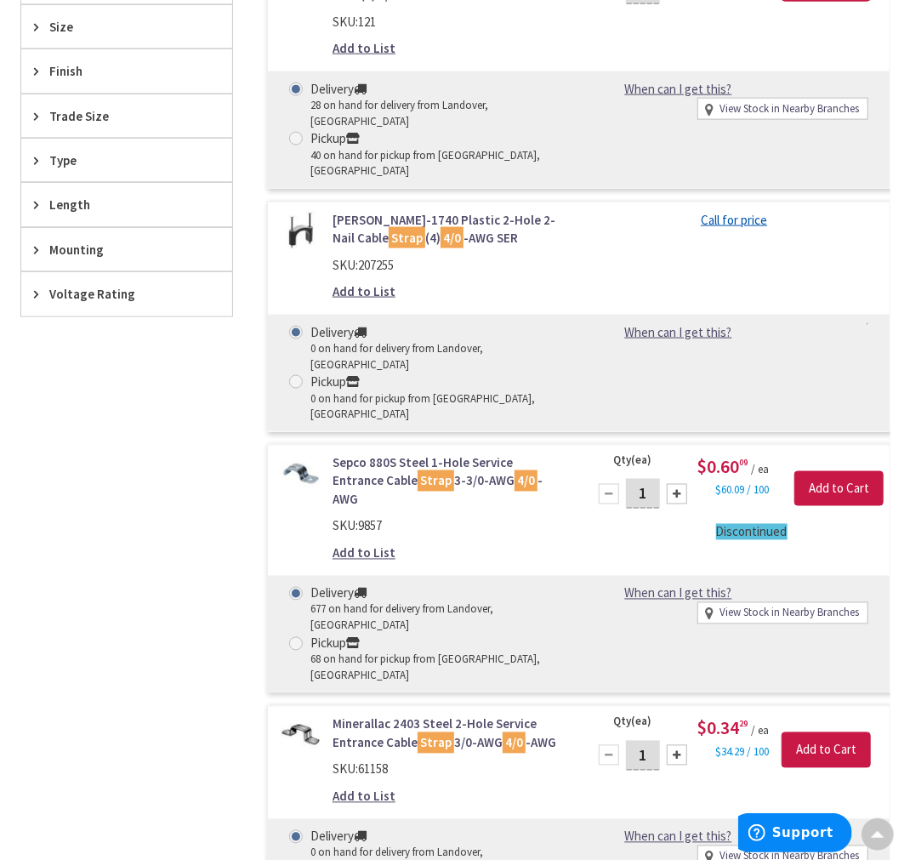
scroll to position [945, 0]
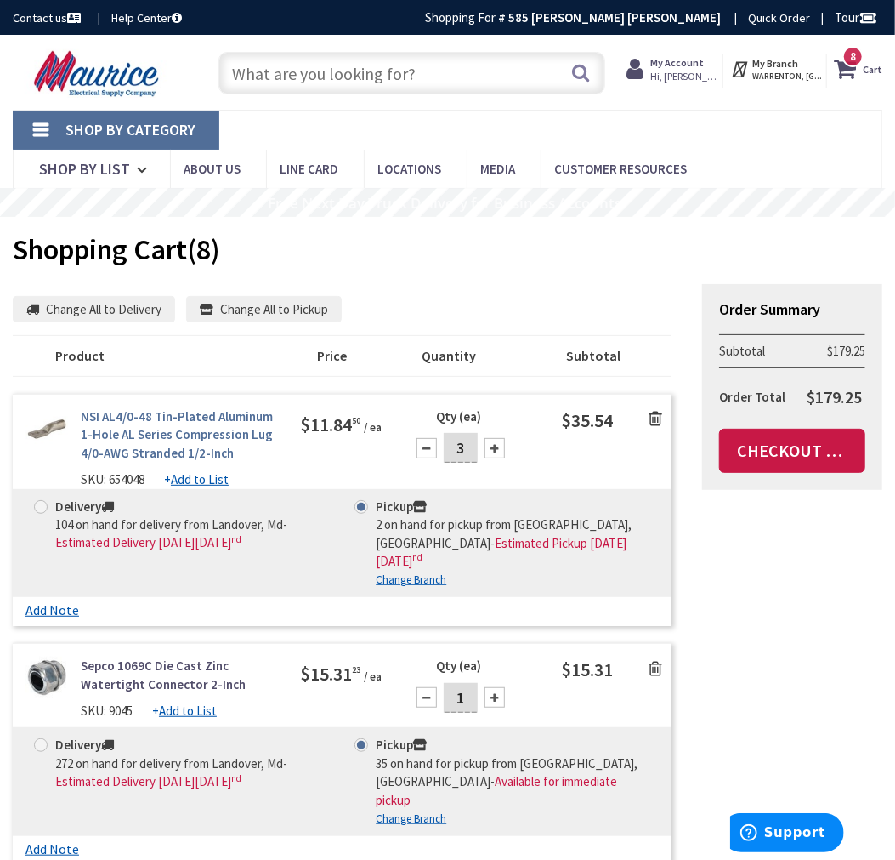
drag, startPoint x: 78, startPoint y: 435, endPoint x: 230, endPoint y: 453, distance: 153.2
click at [230, 453] on div "NSI AL4/0-48 Tin-Plated Aluminum 1-Hole AL Series Compression Lug 4/0-AWG Stran…" at bounding box center [150, 448] width 249 height 82
copy link "NSI AL4/0-48 Tin-Plated Aluminum 1-Hole AL Series Compression Lug 4/0-AWG Stran…"
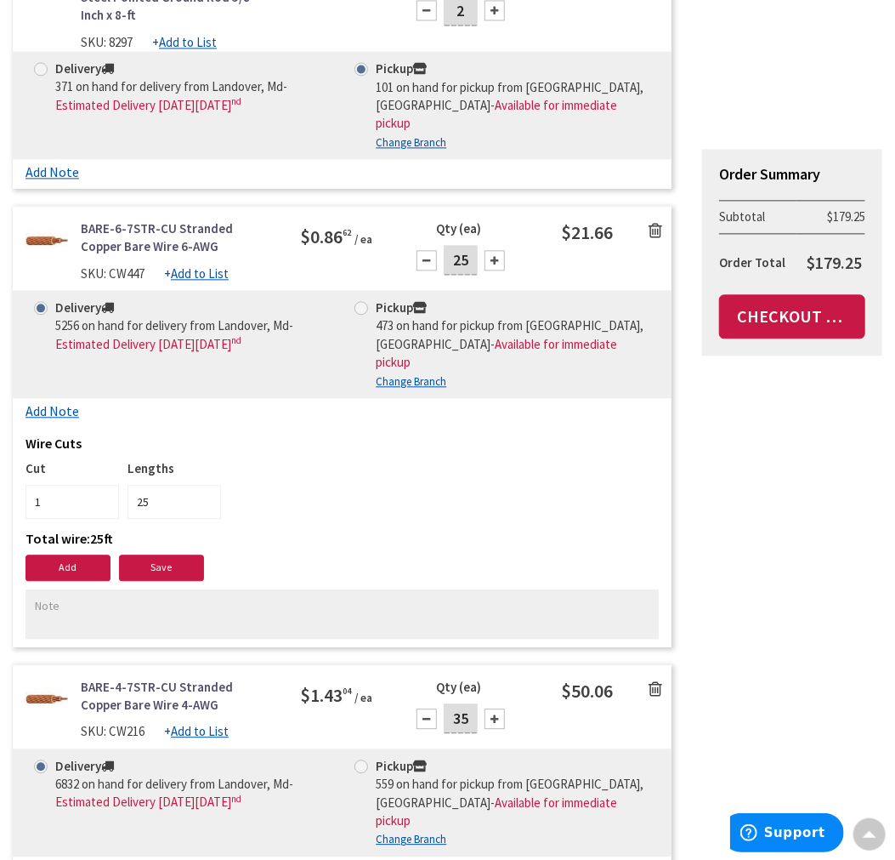
scroll to position [1700, 0]
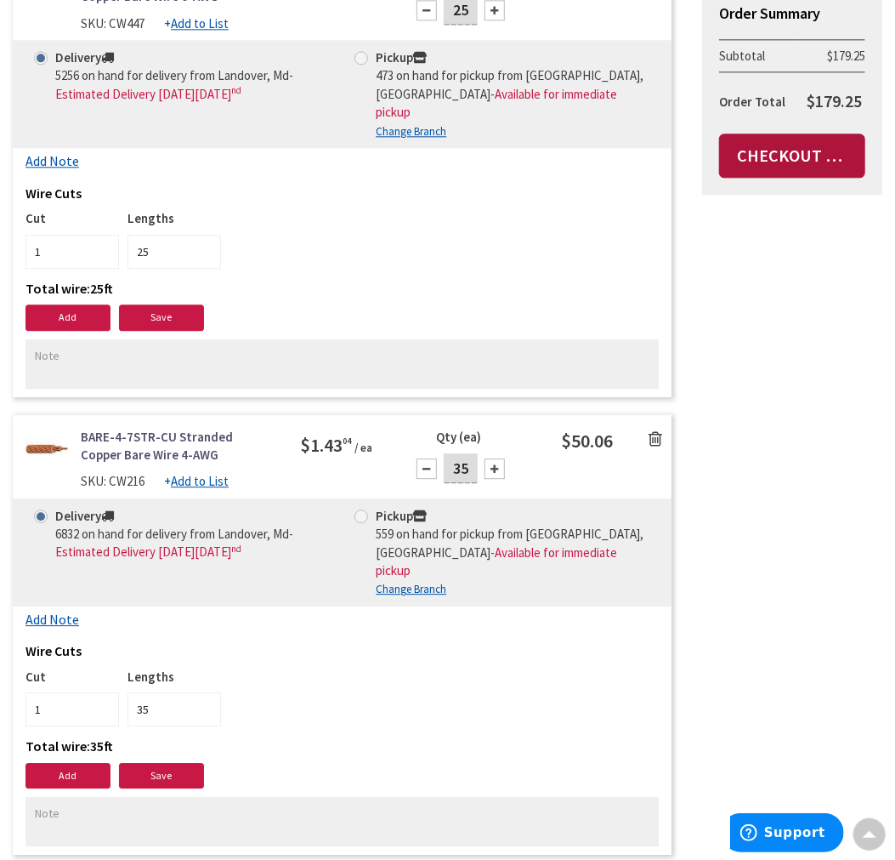
click at [830, 162] on link "Checkout Now" at bounding box center [792, 155] width 146 height 44
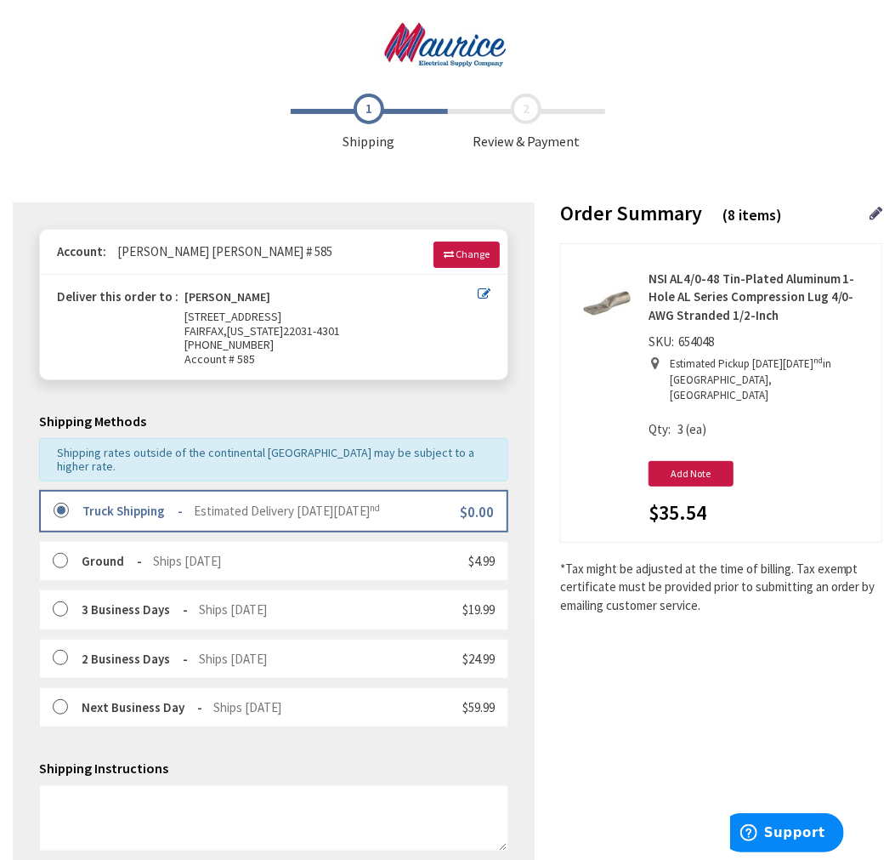
click at [868, 210] on div "Order Summary (8 items)" at bounding box center [721, 222] width 322 height 41
click at [878, 213] on icon at bounding box center [876, 213] width 13 height 15
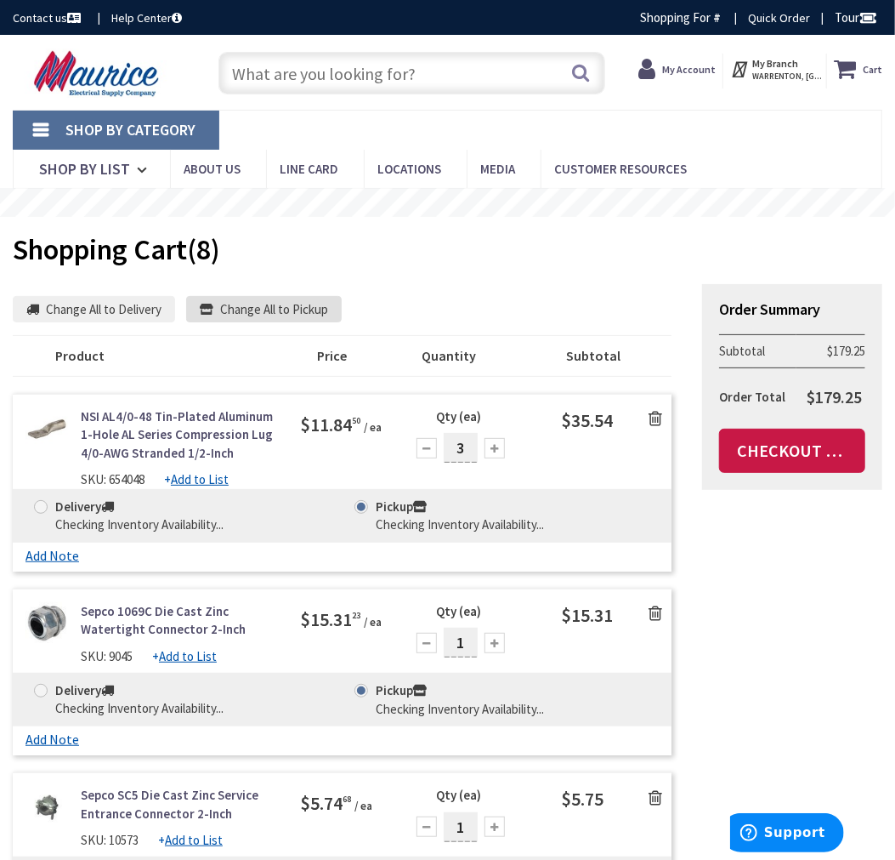
click at [251, 309] on button "Change All to Pickup" at bounding box center [264, 309] width 156 height 27
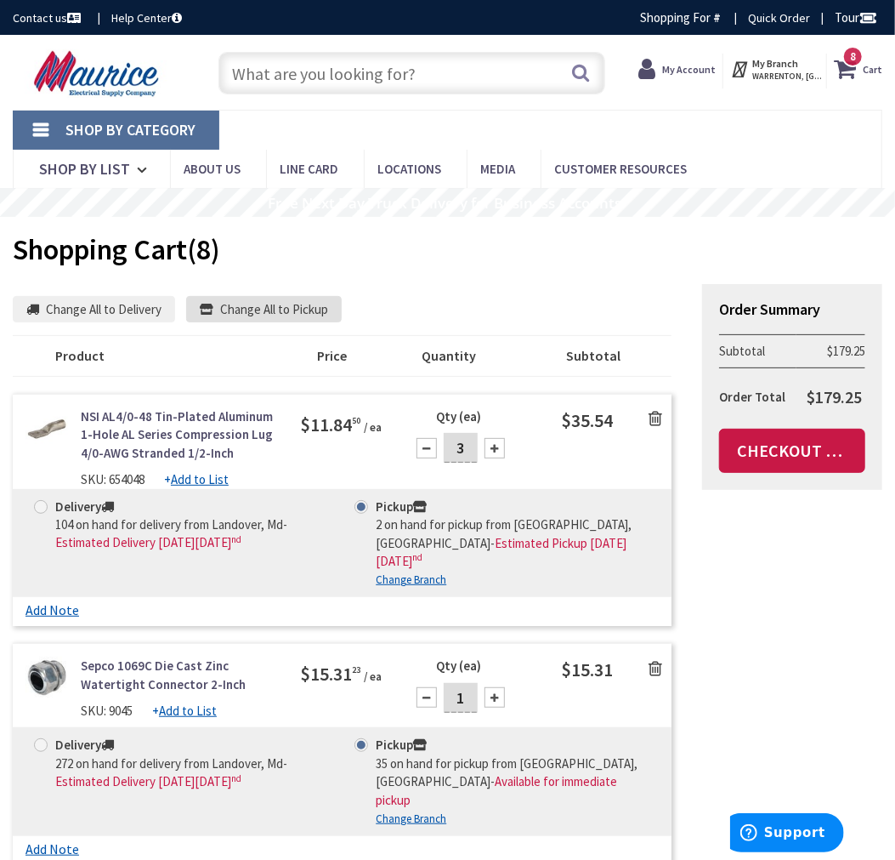
click at [290, 302] on button "Change All to Pickup" at bounding box center [264, 309] width 156 height 27
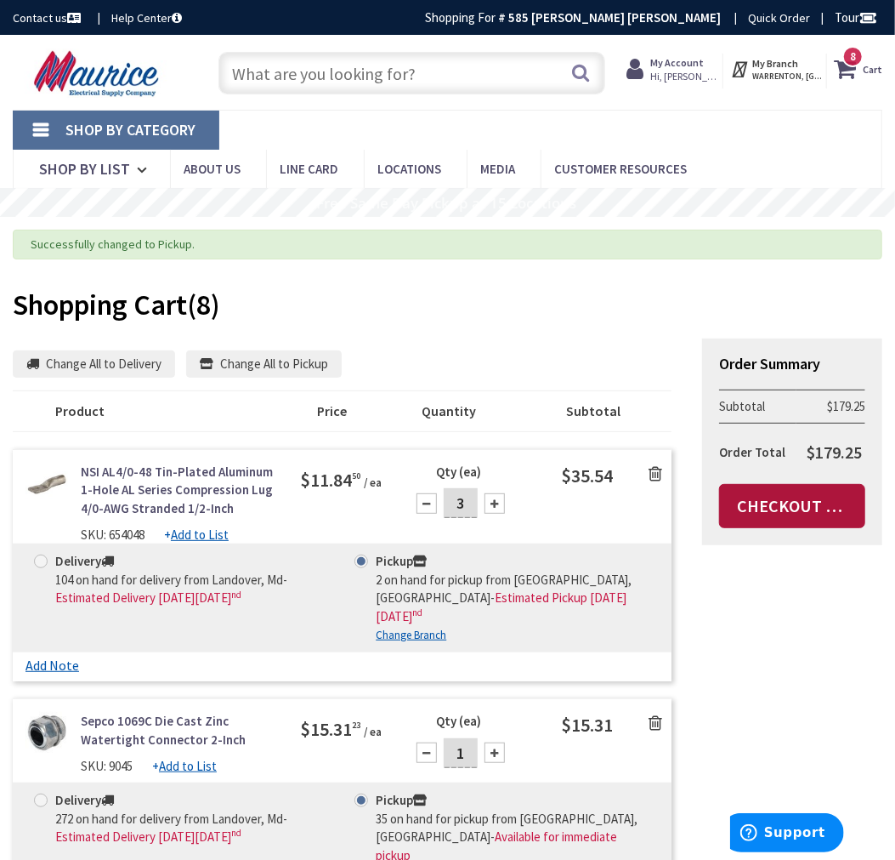
click at [806, 508] on link "Checkout Now" at bounding box center [792, 506] width 146 height 44
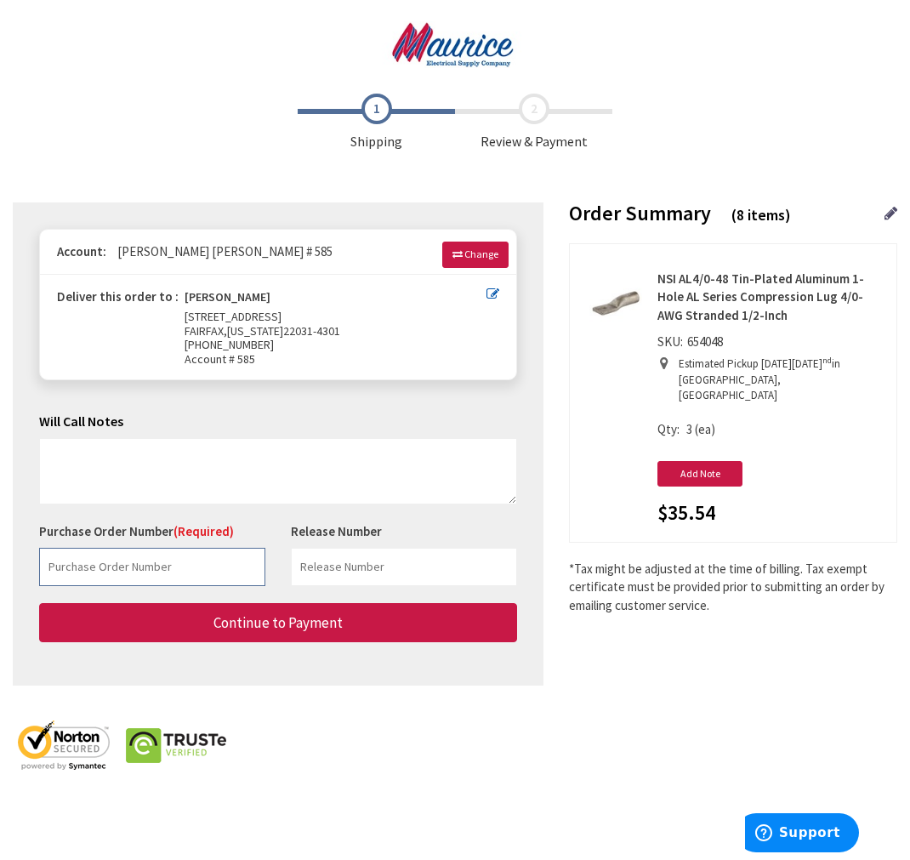
click at [119, 570] on input "text" at bounding box center [152, 567] width 226 height 38
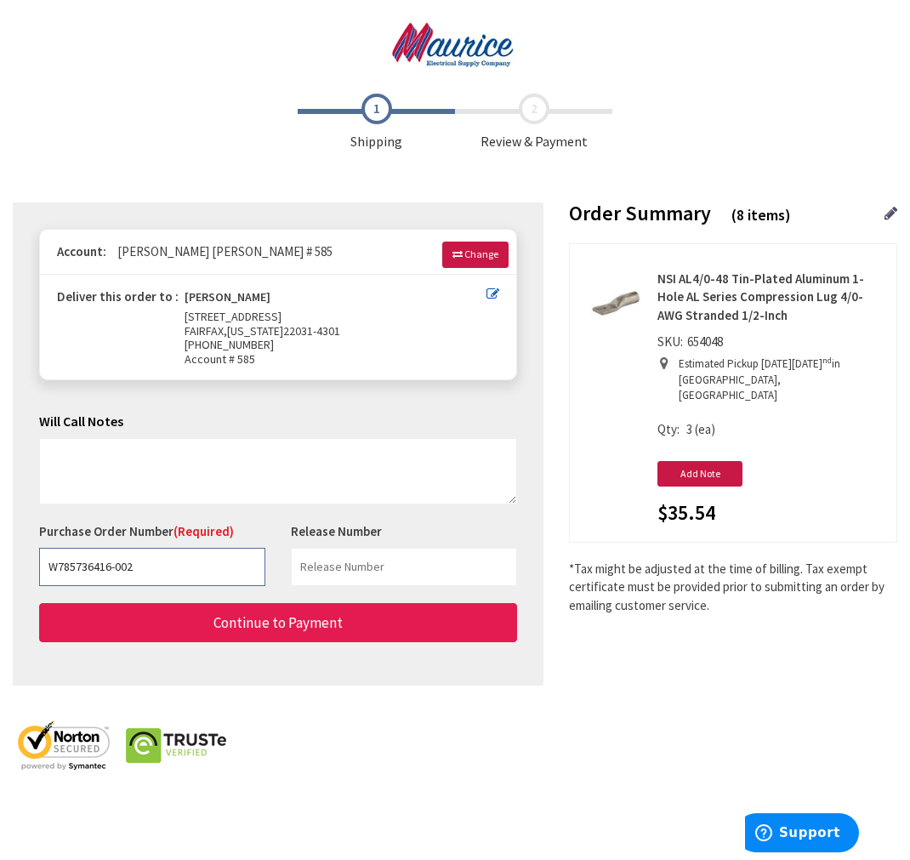
type input "W785736416-002"
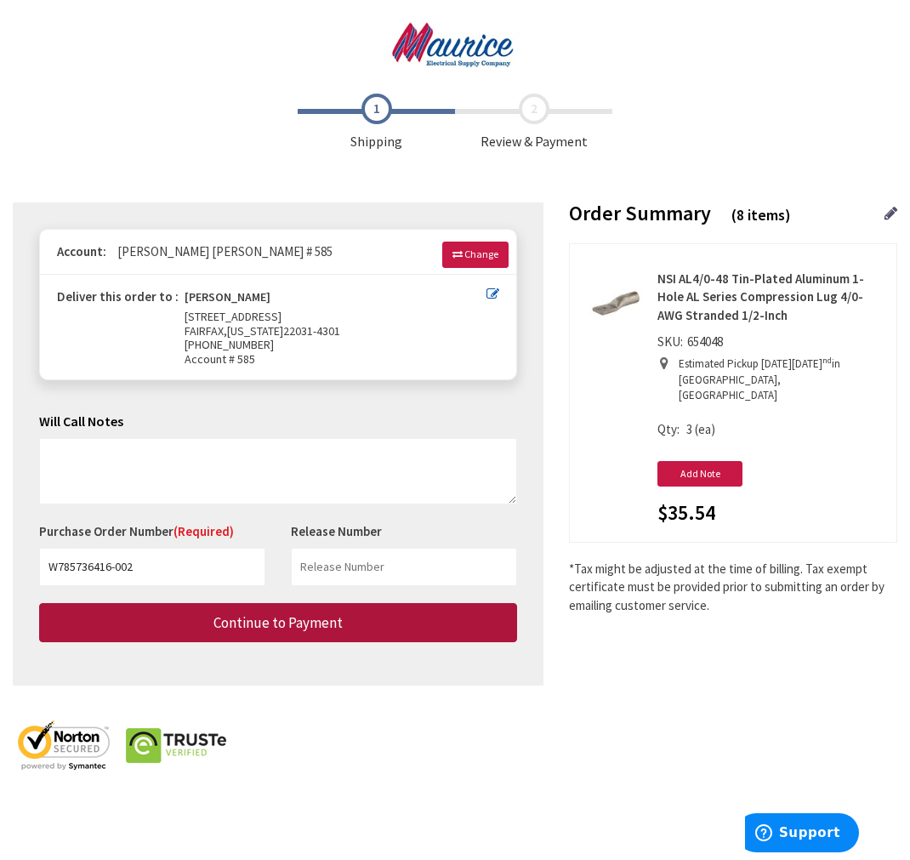
click at [221, 613] on button "Continue to Payment" at bounding box center [278, 623] width 478 height 40
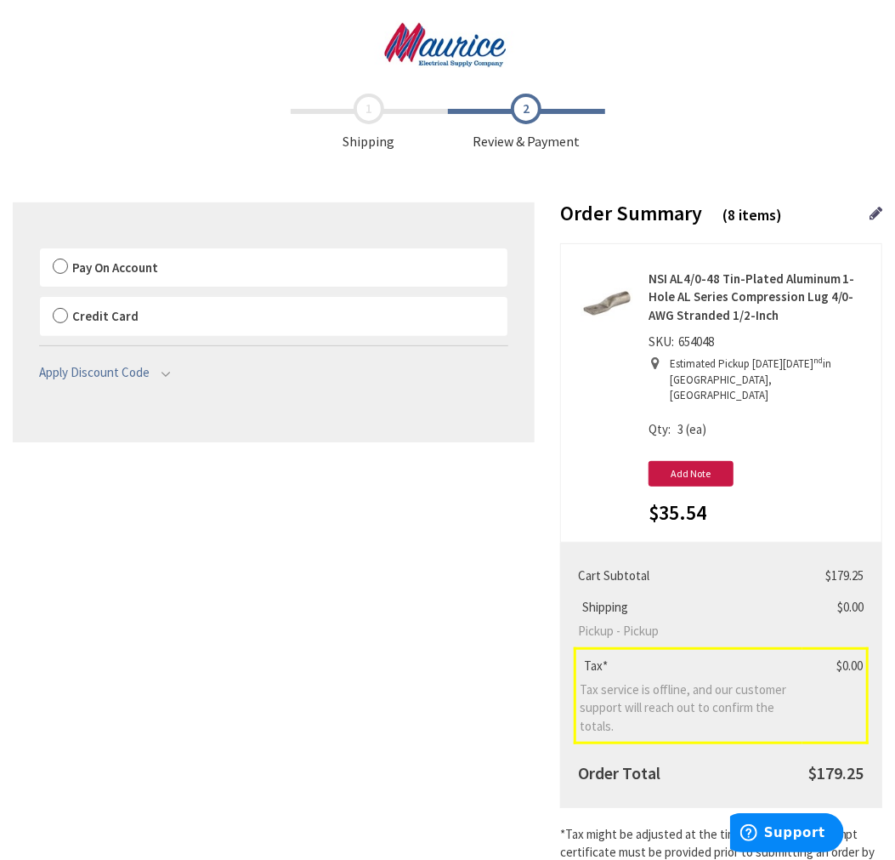
click at [116, 273] on span "Pay On Account" at bounding box center [115, 267] width 86 height 16
click at [40, 252] on input "Pay On Account" at bounding box center [40, 252] width 0 height 0
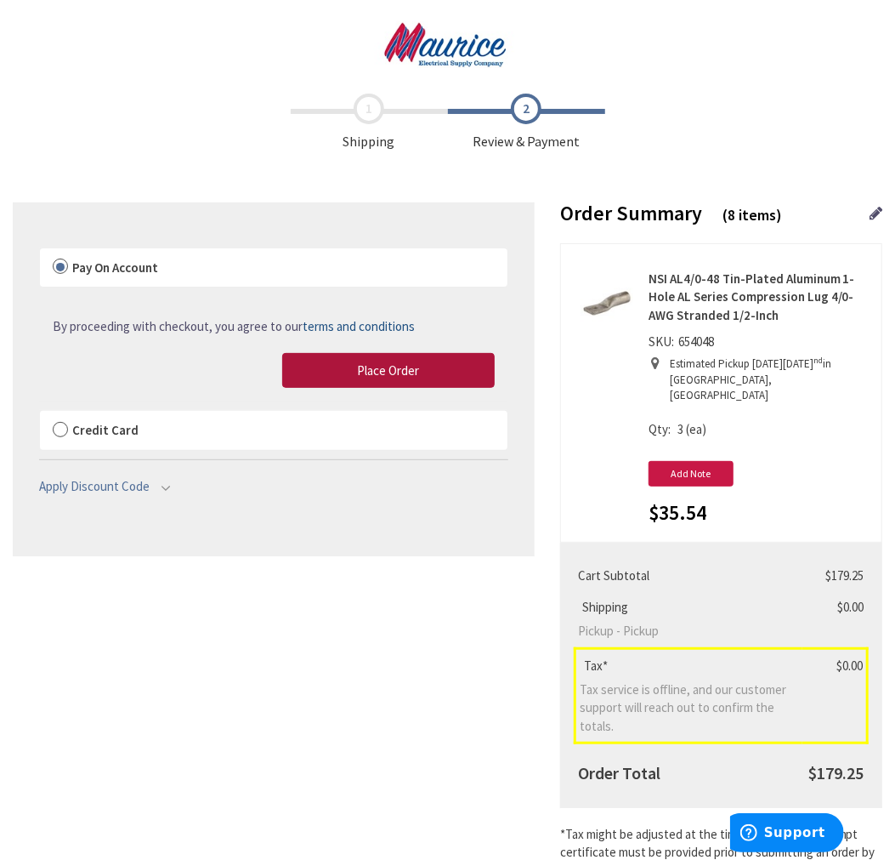
click at [406, 368] on span "Place Order" at bounding box center [388, 370] width 62 height 16
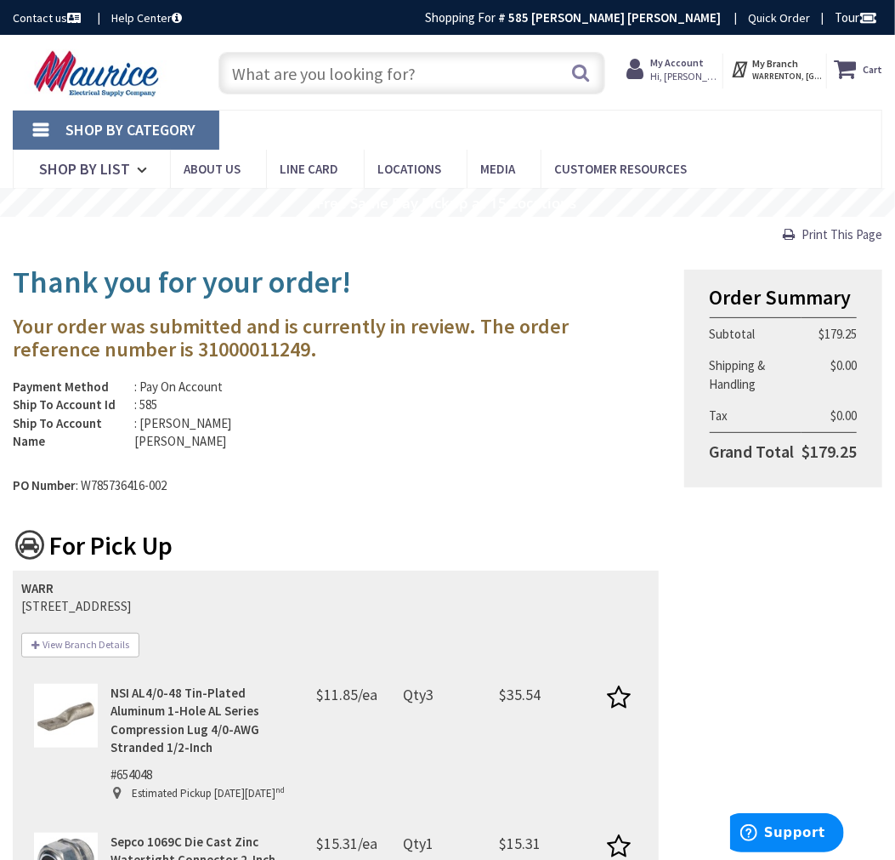
click at [157, 352] on h3 "Your order was submitted and is currently in review. The order reference number…" at bounding box center [336, 337] width 646 height 45
copy h3 "31000011249"
click at [812, 236] on span "Print This Page" at bounding box center [842, 234] width 81 height 16
click at [332, 80] on input "text" at bounding box center [412, 73] width 387 height 43
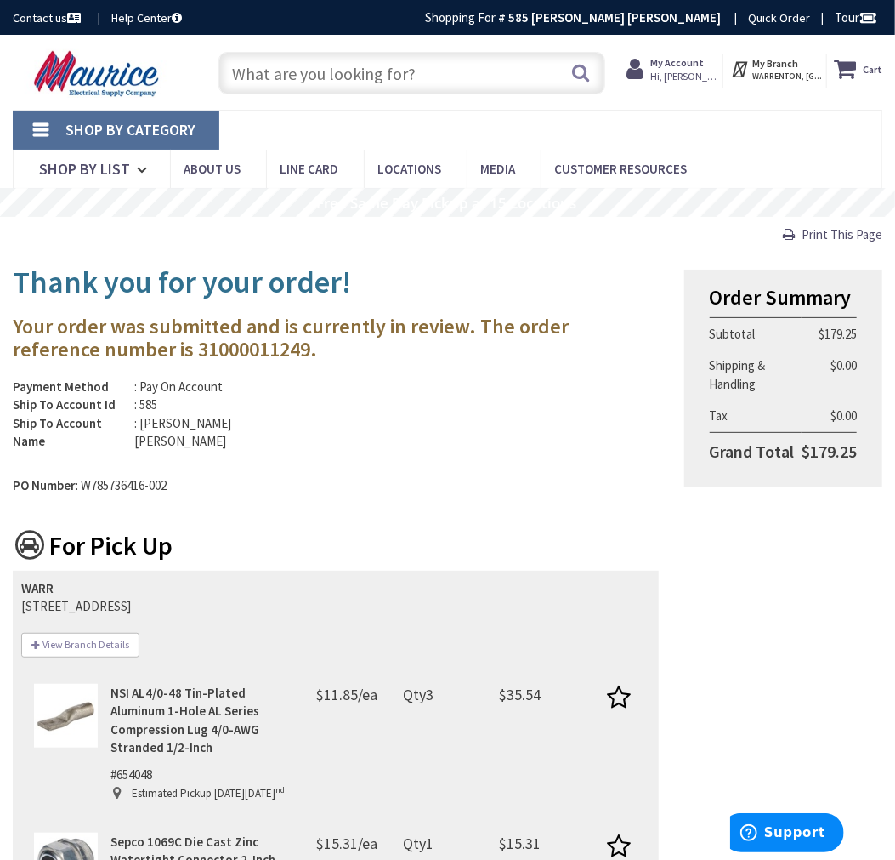
click at [360, 48] on div "Search" at bounding box center [407, 72] width 395 height 54
click at [352, 69] on input "text" at bounding box center [412, 73] width 387 height 43
drag, startPoint x: 389, startPoint y: 63, endPoint x: 392, endPoint y: 83, distance: 20.7
click at [389, 64] on input "text" at bounding box center [412, 73] width 387 height 43
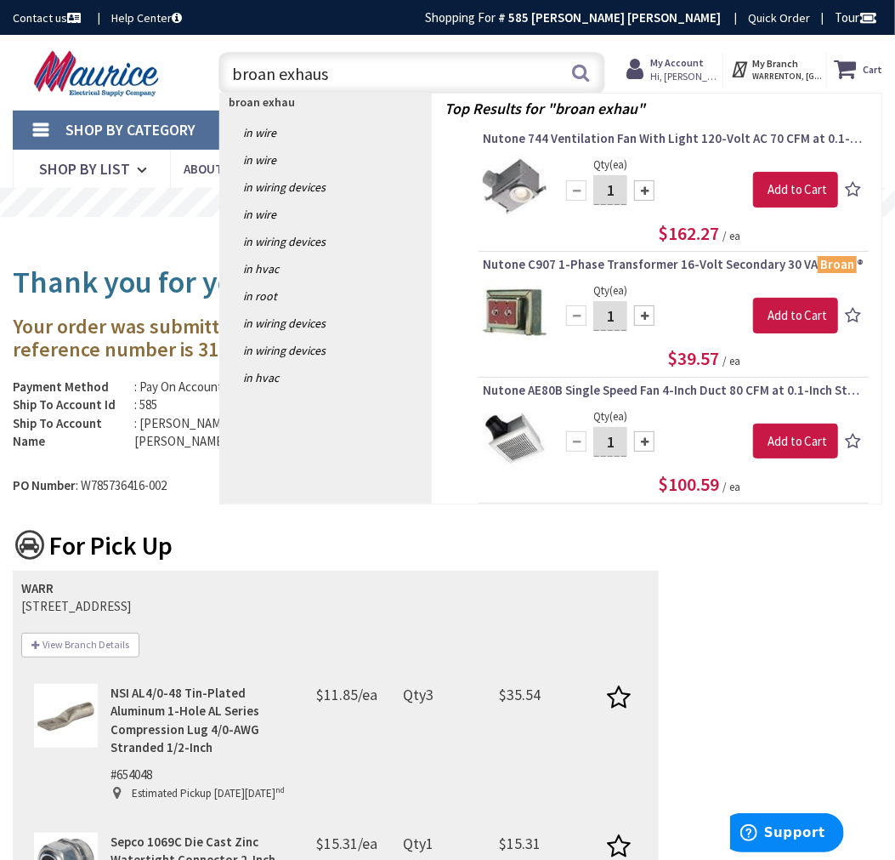
type input "broan exhaust"
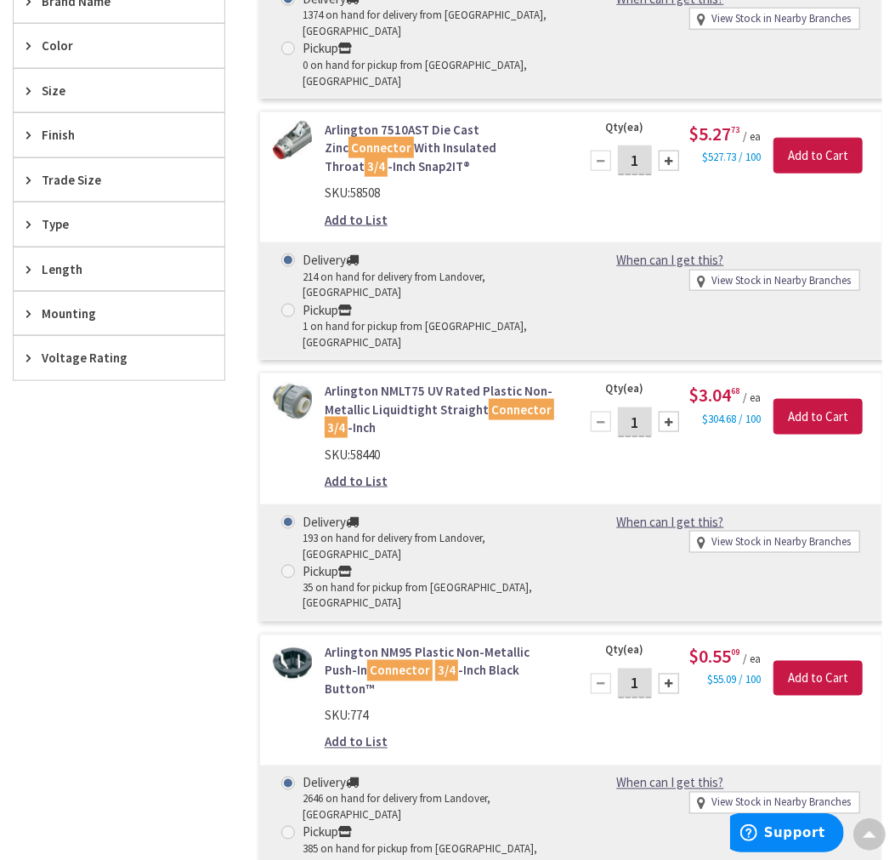
scroll to position [283, 0]
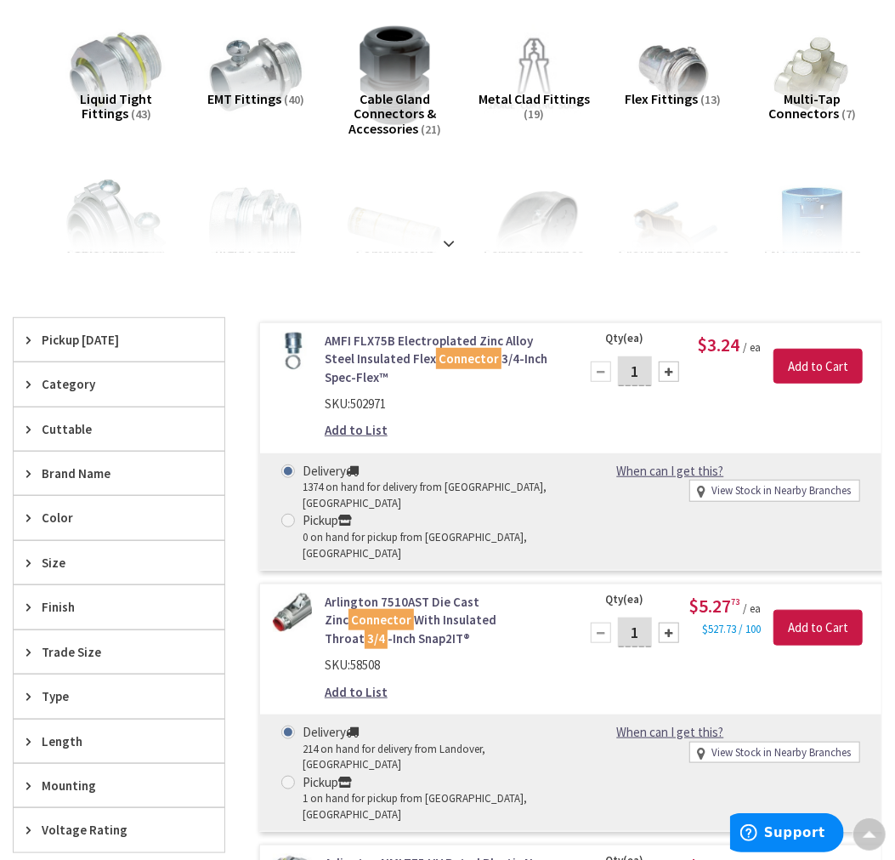
click at [108, 332] on span "Pickup Today" at bounding box center [111, 340] width 139 height 18
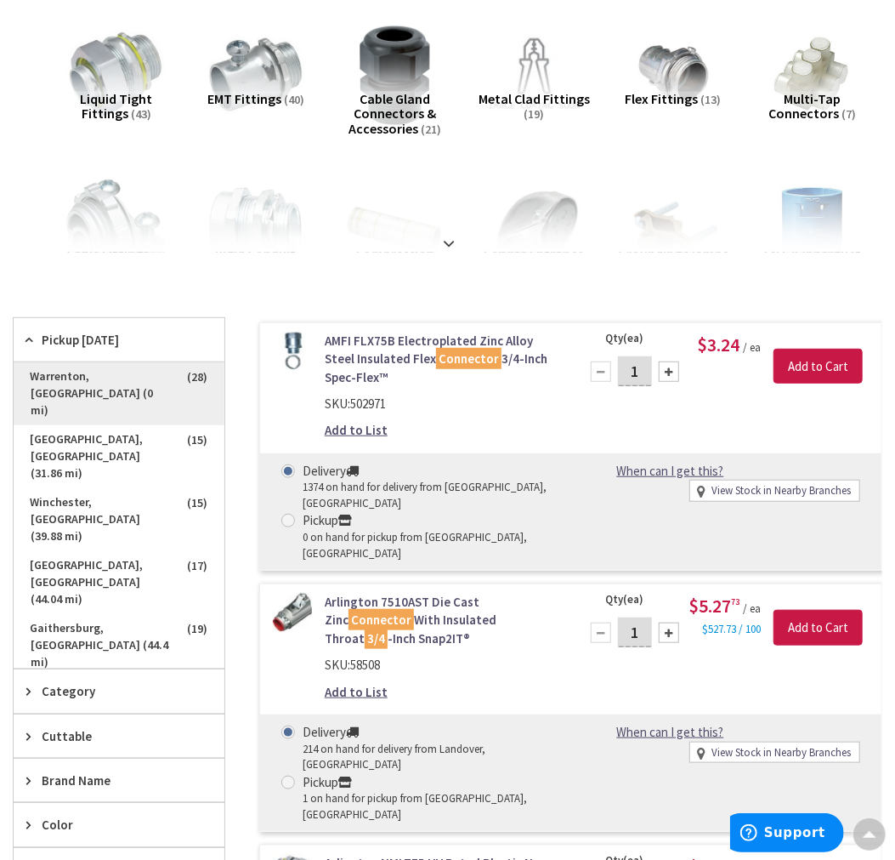
click at [170, 372] on span "Warrenton, VA (0 mi)" at bounding box center [119, 393] width 211 height 63
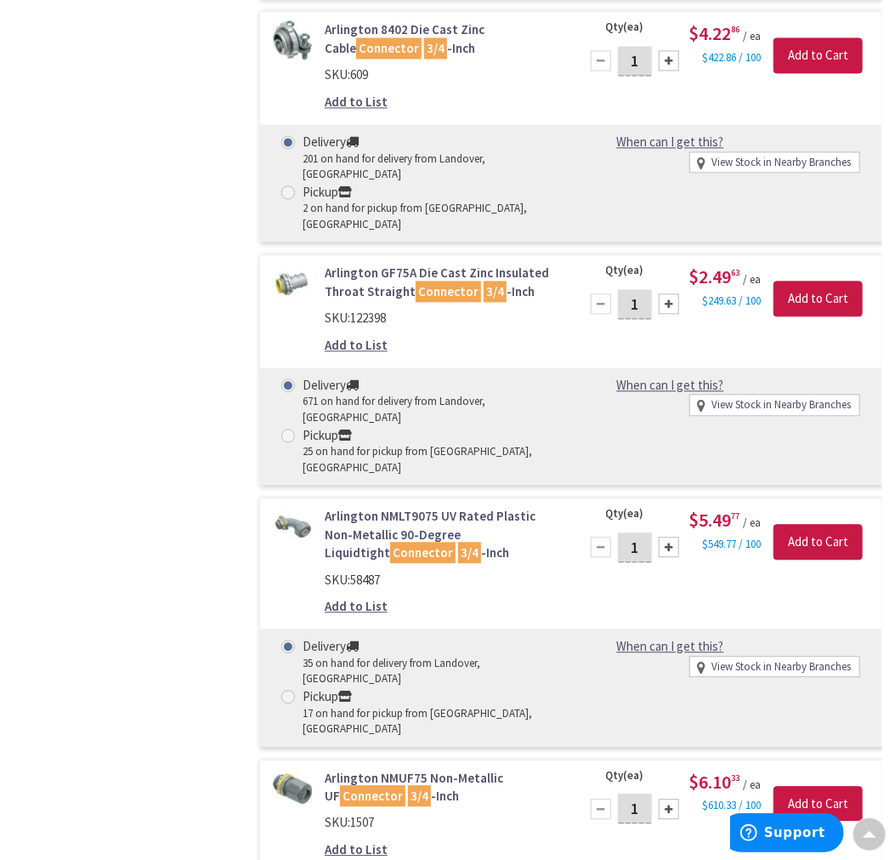
scroll to position [2078, 0]
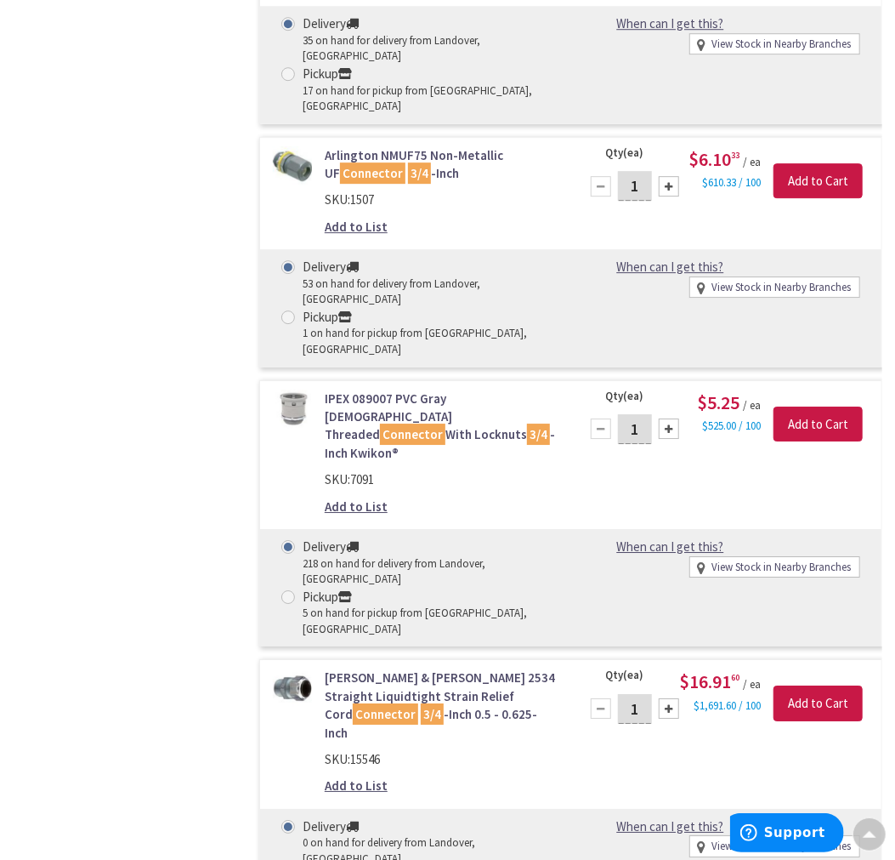
click at [357, 668] on link "Thomas & Betts 2534 Straight Liquidtight Strain Relief Cord Connector 3/4 -Inch…" at bounding box center [442, 704] width 234 height 73
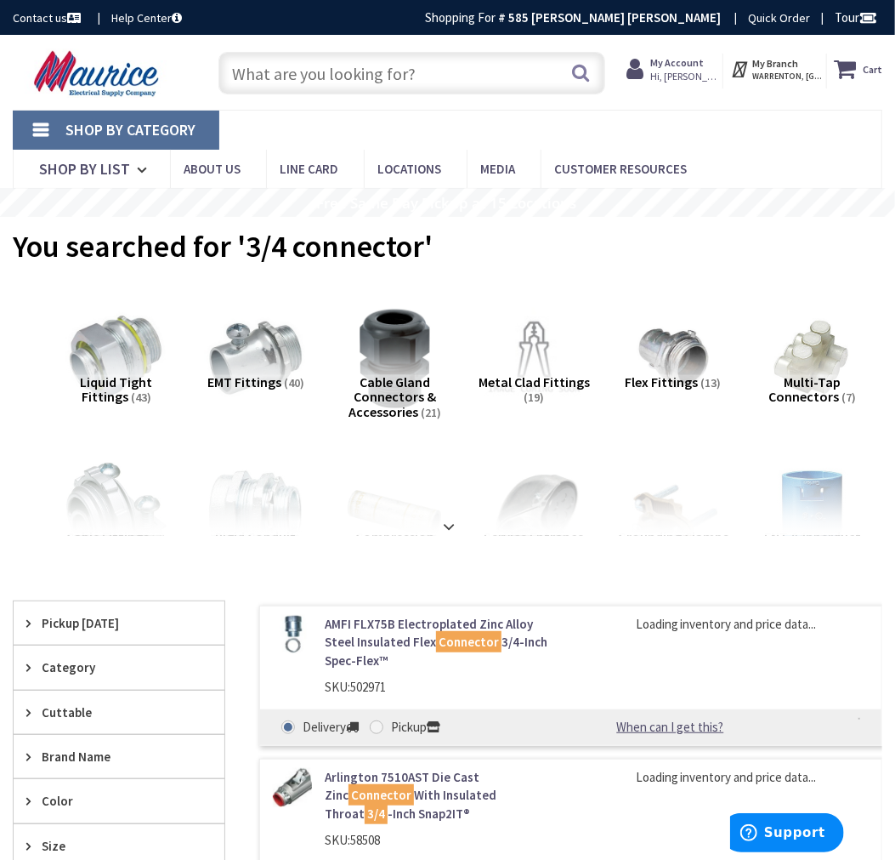
click at [103, 616] on span "Pickup Today" at bounding box center [111, 623] width 139 height 18
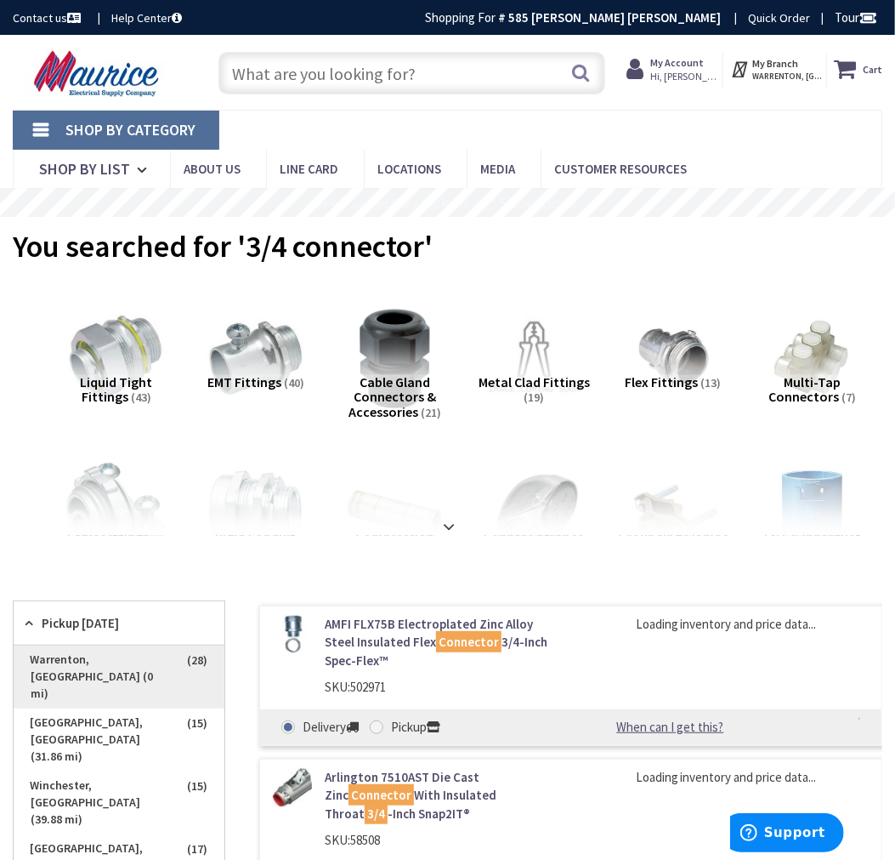
click at [168, 663] on span "Warrenton, VA (0 mi)" at bounding box center [119, 676] width 211 height 63
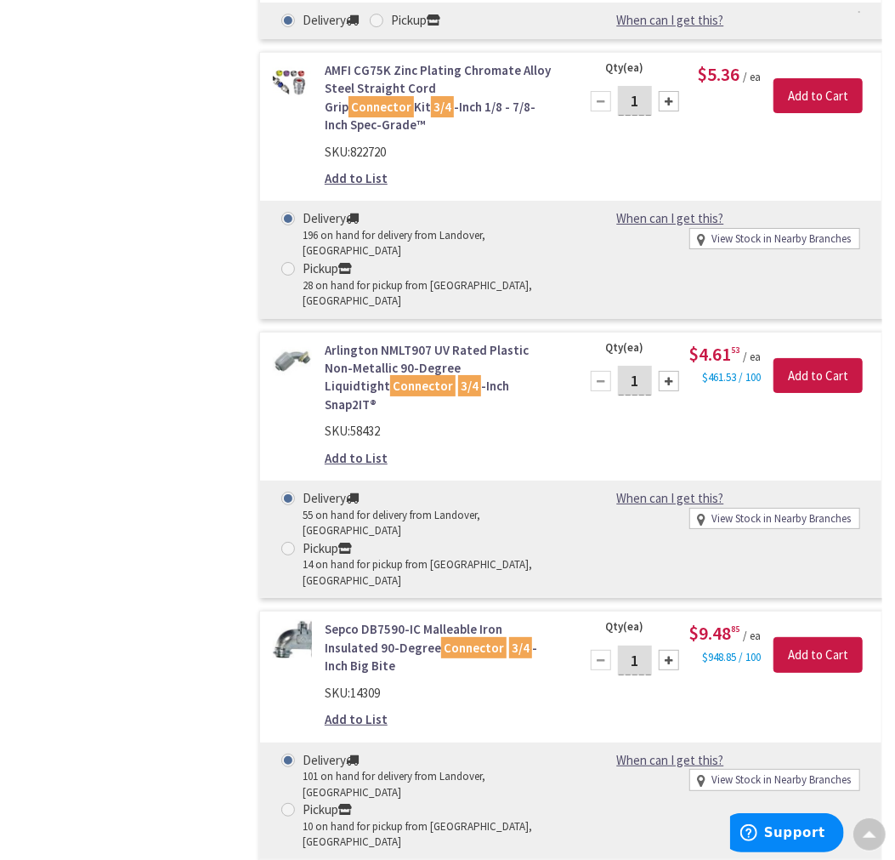
scroll to position [5385, 0]
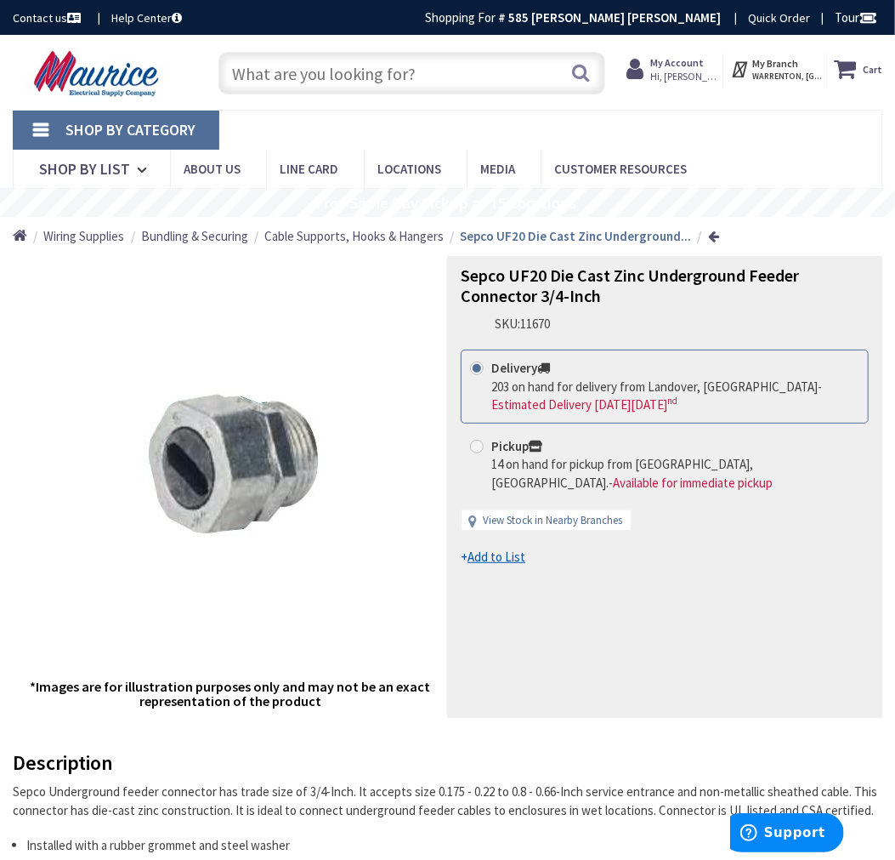
click at [483, 449] on span at bounding box center [477, 447] width 14 height 14
click at [483, 449] on input "Pickup 14 on hand for pickup from [GEOGRAPHIC_DATA], [GEOGRAPHIC_DATA]. - Avail…" at bounding box center [479, 445] width 11 height 11
radio input "true"
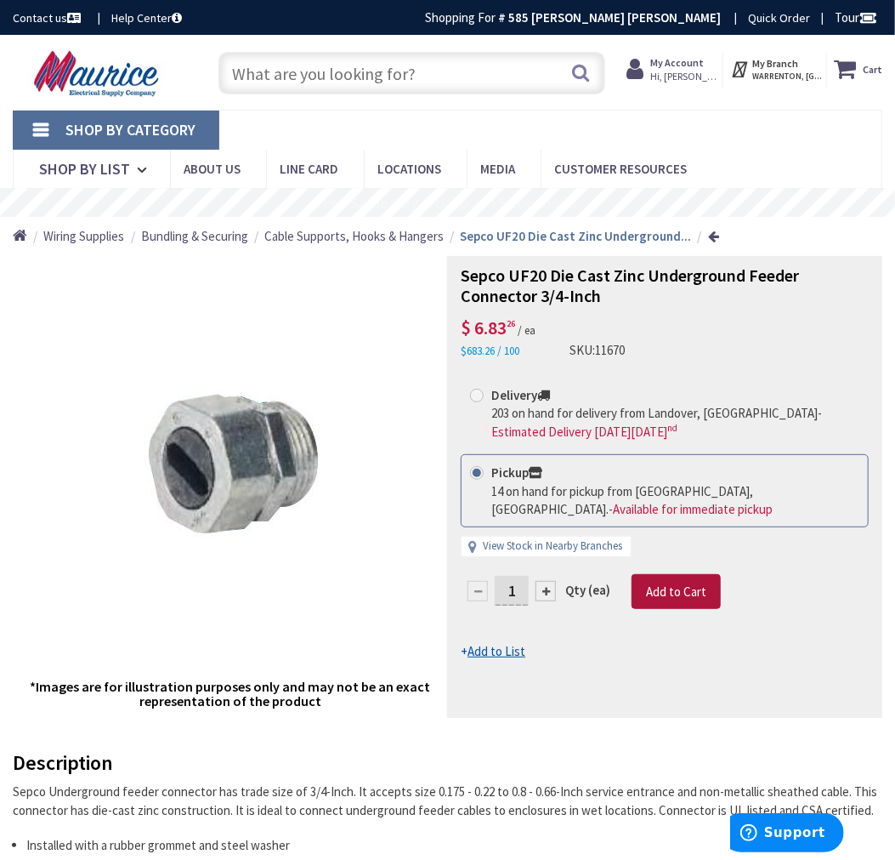
click at [690, 597] on span "Add to Cart" at bounding box center [676, 591] width 60 height 16
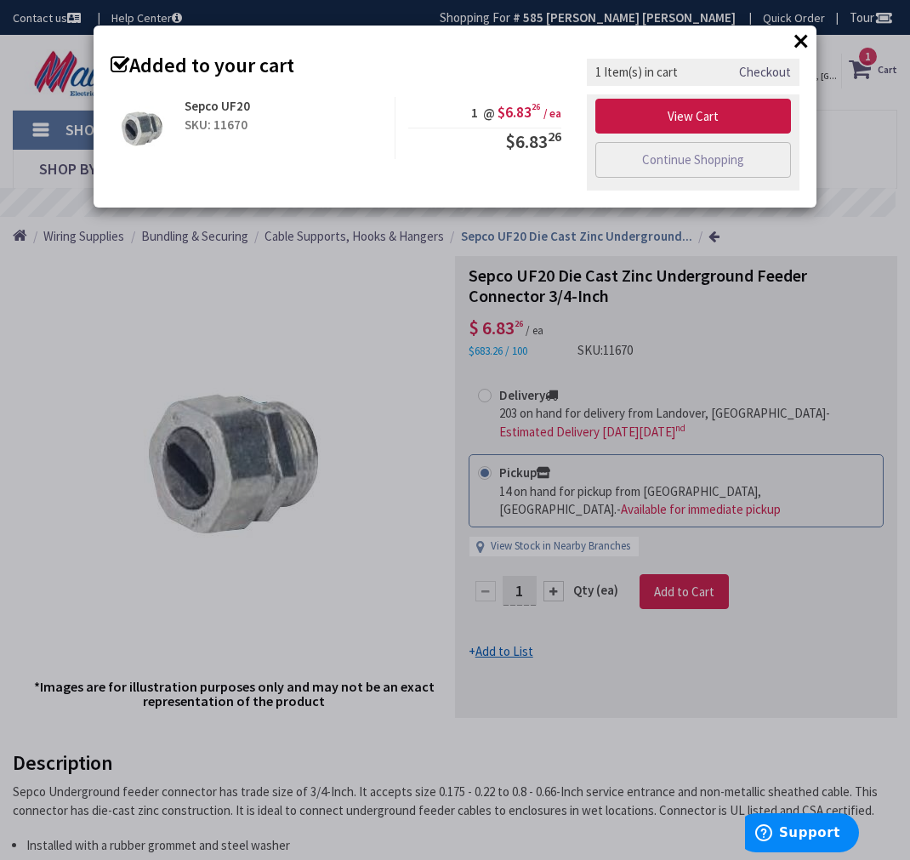
click at [876, 141] on div "× Added to your cart Sepco UF20 SKU: 11670 1 @ $6.83 26 / ea $6.83 26" at bounding box center [455, 430] width 910 height 860
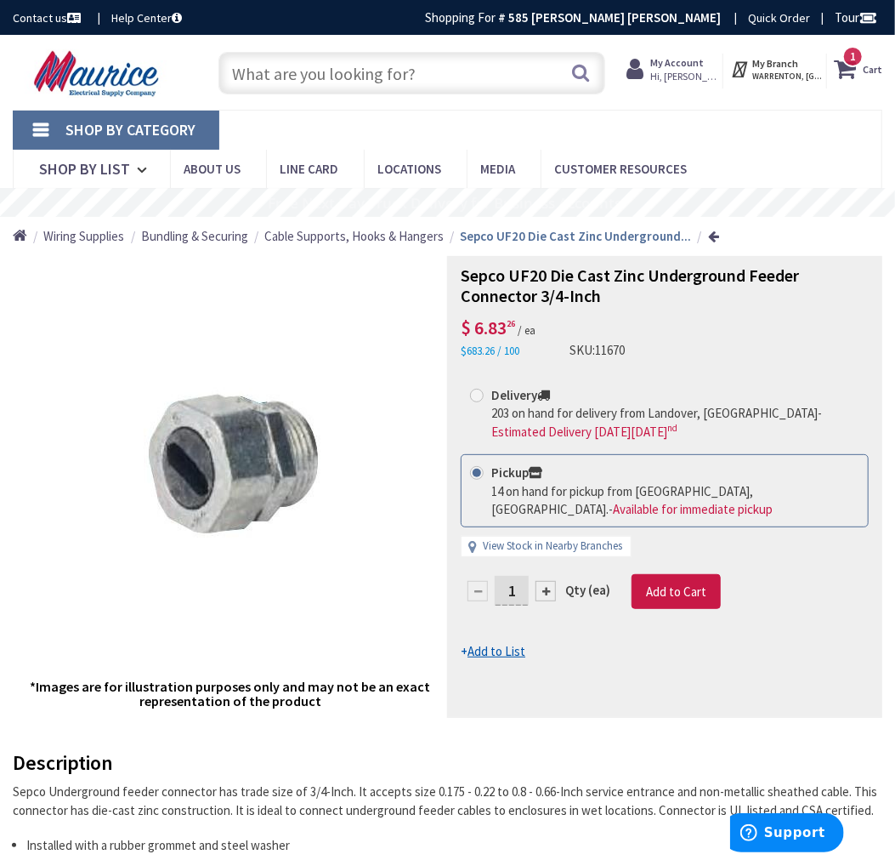
click at [854, 62] on span "1" at bounding box center [853, 56] width 6 height 14
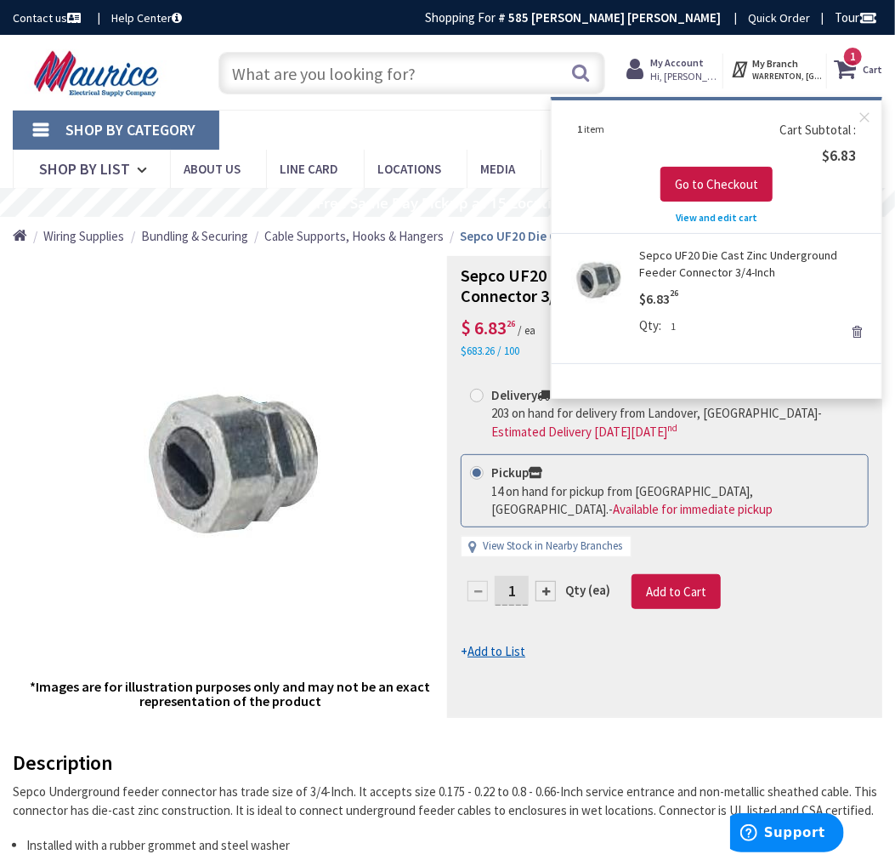
click at [853, 330] on link "Remove" at bounding box center [857, 332] width 24 height 24
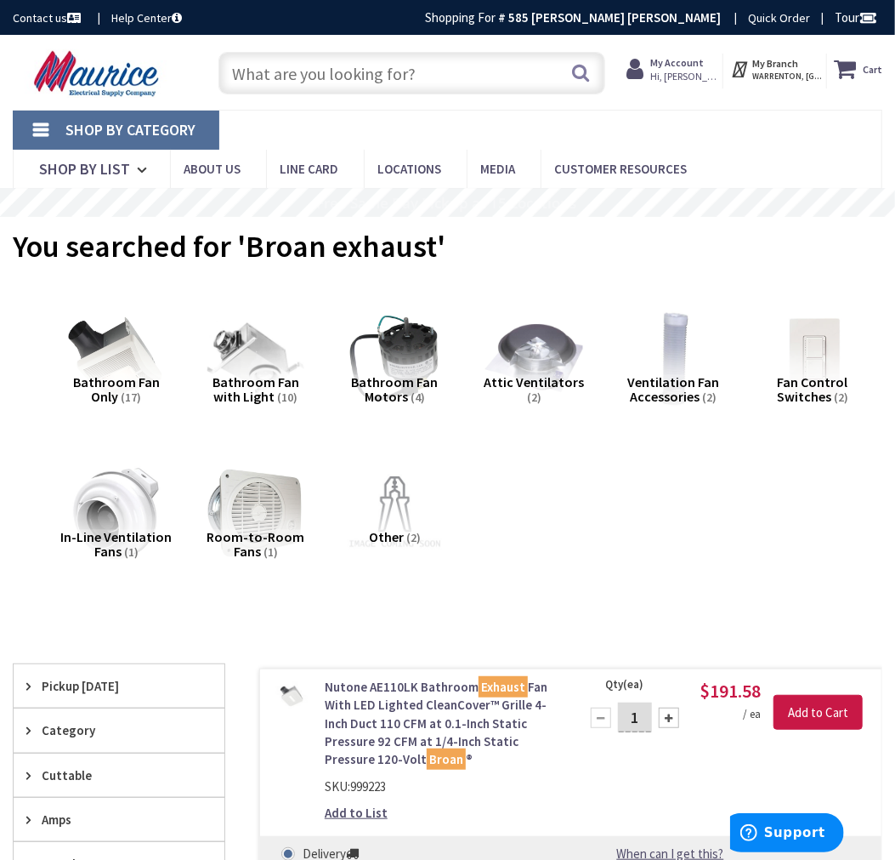
click at [277, 394] on span "(10)" at bounding box center [287, 396] width 20 height 15
